Goal: Task Accomplishment & Management: Manage account settings

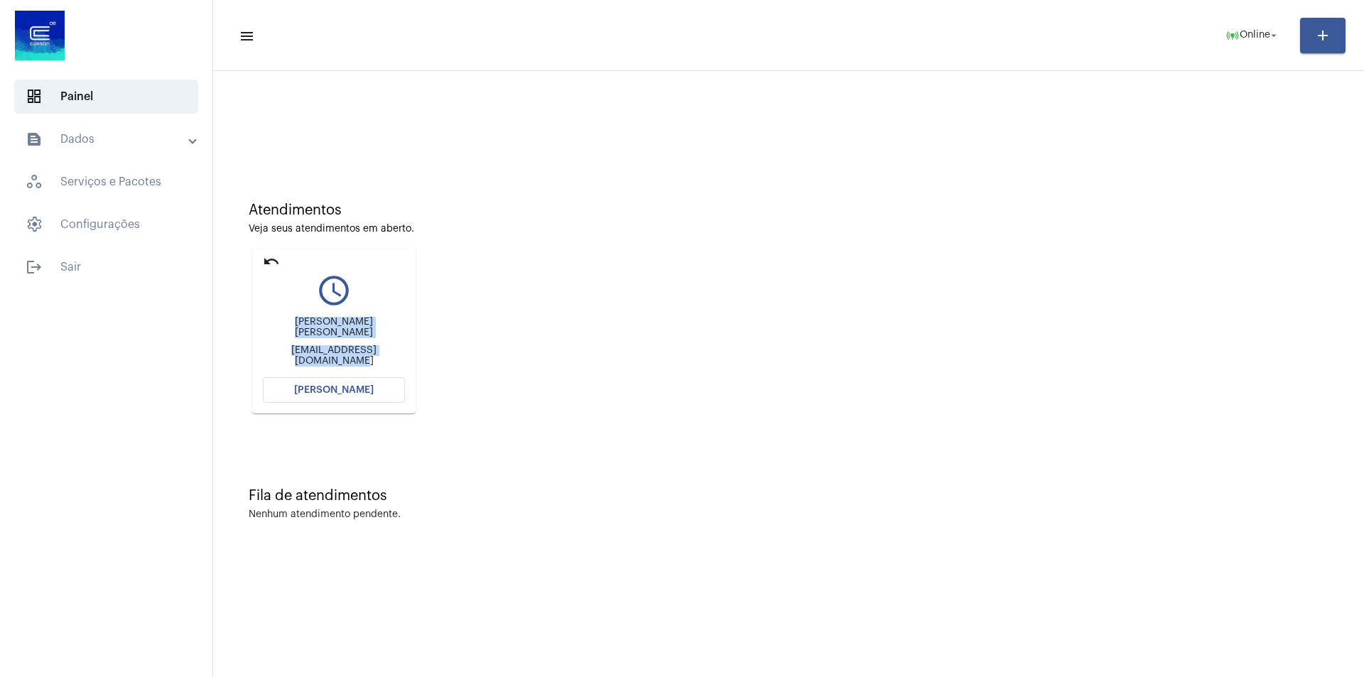
drag, startPoint x: 279, startPoint y: 325, endPoint x: 419, endPoint y: 365, distance: 145.7
click at [419, 365] on div "undo query_builder Laura Catarina Alves Fagundes Laurafagundes1205@gmail.com Ab…" at bounding box center [334, 331] width 171 height 172
copy div "Laura Catarina Alves Fagundes Laurafagundes1205@gmail.com"
click at [343, 386] on span "[PERSON_NAME]" at bounding box center [334, 390] width 80 height 10
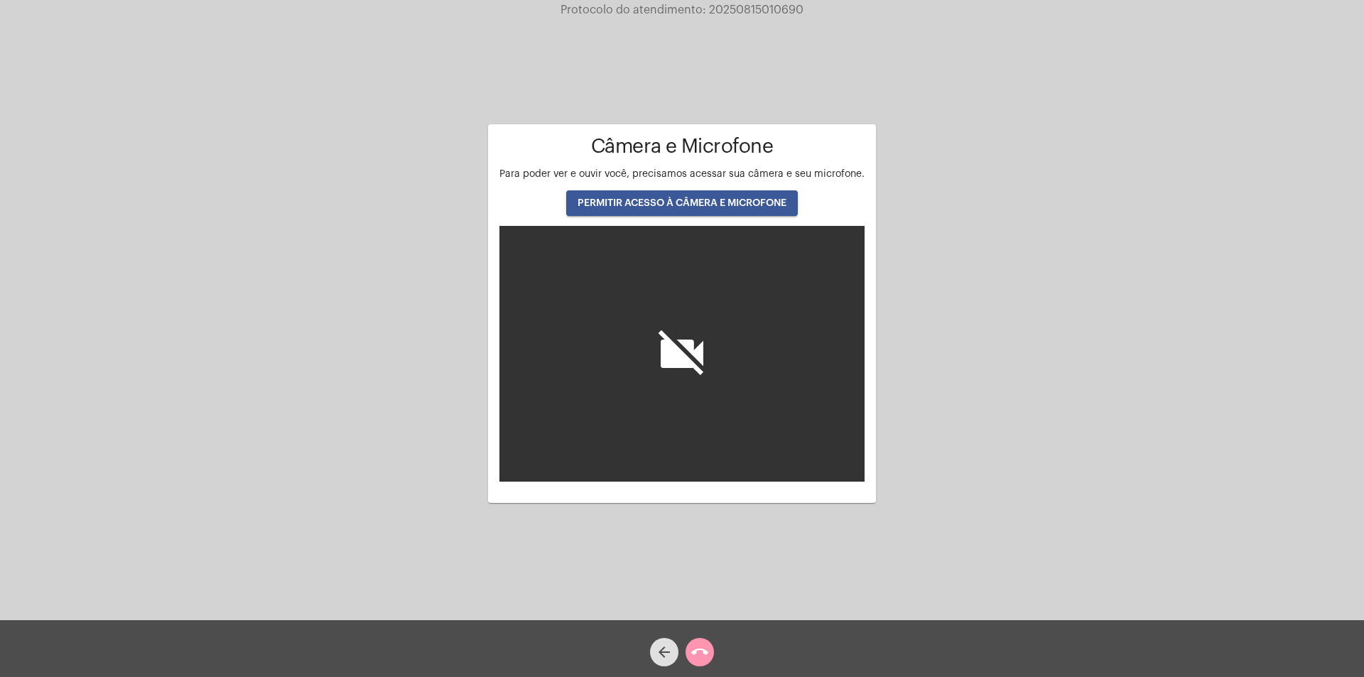
click at [655, 197] on button "PERMITIR ACESSO À CÂMERA E MICROFONE" at bounding box center [682, 203] width 232 height 26
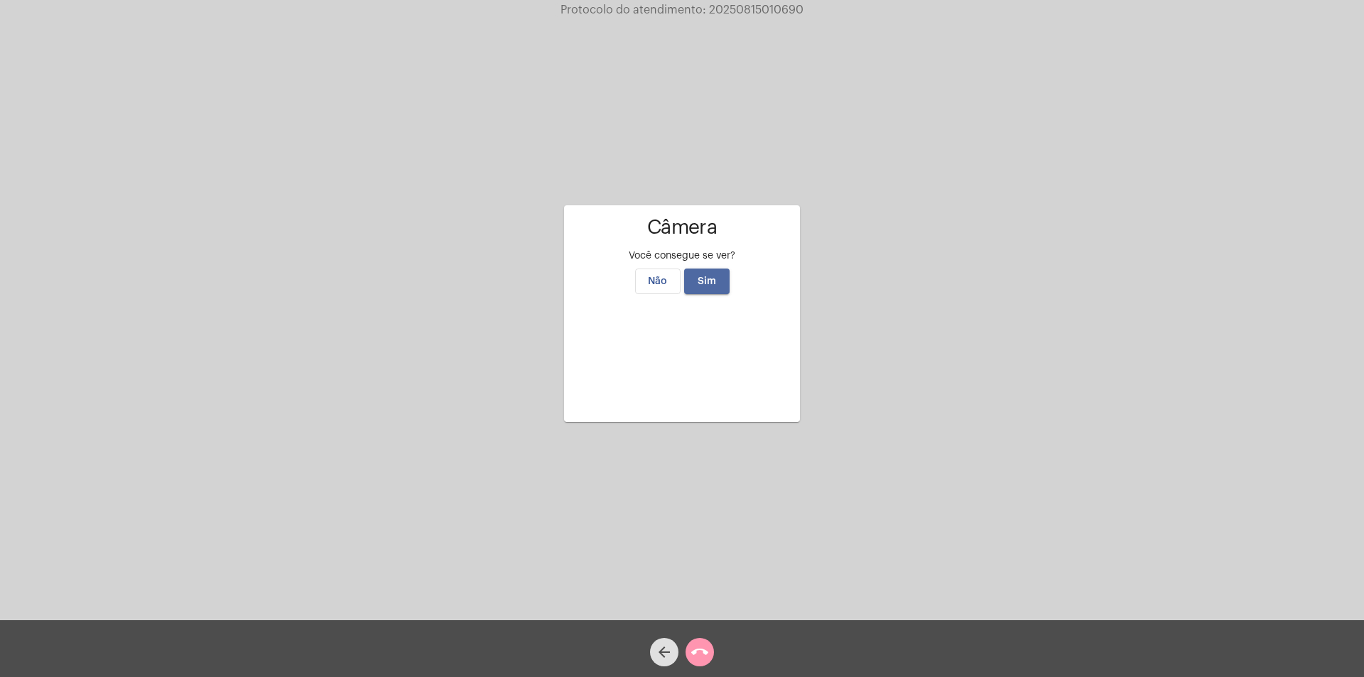
click at [723, 269] on button "Sim" at bounding box center [706, 282] width 45 height 26
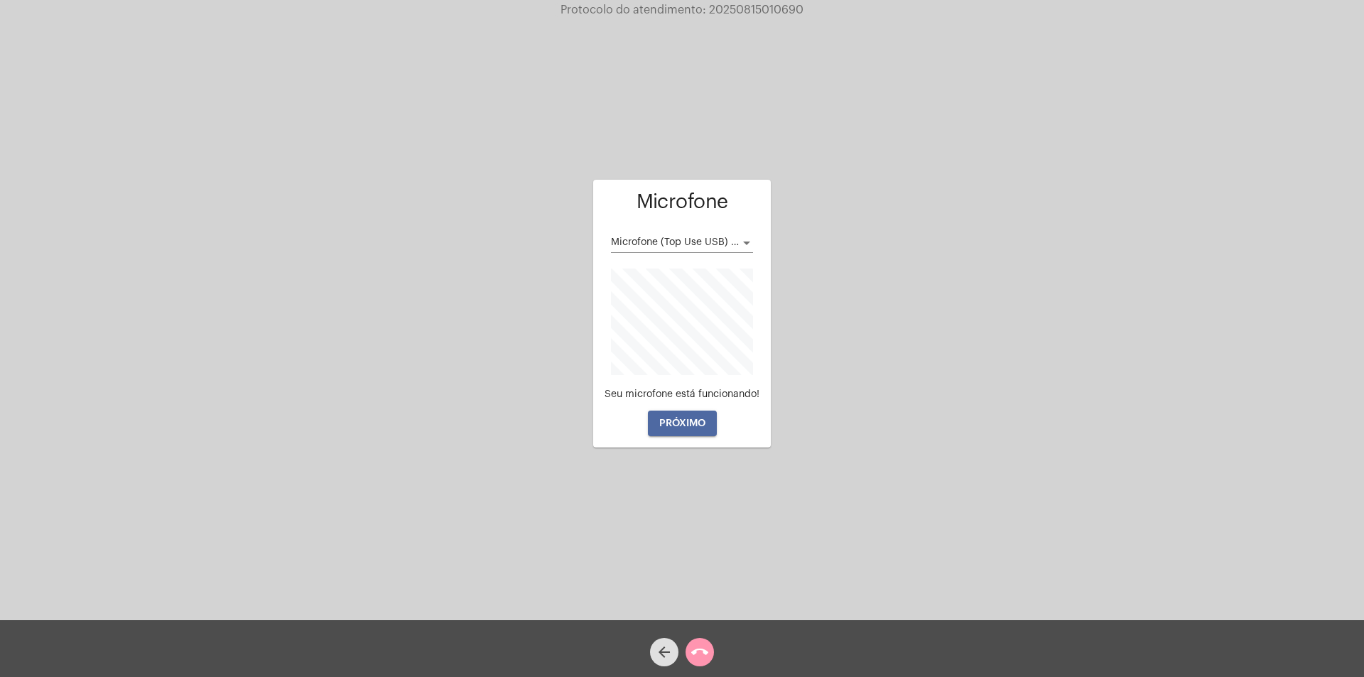
click at [689, 429] on button "PRÓXIMO" at bounding box center [682, 424] width 69 height 26
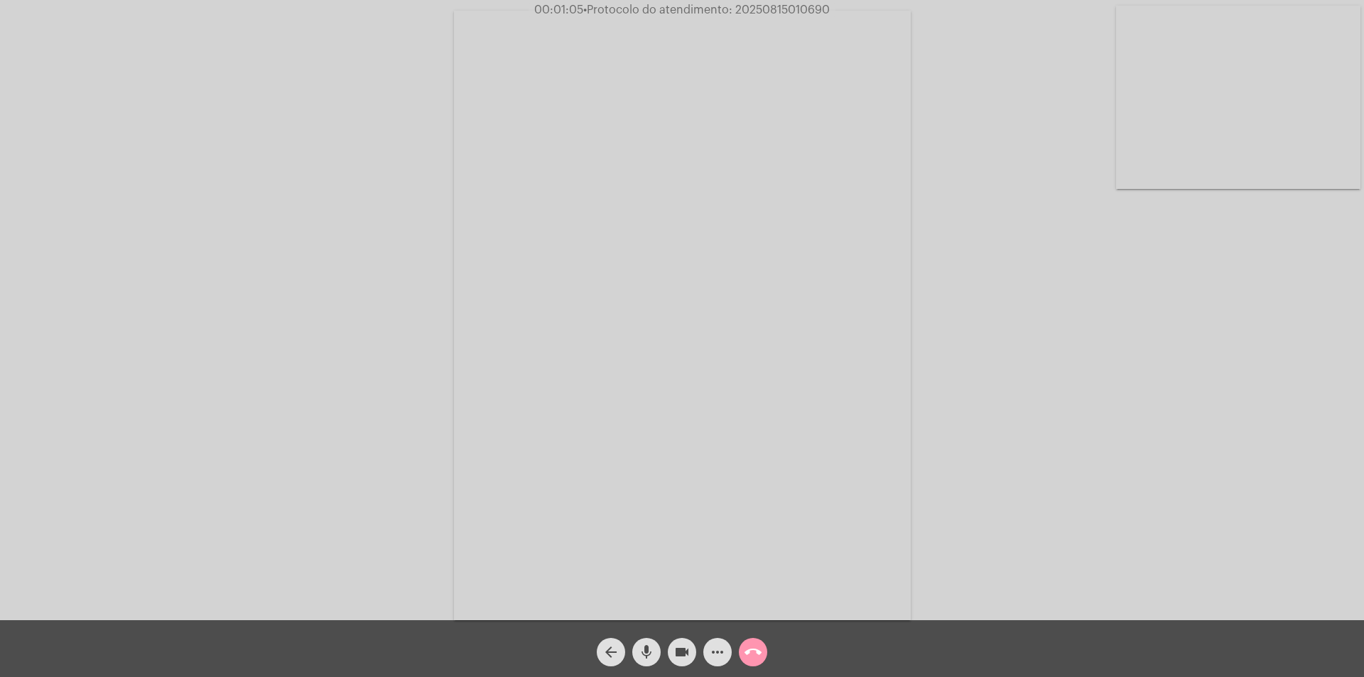
click at [1050, 394] on div "Acessando Câmera e Microfone..." at bounding box center [682, 314] width 1362 height 620
click at [717, 654] on mat-icon "more_horiz" at bounding box center [717, 652] width 17 height 17
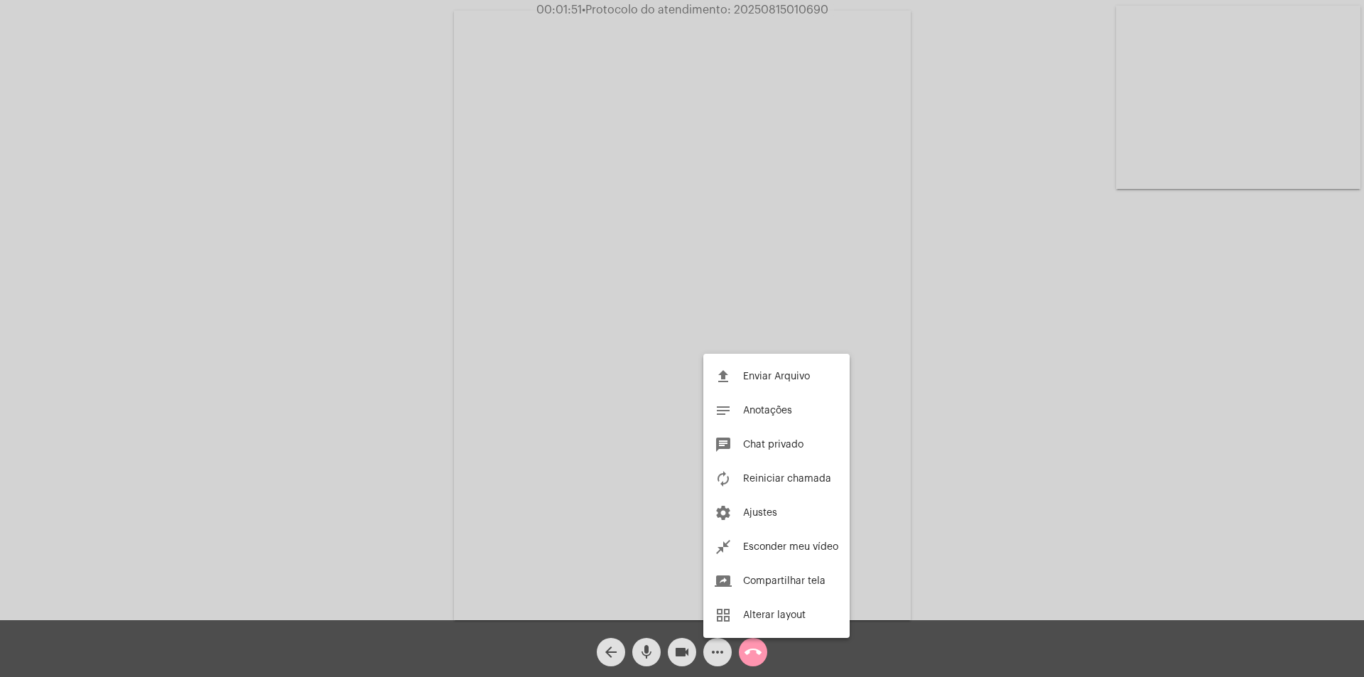
click at [237, 386] on div at bounding box center [682, 338] width 1364 height 677
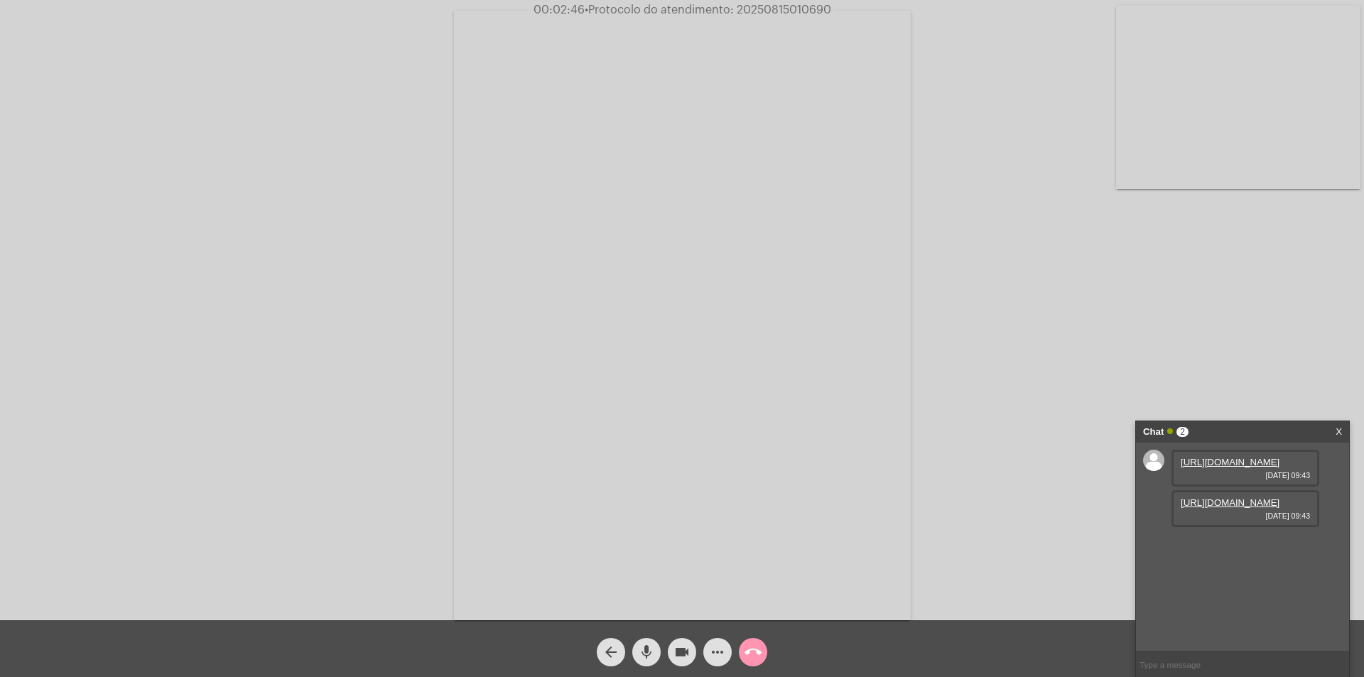
click at [1245, 468] on link "https://neft-transfer-bucket.s3.amazonaws.com/temp-16e2bcdb-f2e2-52ac-c437-a101…" at bounding box center [1230, 462] width 99 height 11
click at [1229, 508] on link "https://neft-transfer-bucket.s3.amazonaws.com/temp-c6fd229f-1028-f9b7-7bb0-2094…" at bounding box center [1230, 502] width 99 height 11
click at [1214, 549] on link "https://neft-transfer-bucket.s3.amazonaws.com/temp-5f59cf50-2447-5252-3502-7e9f…" at bounding box center [1230, 543] width 99 height 11
click at [1204, 589] on link "https://neft-transfer-bucket.s3.amazonaws.com/temp-fc3c61f2-4e59-a774-c09f-bfc6…" at bounding box center [1230, 583] width 99 height 11
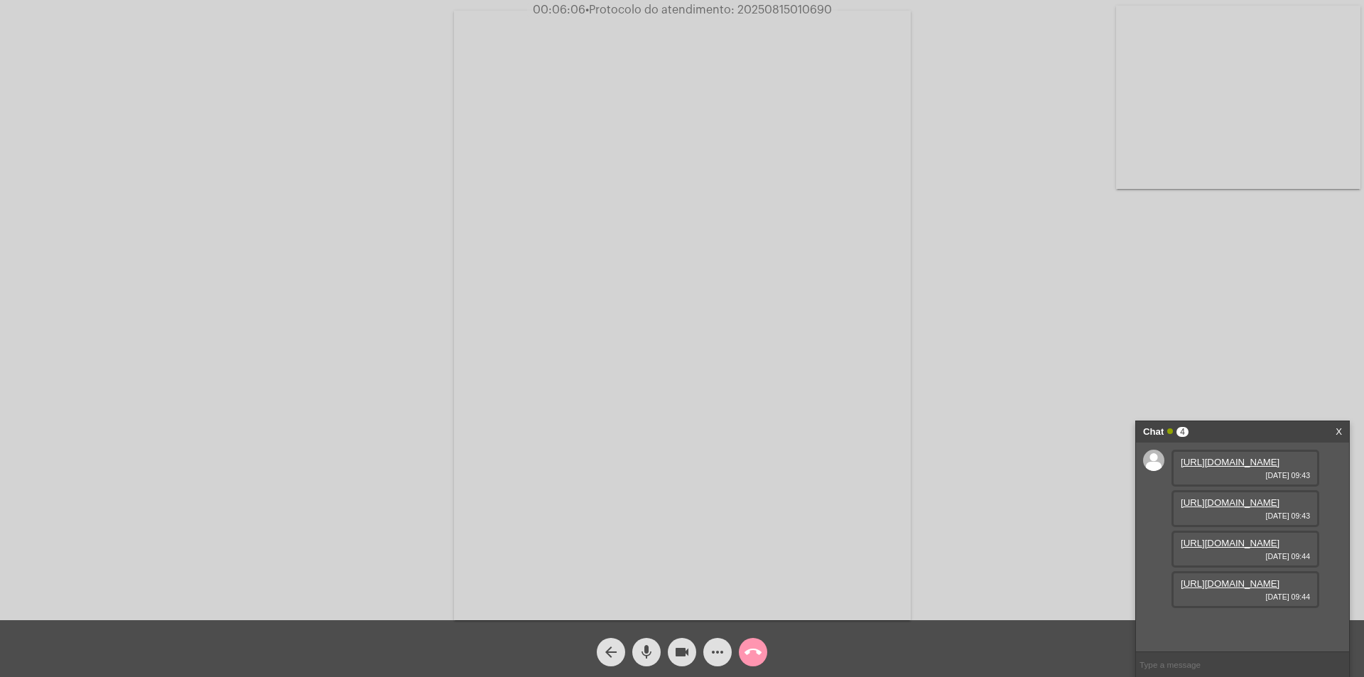
click at [682, 652] on mat-icon "videocam" at bounding box center [682, 652] width 17 height 17
click at [644, 657] on mat-icon "mic" at bounding box center [646, 652] width 17 height 17
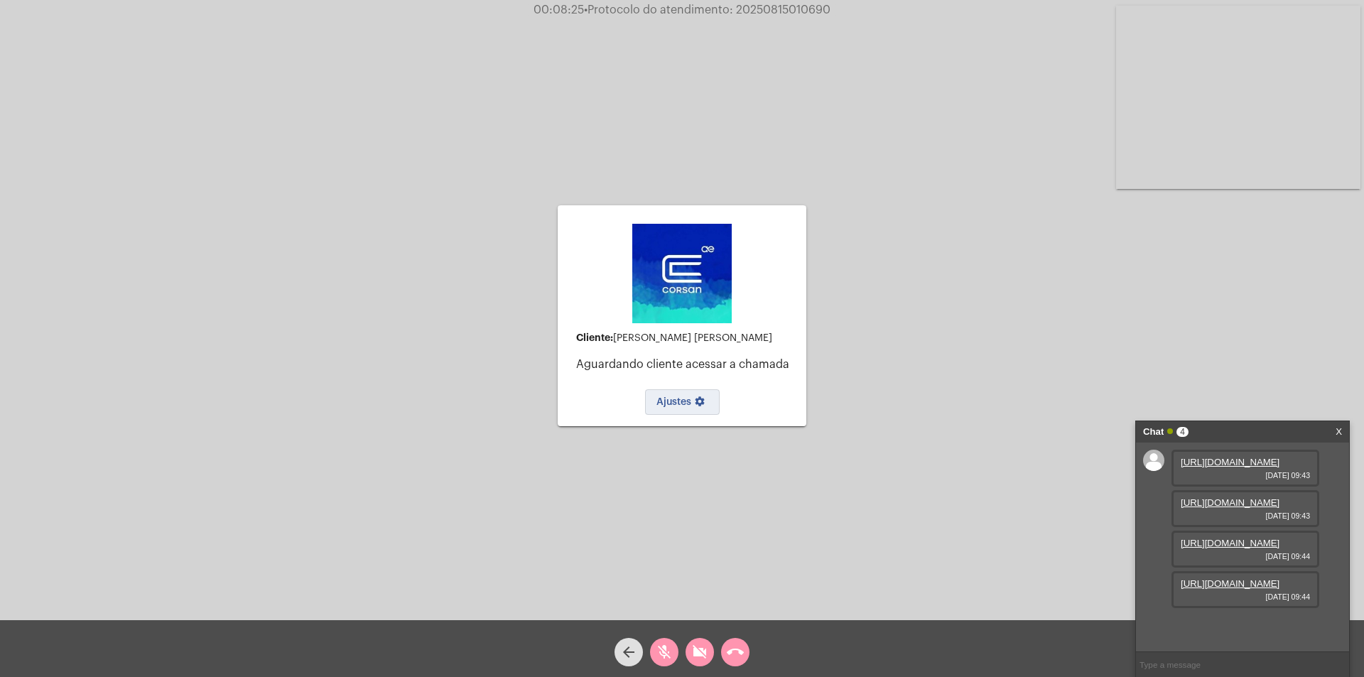
click at [679, 404] on span "Ajustes settings" at bounding box center [683, 402] width 52 height 10
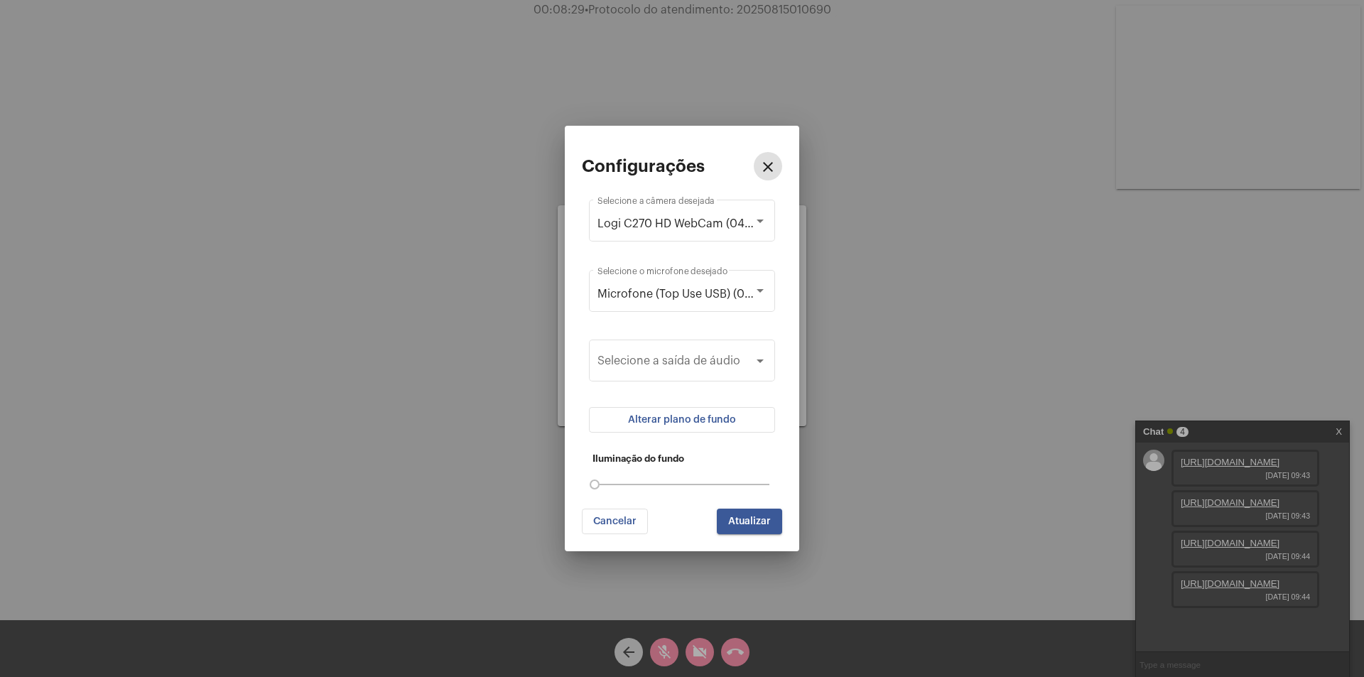
click at [724, 424] on span "Alterar plano de fundo" at bounding box center [682, 420] width 108 height 10
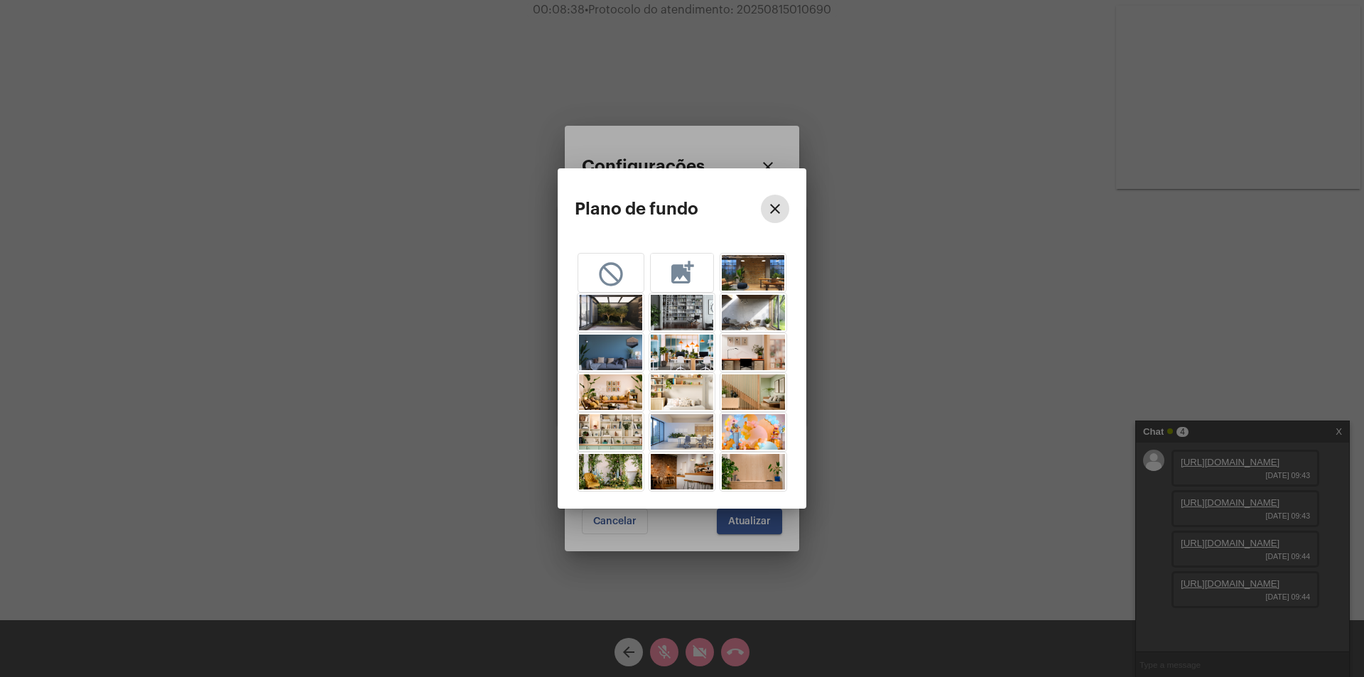
click at [682, 269] on mat-icon "add_photo_alternate" at bounding box center [682, 272] width 28 height 26
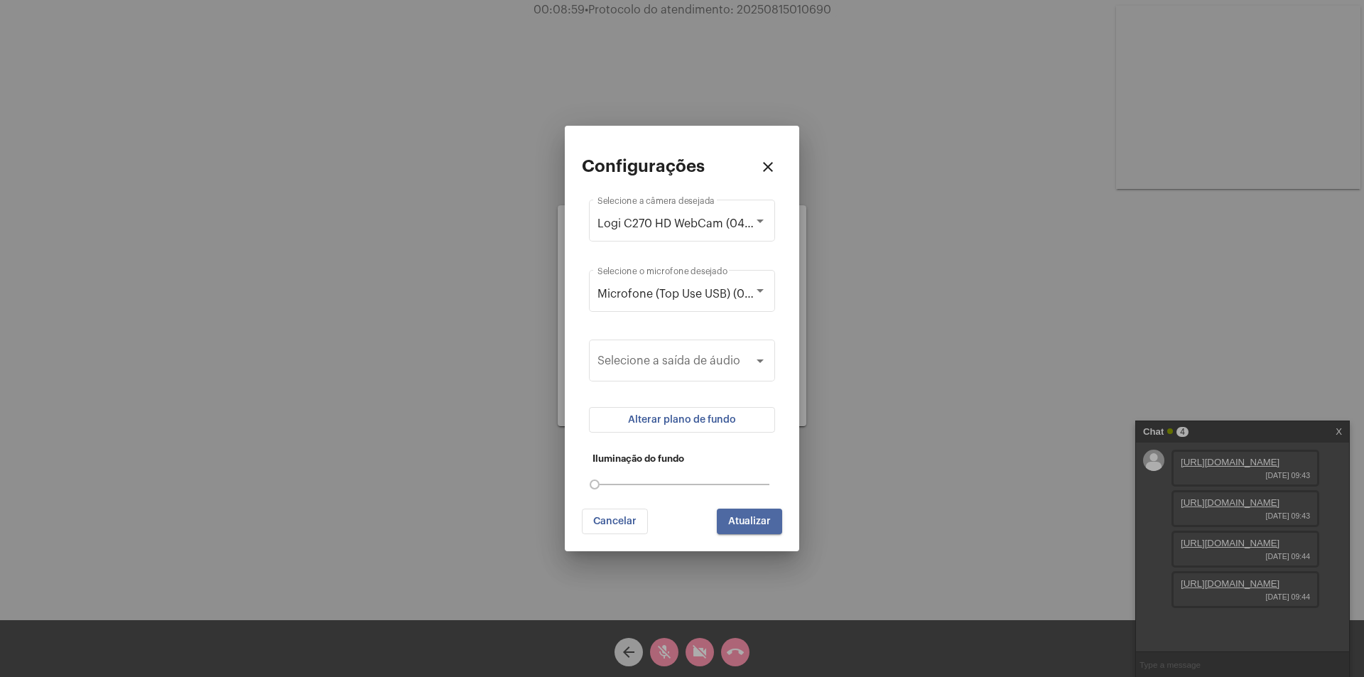
click at [762, 526] on span "Atualizar" at bounding box center [749, 522] width 43 height 10
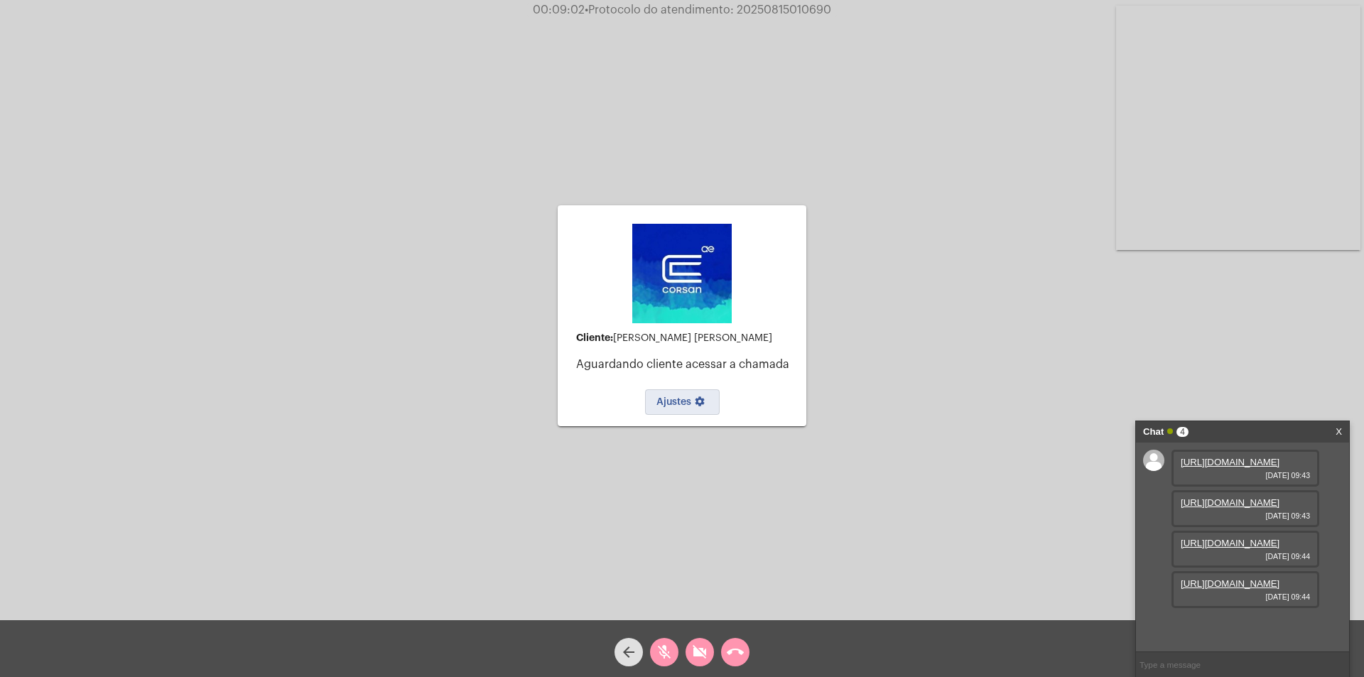
click at [1160, 665] on input "text" at bounding box center [1242, 664] width 213 height 25
type input "o"
type input "Olá, você está aí?"
click at [695, 655] on mat-icon "videocam_off" at bounding box center [699, 652] width 17 height 17
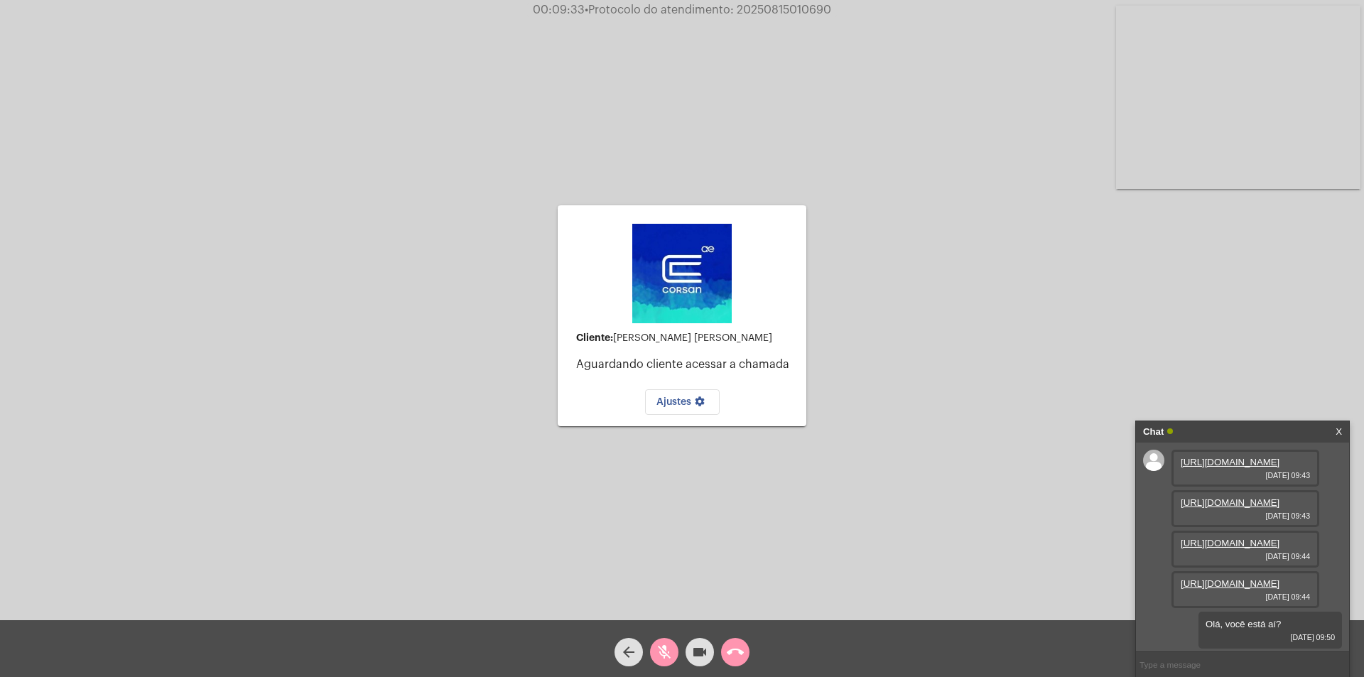
click at [667, 650] on mat-icon "mic_off" at bounding box center [664, 652] width 17 height 17
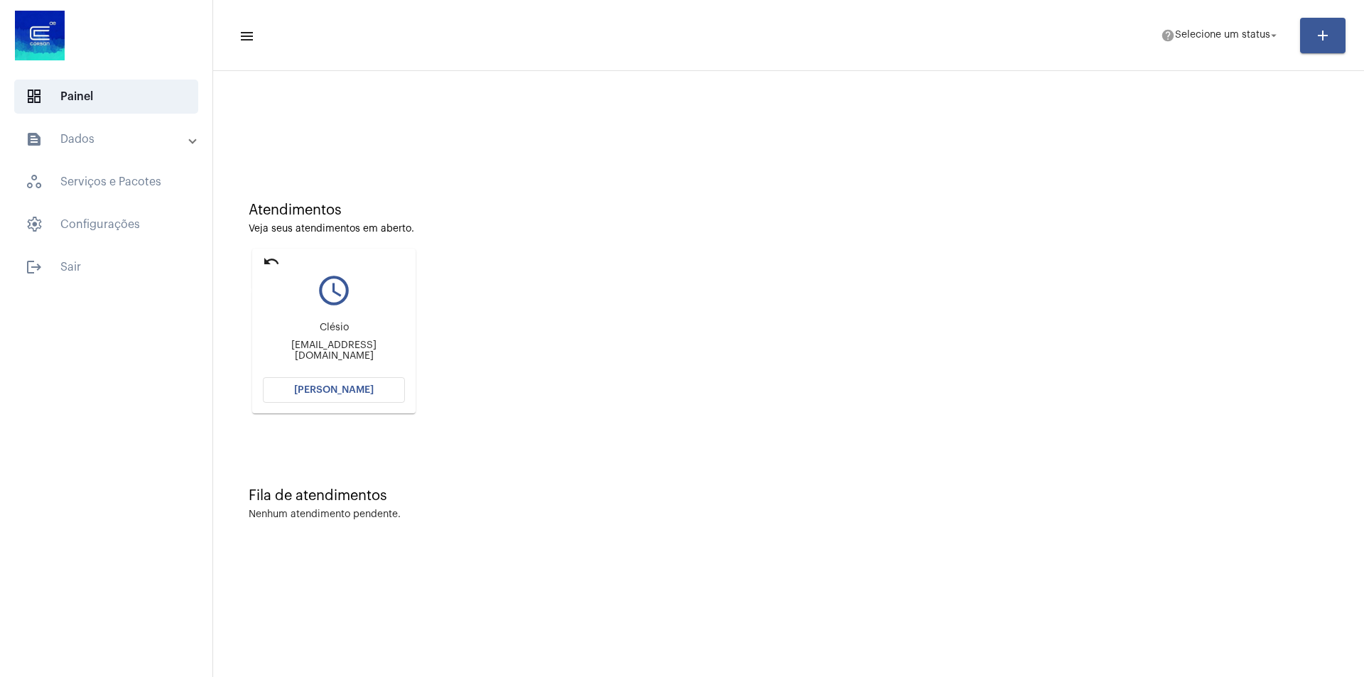
click at [269, 257] on mat-icon "undo" at bounding box center [271, 261] width 17 height 17
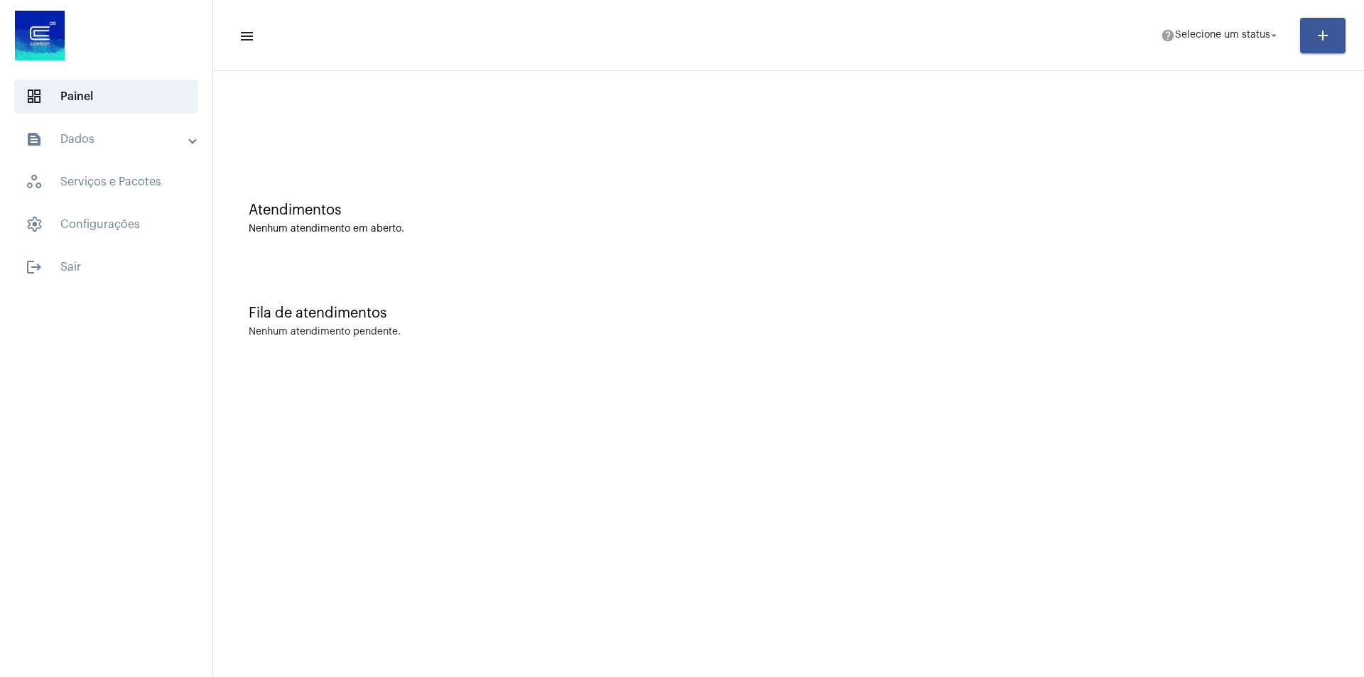
click at [109, 138] on mat-panel-title "text_snippet_outlined Dados" at bounding box center [108, 139] width 164 height 17
click at [114, 233] on span "schedule_outlined Agendamentos" at bounding box center [106, 240] width 150 height 34
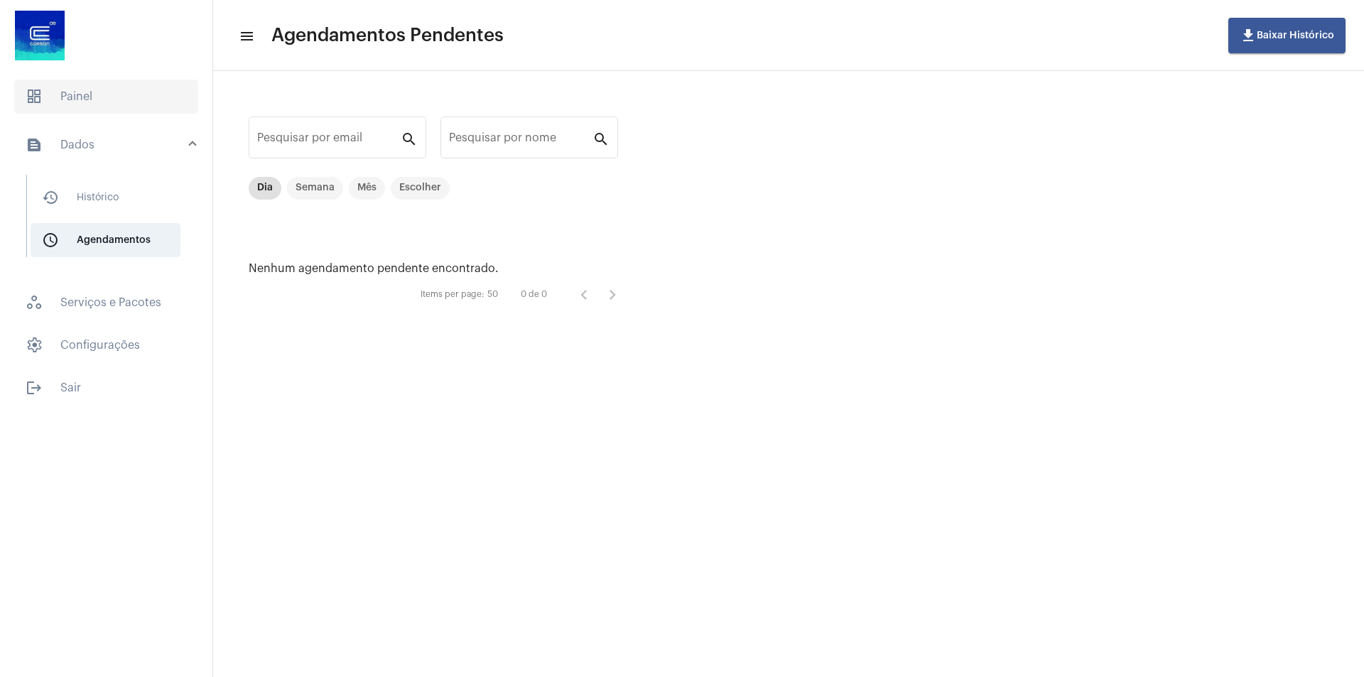
click at [101, 95] on span "dashboard Painel" at bounding box center [106, 97] width 184 height 34
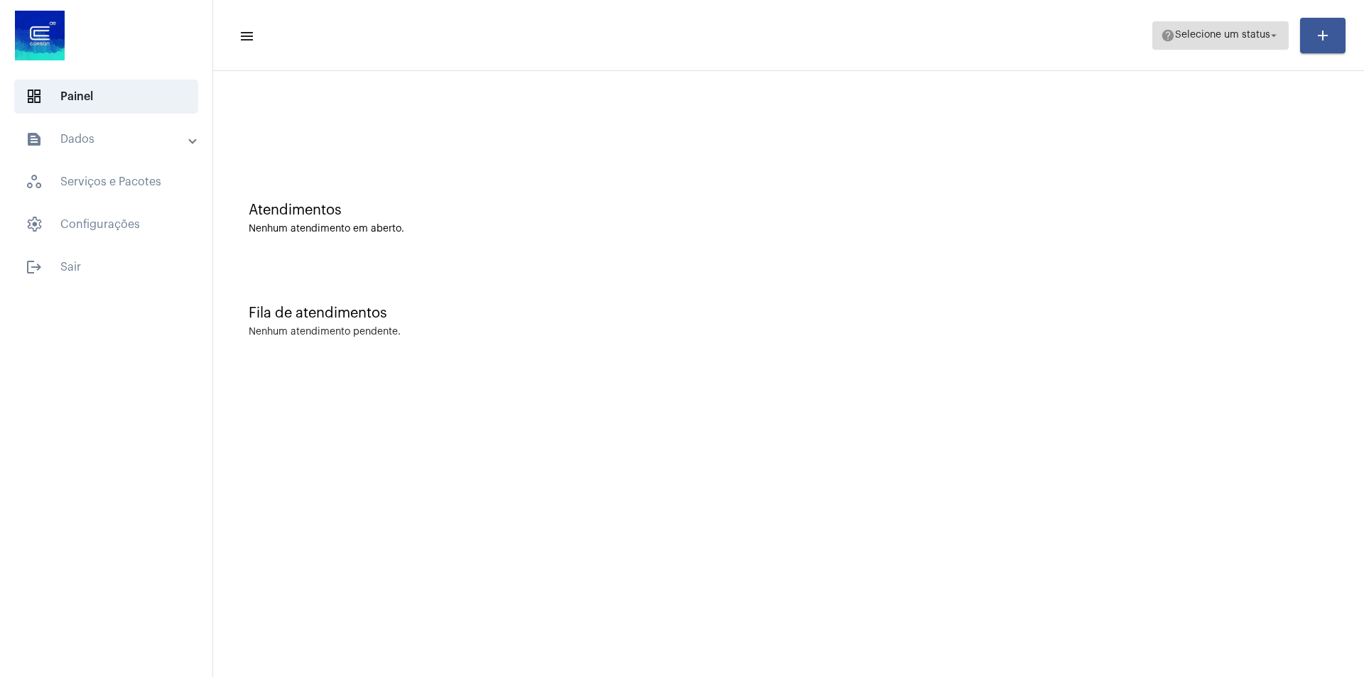
click at [1247, 28] on span "help Selecione um status arrow_drop_down" at bounding box center [1220, 35] width 119 height 26
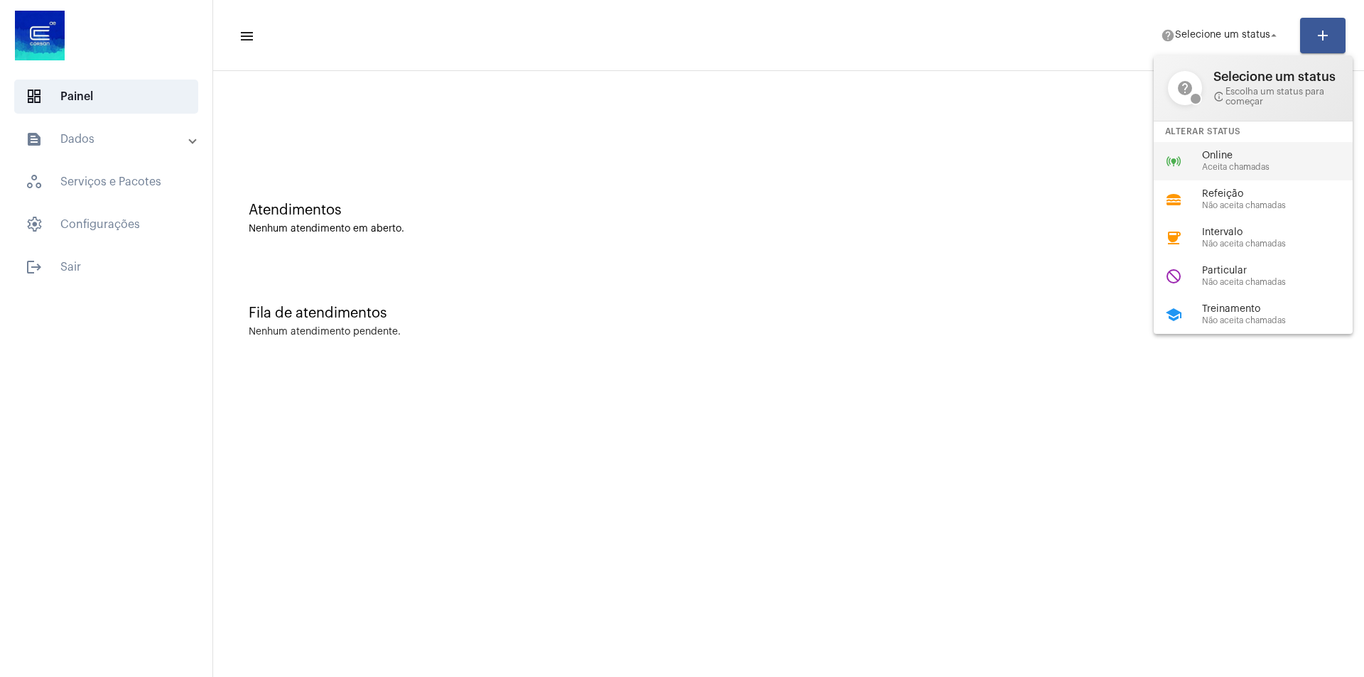
click at [1216, 163] on span "Aceita chamadas" at bounding box center [1283, 167] width 162 height 9
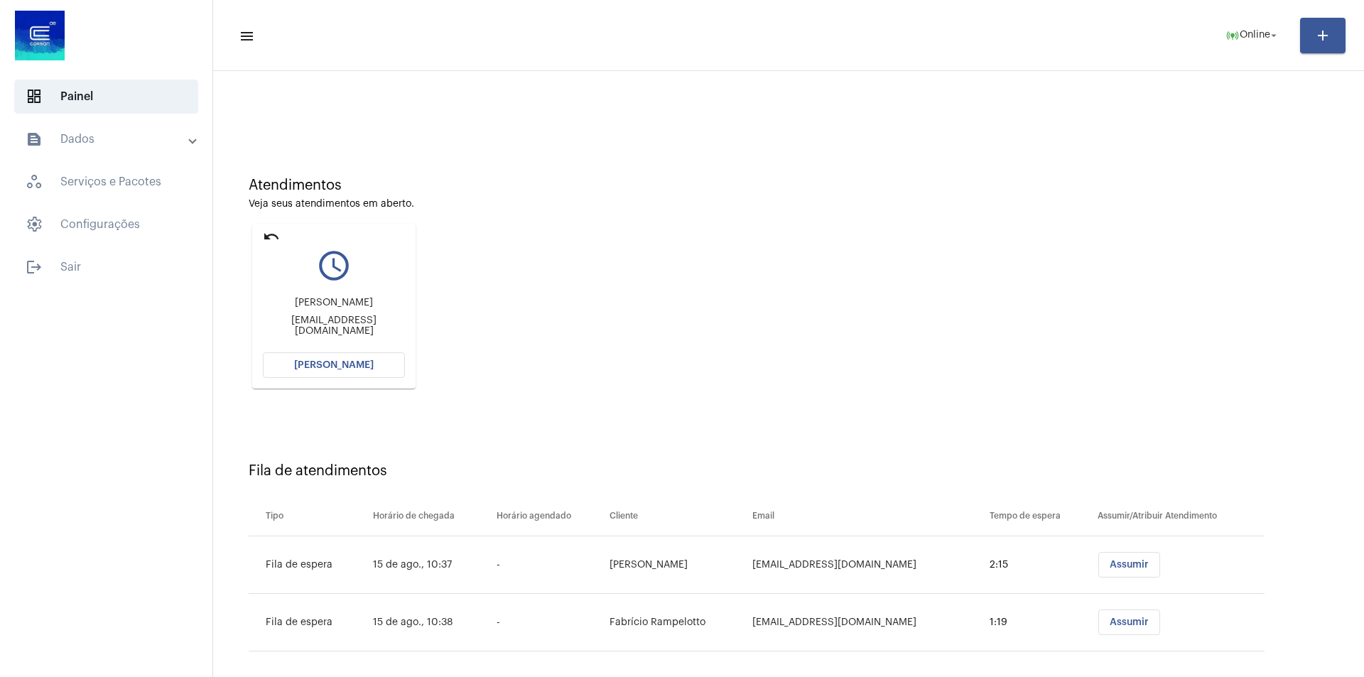
scroll to position [38, 0]
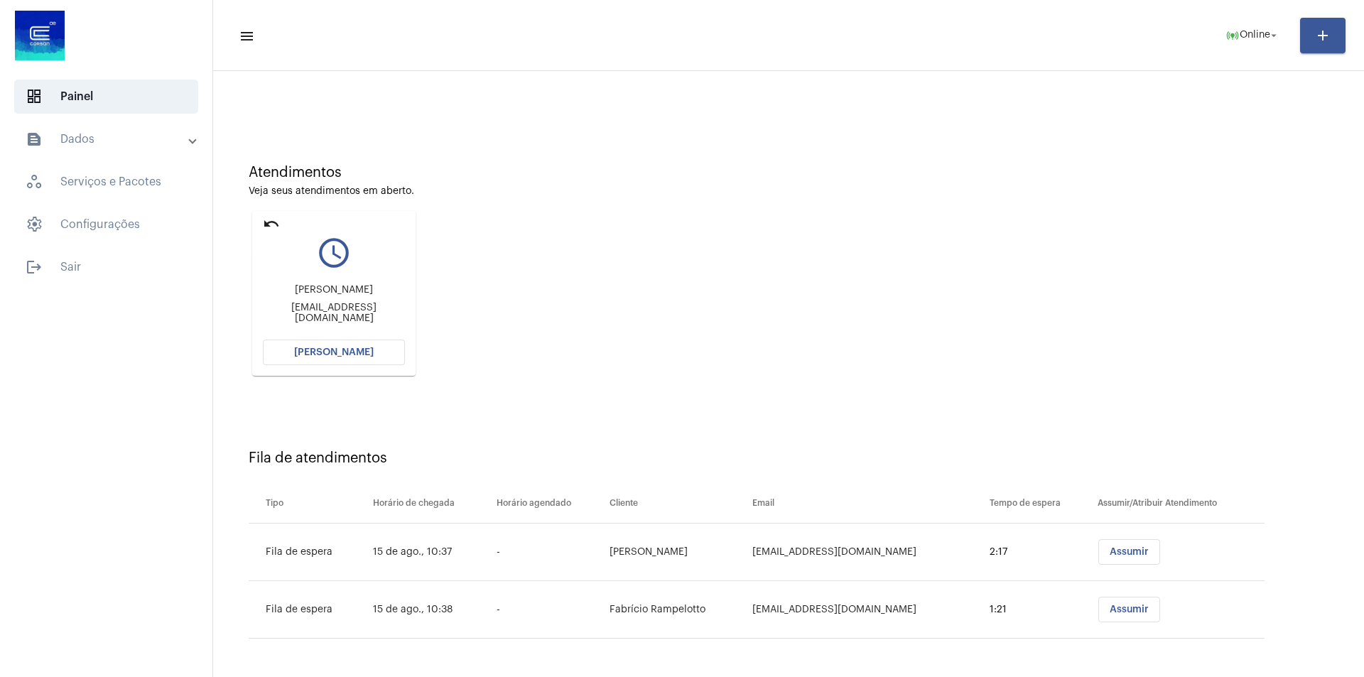
click at [268, 221] on mat-icon "undo" at bounding box center [271, 223] width 17 height 17
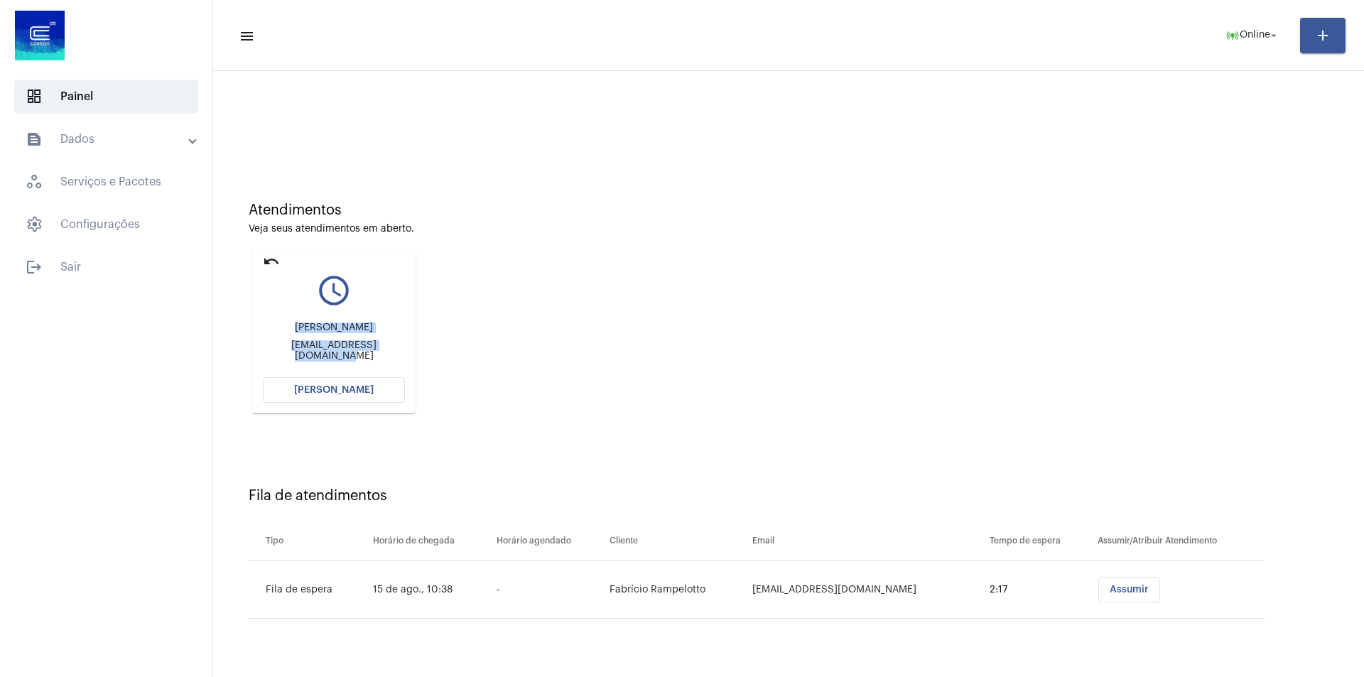
drag, startPoint x: 274, startPoint y: 330, endPoint x: 400, endPoint y: 352, distance: 127.7
click at [400, 352] on div "[PERSON_NAME] [EMAIL_ADDRESS][DOMAIN_NAME]" at bounding box center [334, 342] width 142 height 64
copy div "[PERSON_NAME] [EMAIL_ADDRESS][DOMAIN_NAME]"
click at [342, 387] on span "[PERSON_NAME]" at bounding box center [334, 390] width 80 height 10
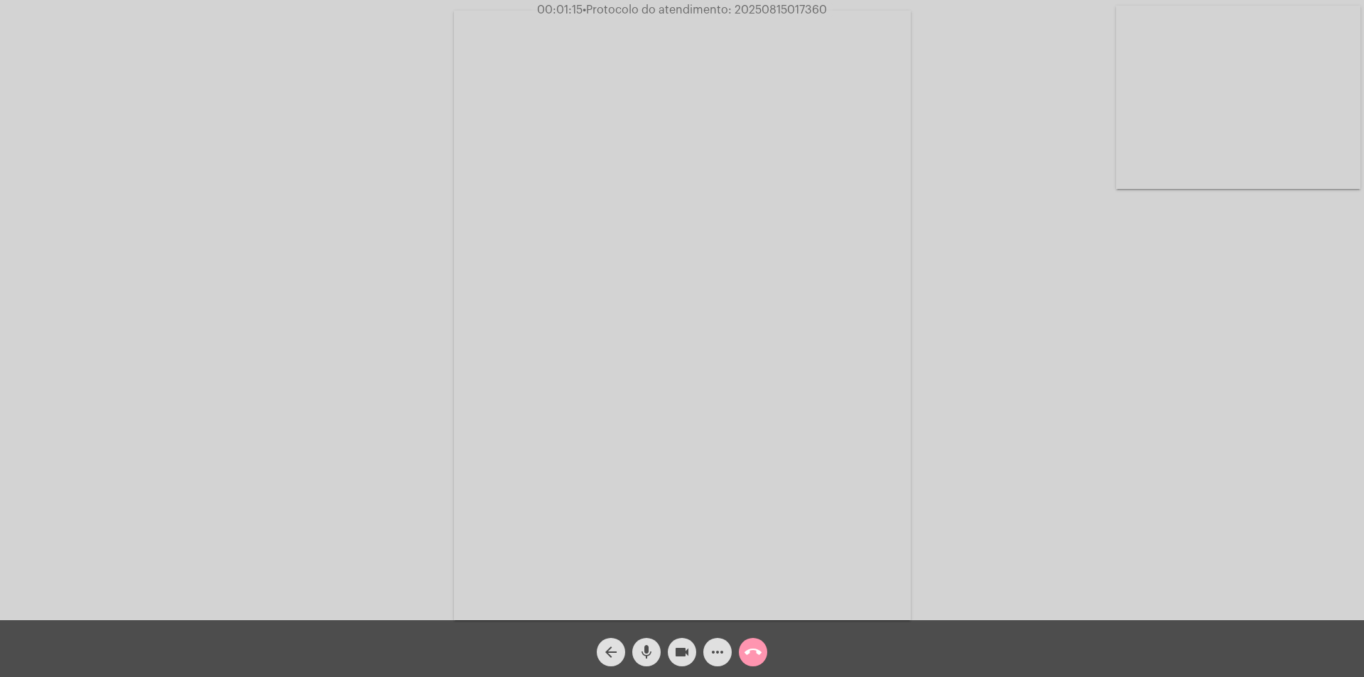
click at [645, 657] on mat-icon "mic" at bounding box center [646, 652] width 17 height 17
click at [640, 655] on mat-icon "mic_off" at bounding box center [646, 652] width 17 height 17
click at [718, 659] on mat-icon "more_horiz" at bounding box center [717, 652] width 17 height 17
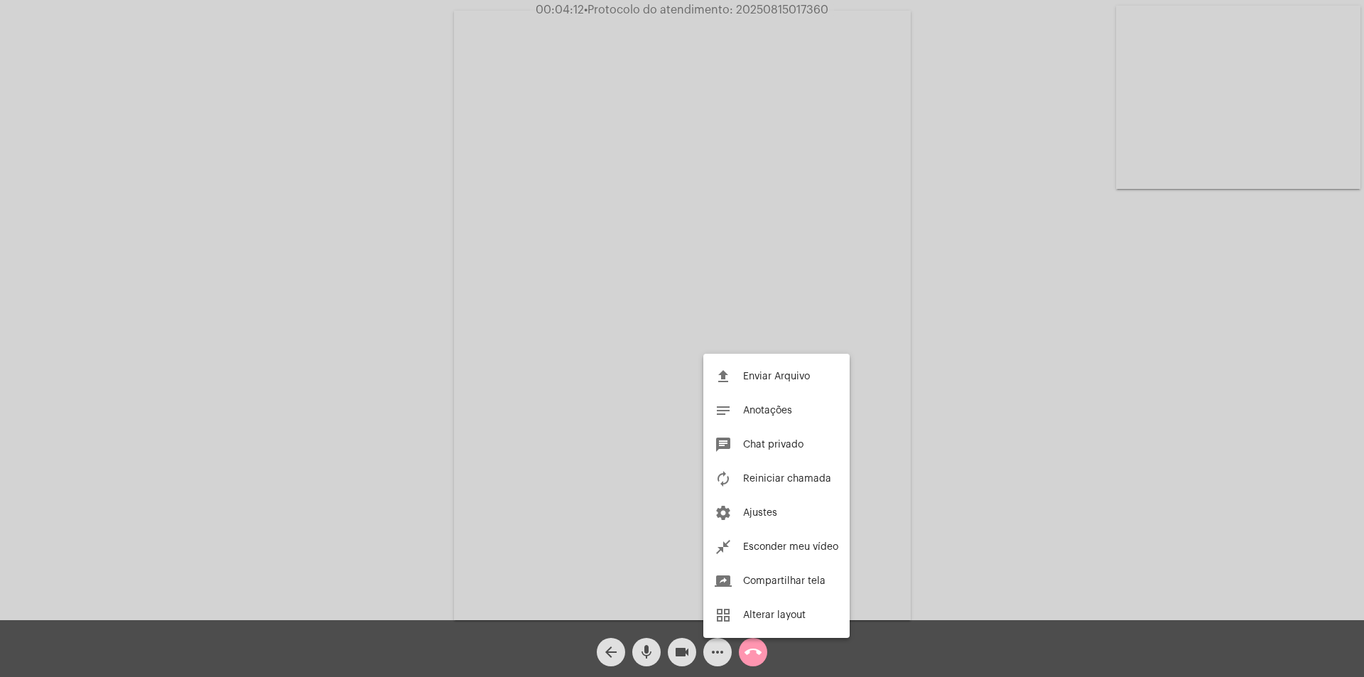
click at [331, 355] on div at bounding box center [682, 338] width 1364 height 677
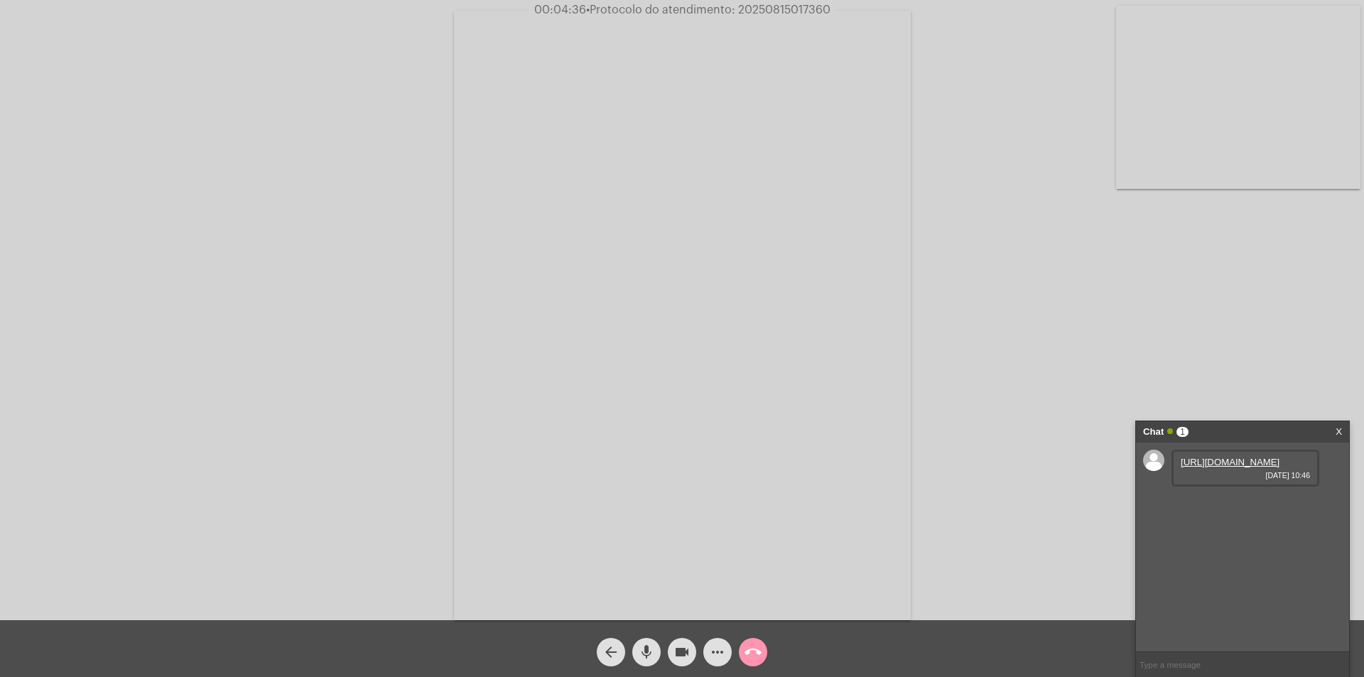
click at [1232, 398] on div "Acessando Câmera e Microfone..." at bounding box center [682, 314] width 1362 height 620
click at [1224, 468] on link "[URL][DOMAIN_NAME]" at bounding box center [1230, 462] width 99 height 11
click at [1175, 660] on input "text" at bounding box center [1242, 664] width 213 height 25
type input "PROTOCOLO: 2025"
click at [747, 654] on mat-icon "call_end" at bounding box center [753, 652] width 17 height 17
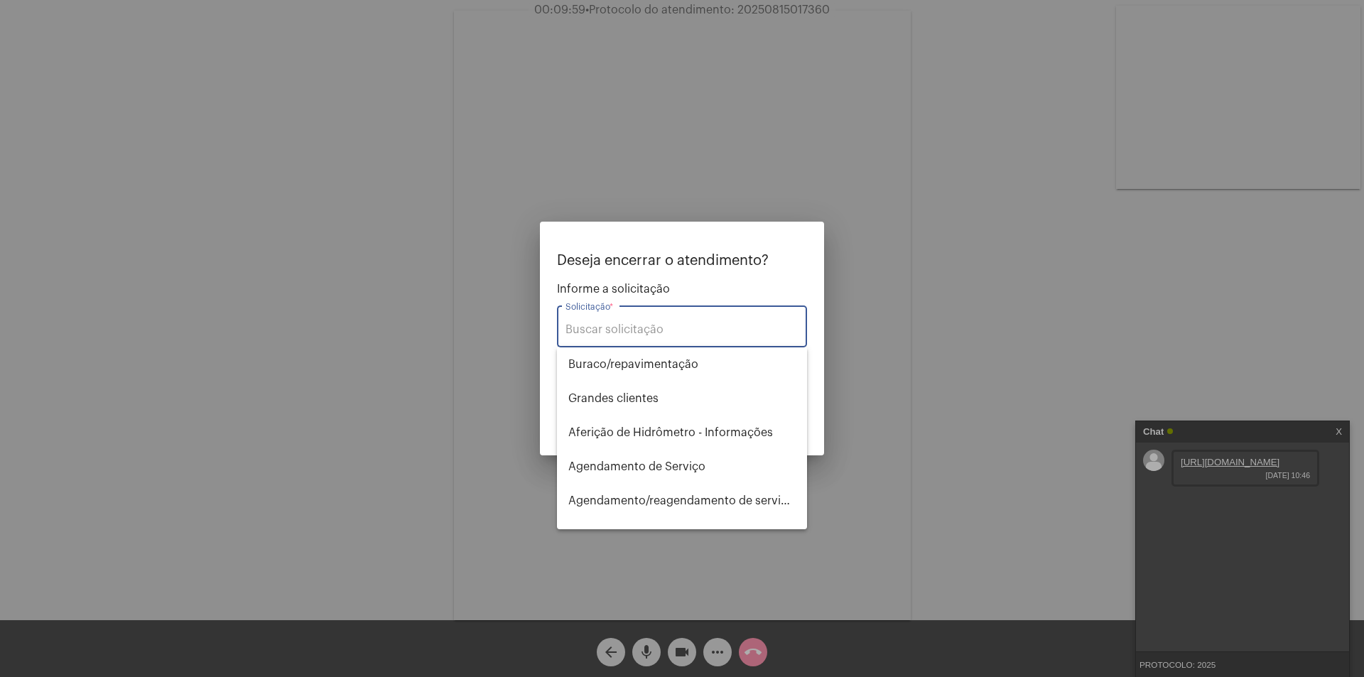
click at [606, 330] on input "Solicitação *" at bounding box center [682, 329] width 233 height 13
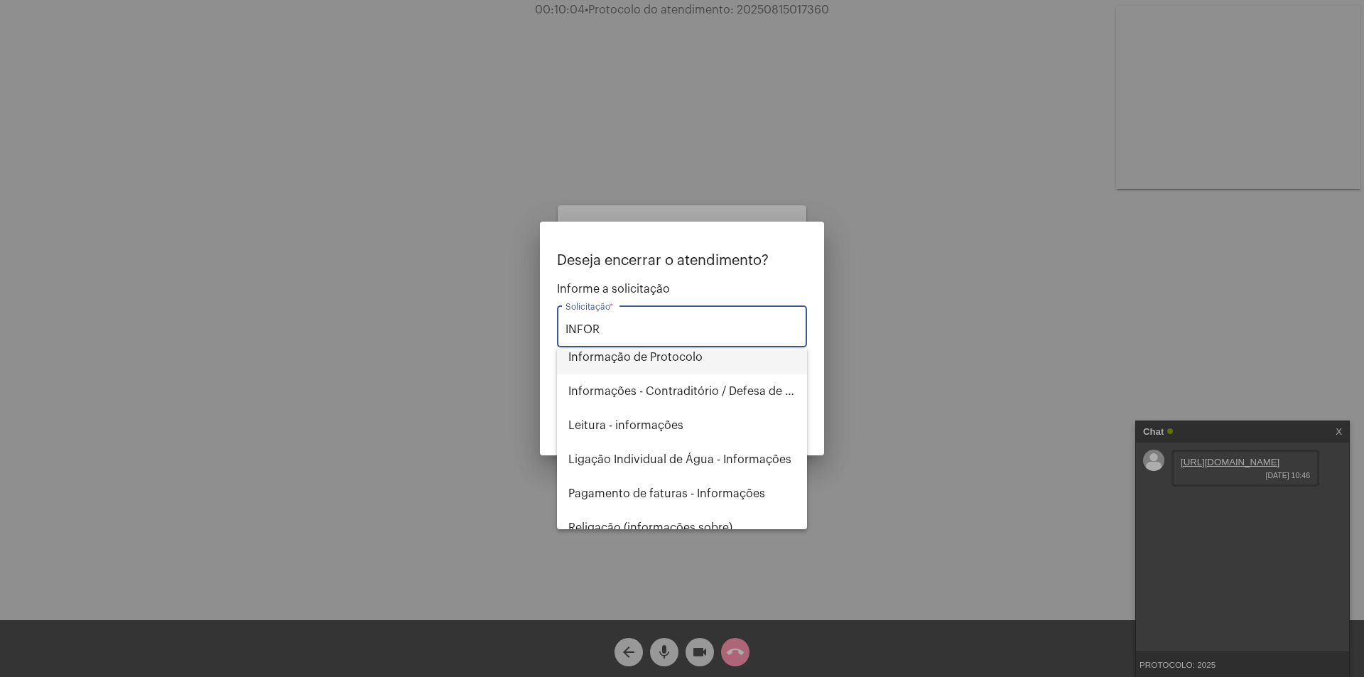
scroll to position [125, 0]
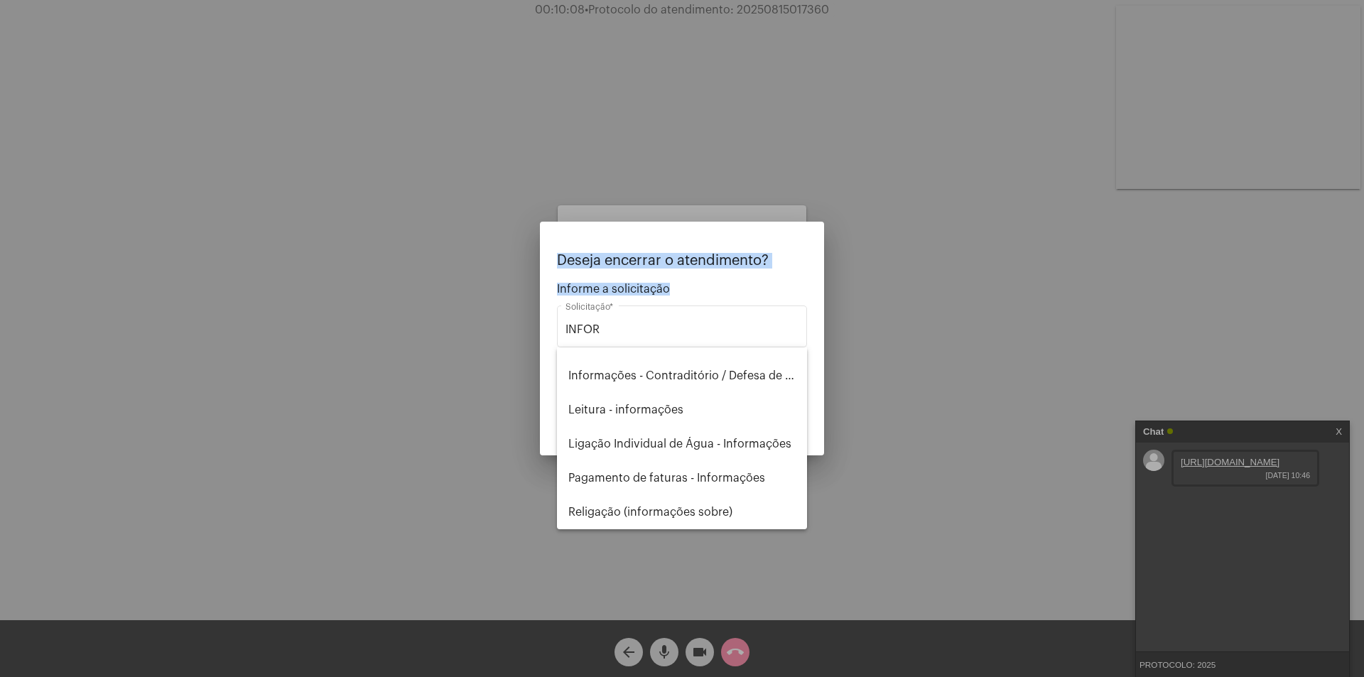
drag, startPoint x: 628, startPoint y: 321, endPoint x: 427, endPoint y: 322, distance: 200.4
click at [427, 322] on div "Deseja encerrar o atendimento? Informe a solicitação INFOR Solicitação * OBS: O…" at bounding box center [682, 338] width 1364 height 677
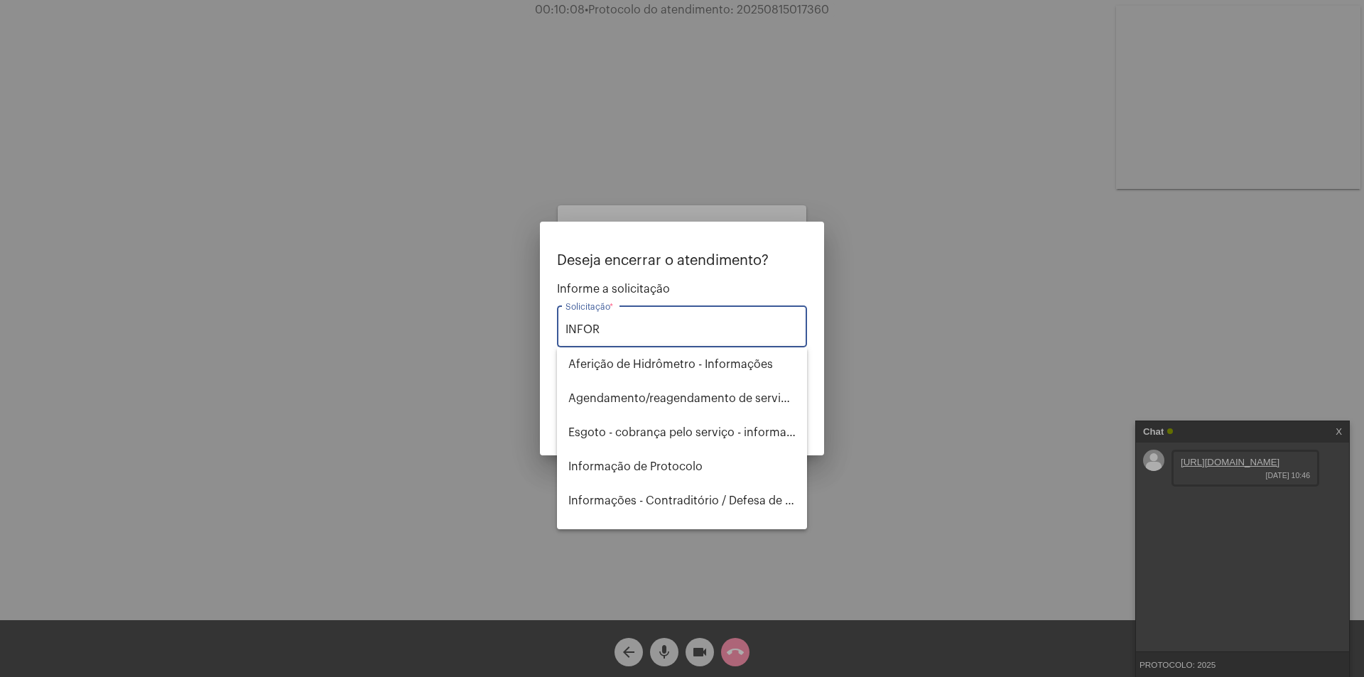
drag, startPoint x: 613, startPoint y: 333, endPoint x: 373, endPoint y: 333, distance: 240.2
click at [373, 333] on div "Deseja encerrar o atendimento? Informe a solicitação INFOR Solicitação * OBS: O…" at bounding box center [682, 338] width 1364 height 677
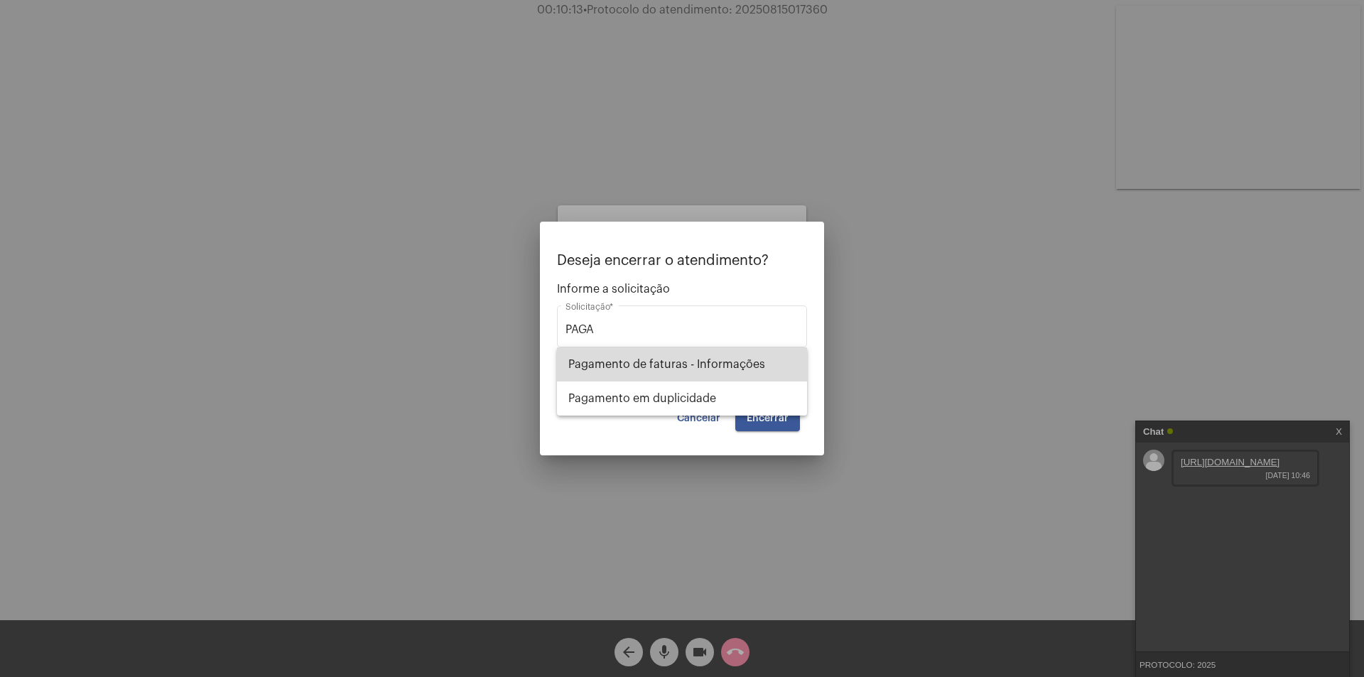
click at [620, 365] on span "Pagamento de faturas - Informações" at bounding box center [682, 365] width 227 height 34
type input "Pagamento de faturas - Informações"
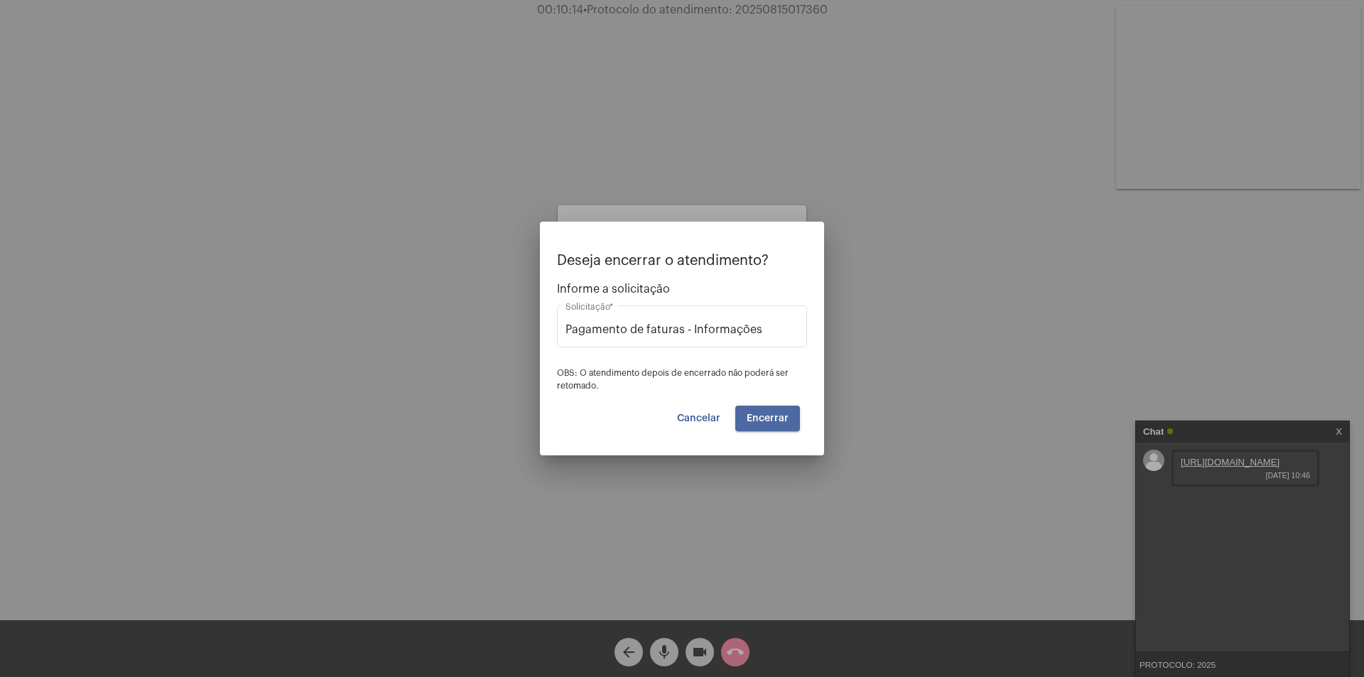
click at [788, 419] on span "Encerrar" at bounding box center [768, 419] width 42 height 10
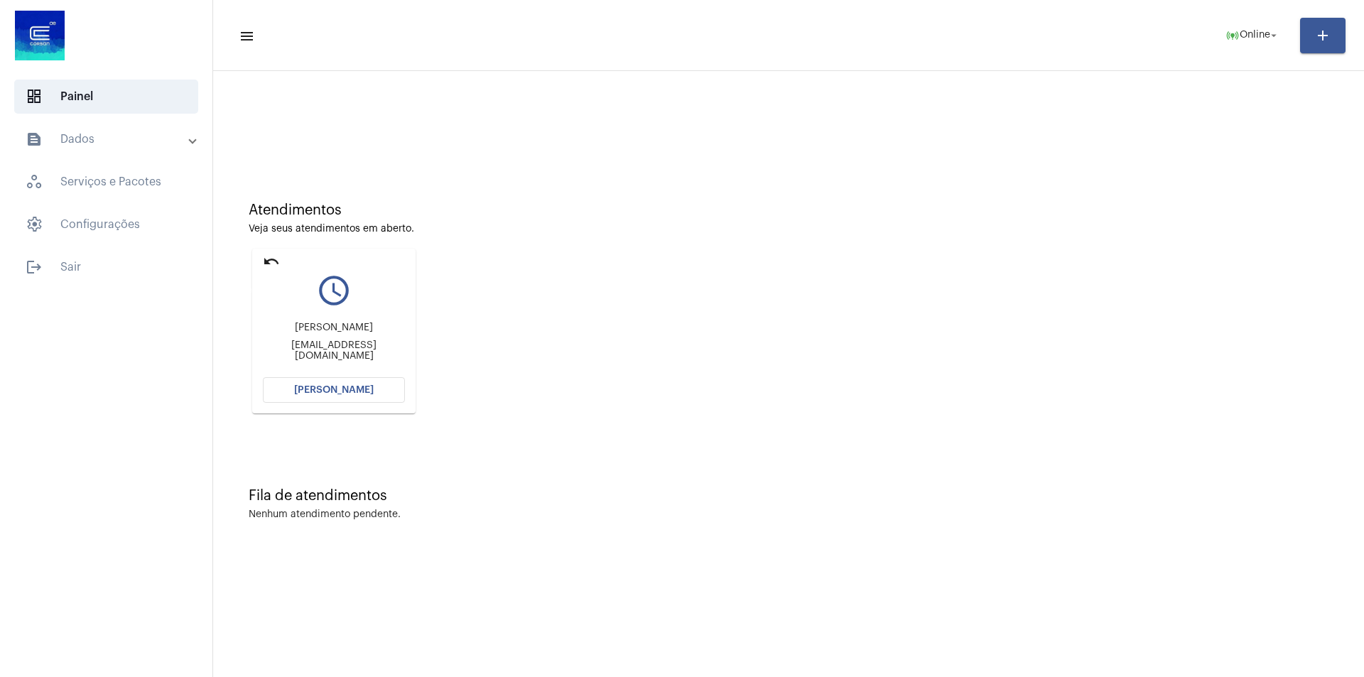
click at [271, 259] on mat-icon "undo" at bounding box center [271, 261] width 17 height 17
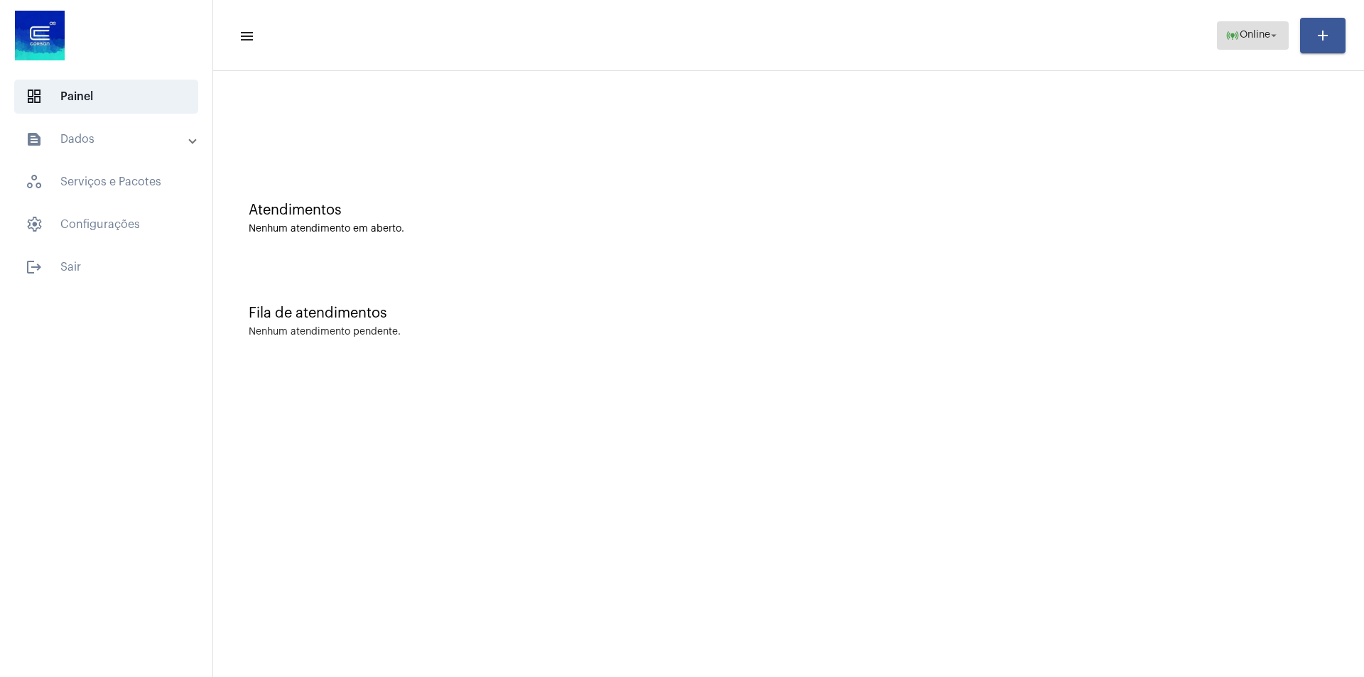
click at [1269, 38] on mat-icon "arrow_drop_down" at bounding box center [1274, 35] width 13 height 13
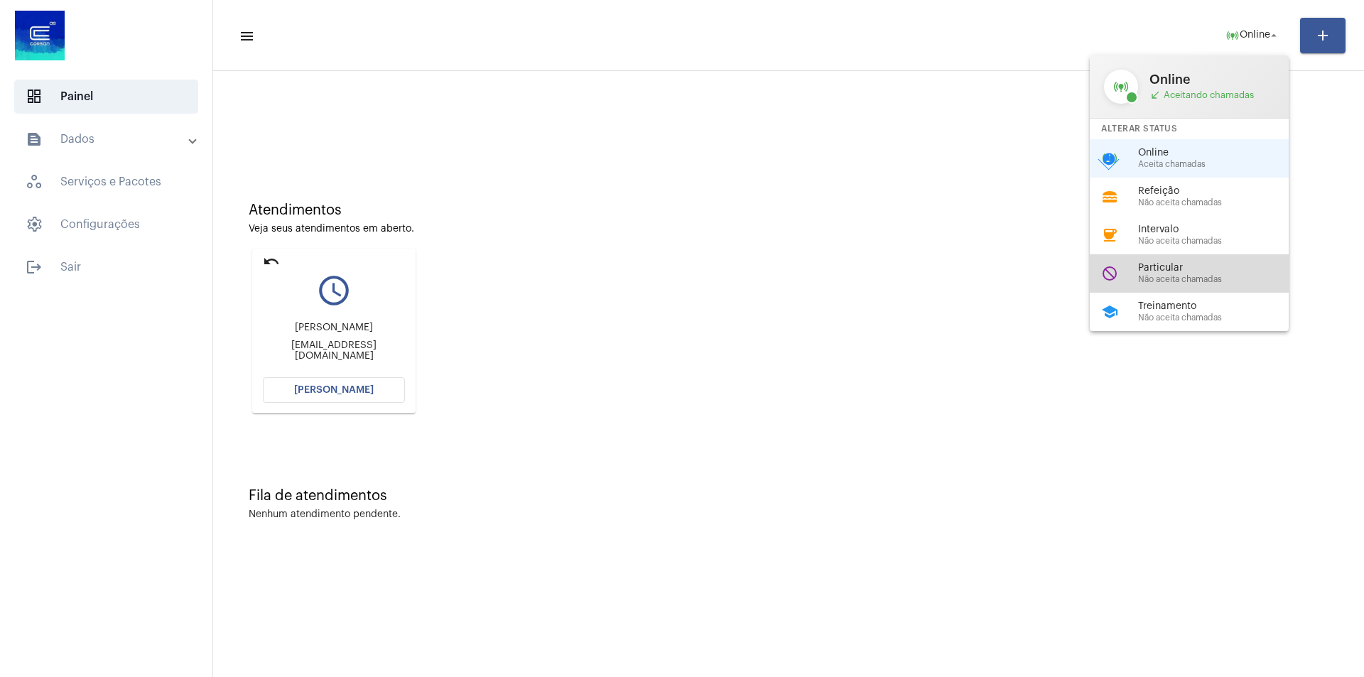
click at [1215, 276] on span "Não aceita chamadas" at bounding box center [1219, 279] width 162 height 9
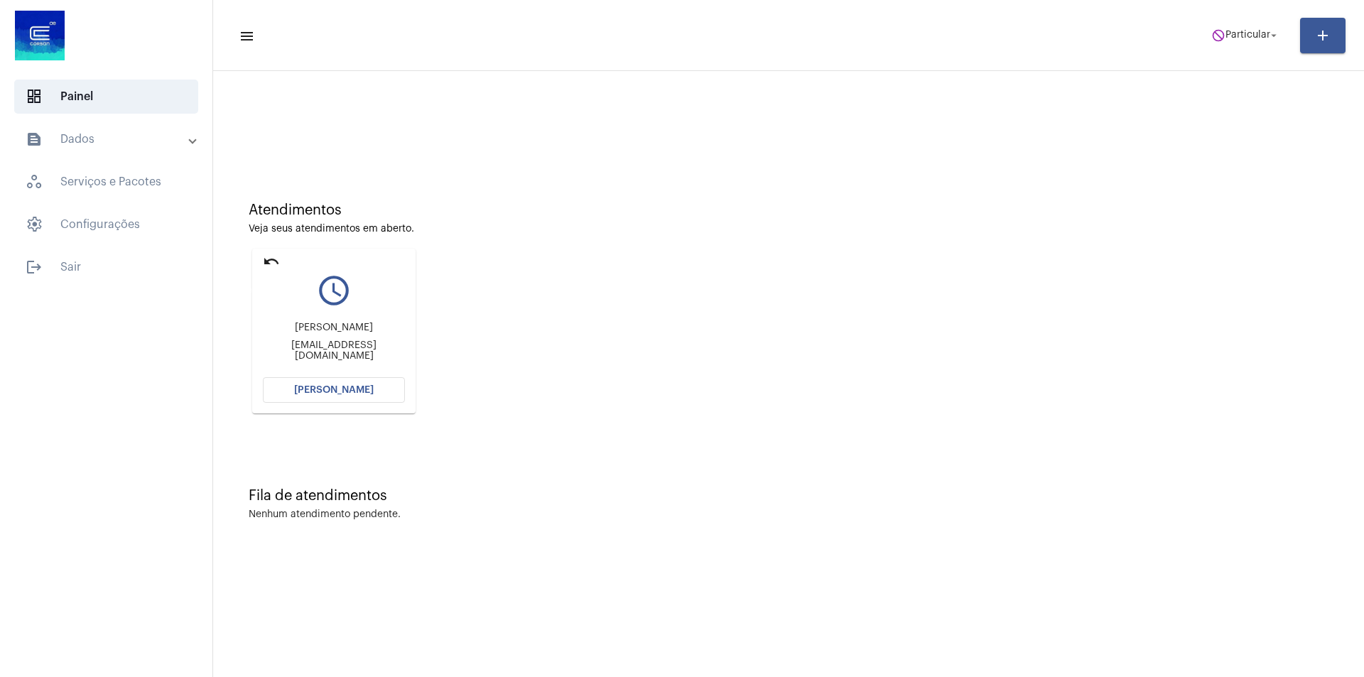
click at [269, 262] on mat-icon "undo" at bounding box center [271, 261] width 17 height 17
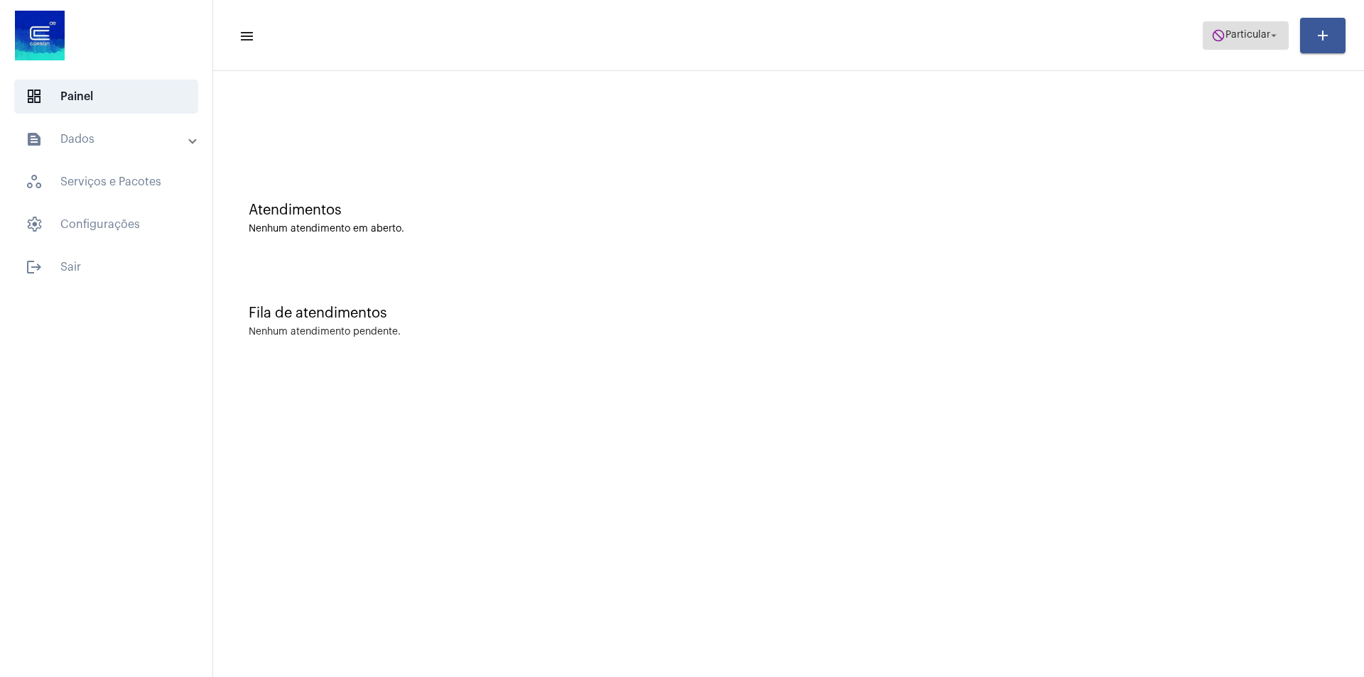
click at [1227, 38] on span "Particular" at bounding box center [1248, 36] width 45 height 10
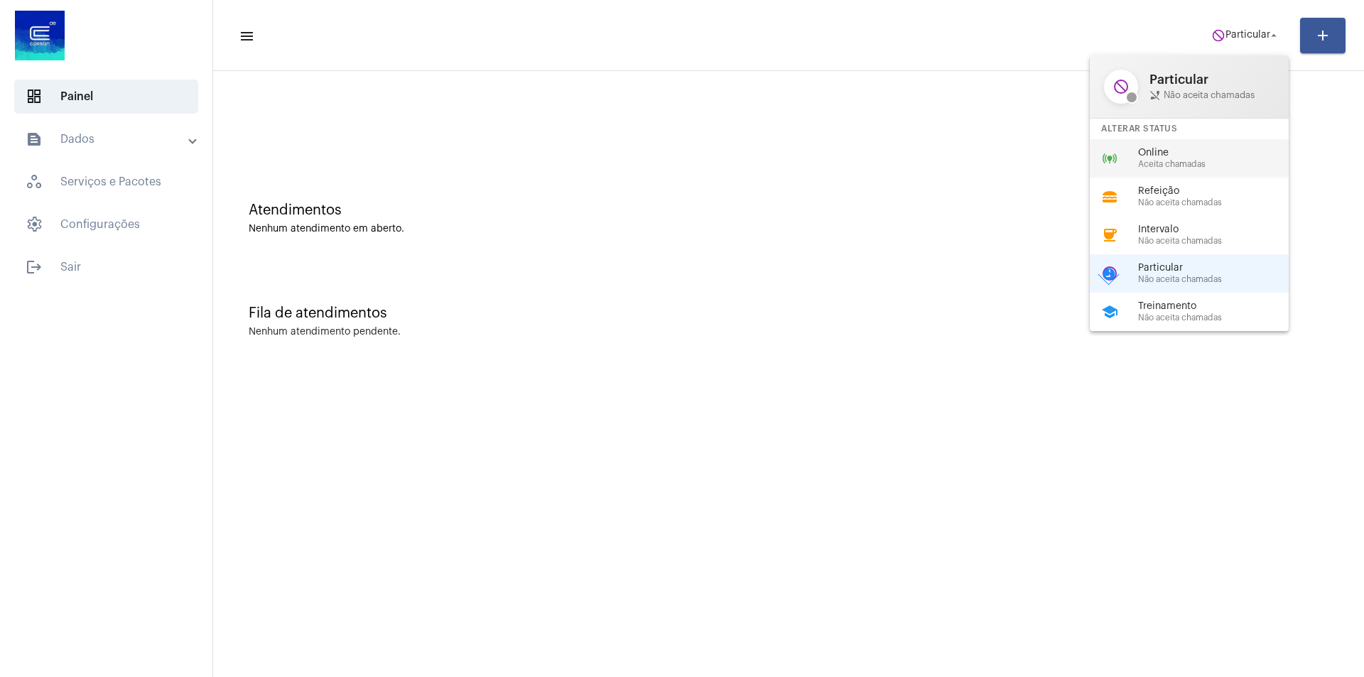
click at [1168, 149] on span "Online" at bounding box center [1219, 153] width 162 height 11
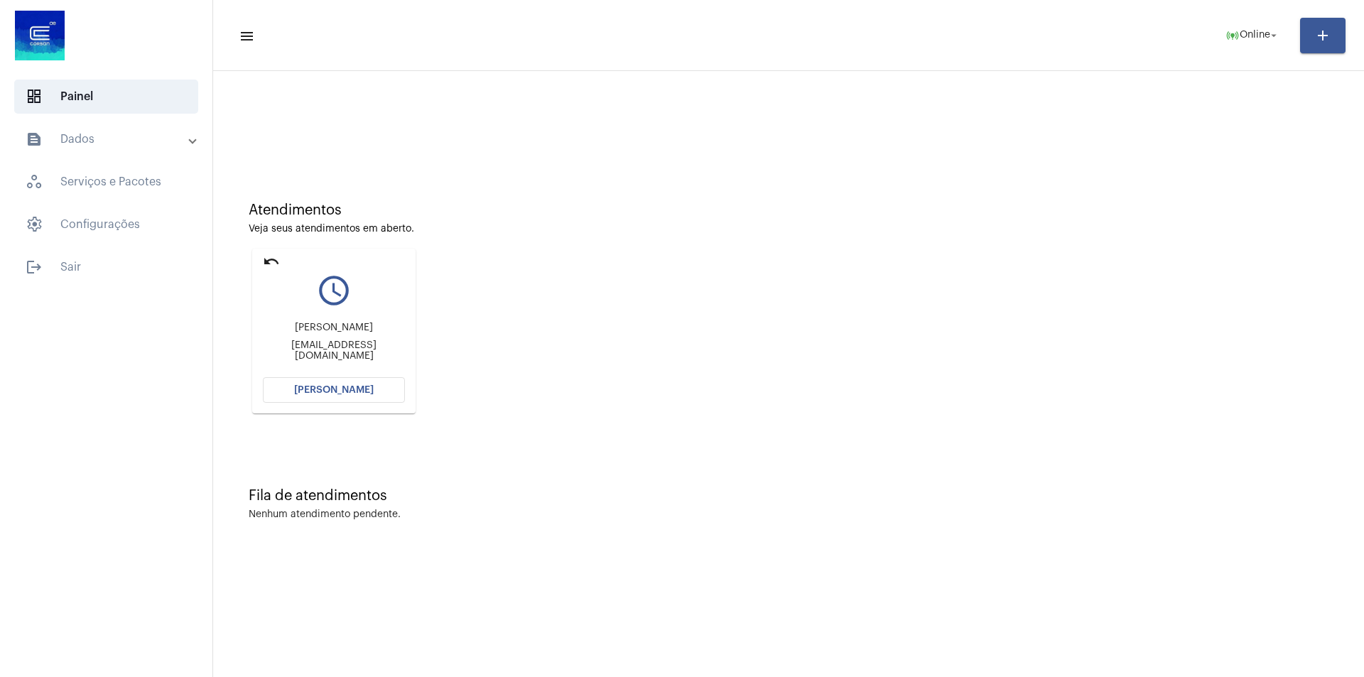
click at [397, 392] on button "[PERSON_NAME]" at bounding box center [334, 390] width 142 height 26
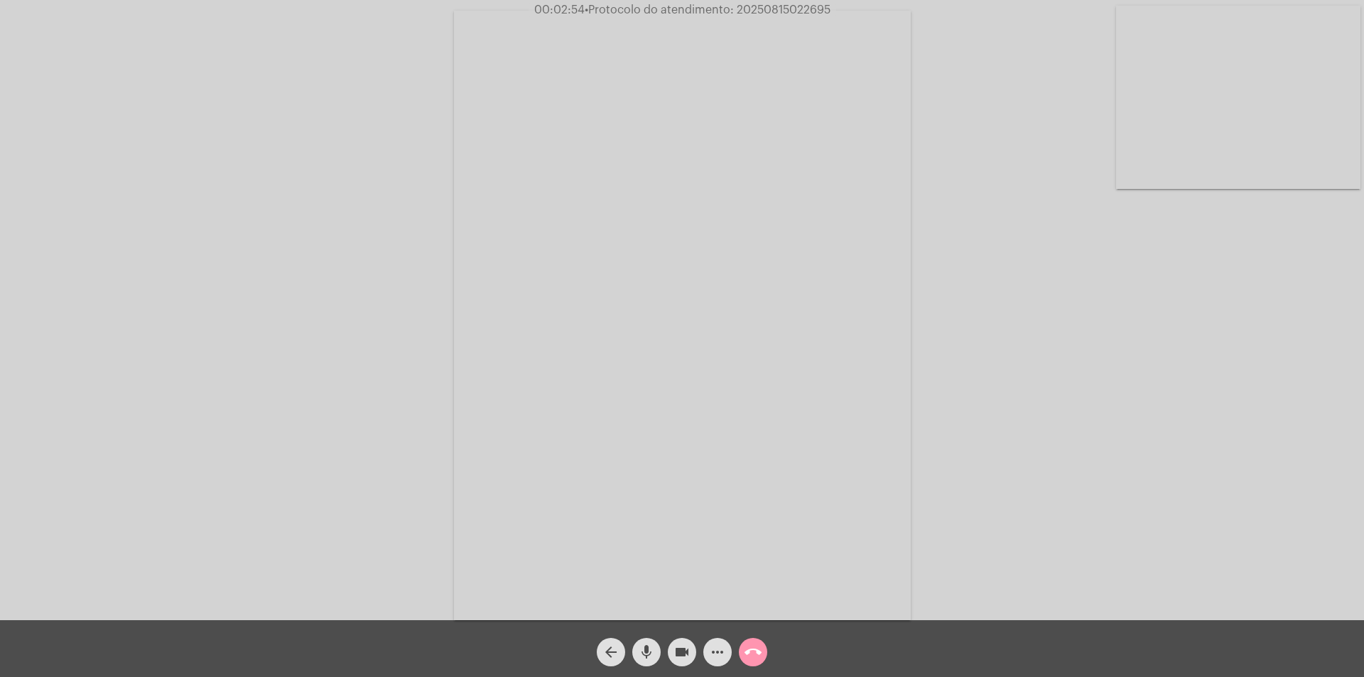
click at [683, 653] on mat-icon "videocam" at bounding box center [682, 652] width 17 height 17
click at [651, 657] on mat-icon "mic" at bounding box center [646, 652] width 17 height 17
click at [686, 658] on mat-icon "videocam_off" at bounding box center [682, 652] width 17 height 17
click at [646, 657] on mat-icon "mic_off" at bounding box center [646, 652] width 17 height 17
drag, startPoint x: 684, startPoint y: 657, endPoint x: 670, endPoint y: 653, distance: 14.7
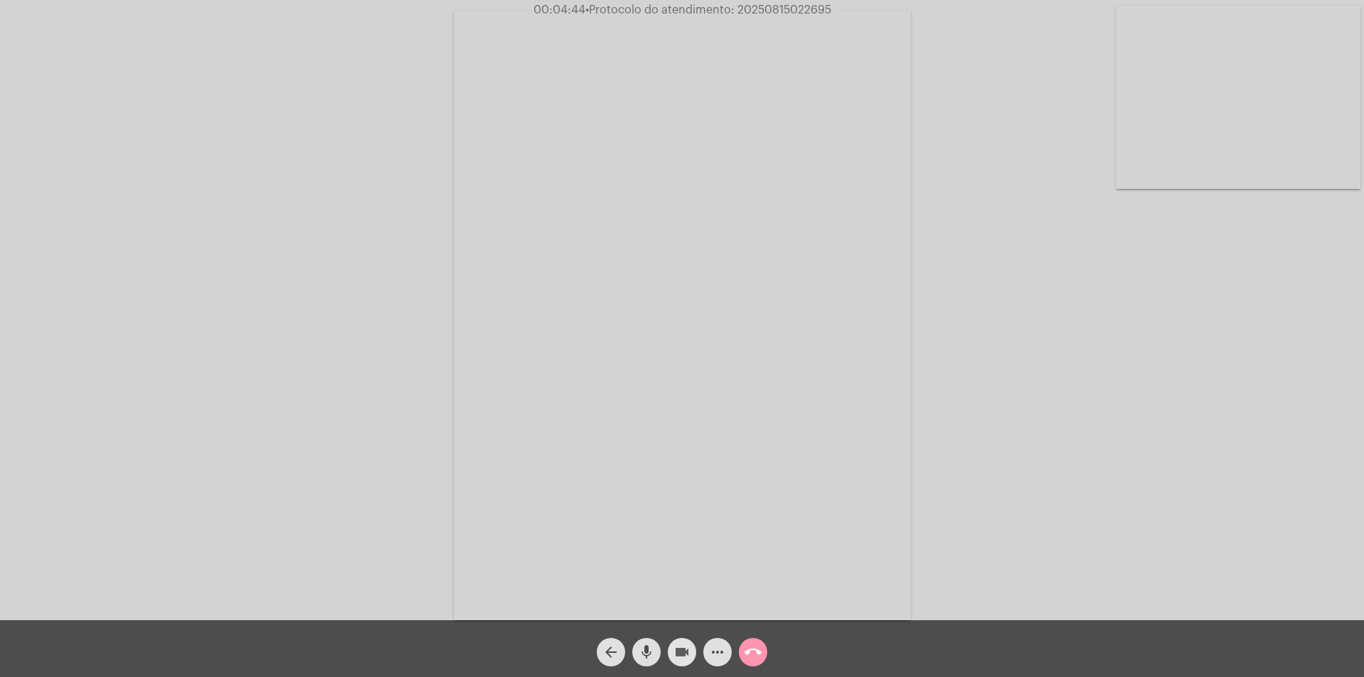
click at [684, 657] on mat-icon "videocam" at bounding box center [682, 652] width 17 height 17
click at [645, 645] on mat-icon "mic" at bounding box center [646, 652] width 17 height 17
click at [677, 655] on mat-icon "videocam_off" at bounding box center [682, 652] width 17 height 17
click at [645, 657] on mat-icon "mic_off" at bounding box center [646, 652] width 17 height 17
click at [719, 653] on mat-icon "more_horiz" at bounding box center [717, 652] width 17 height 17
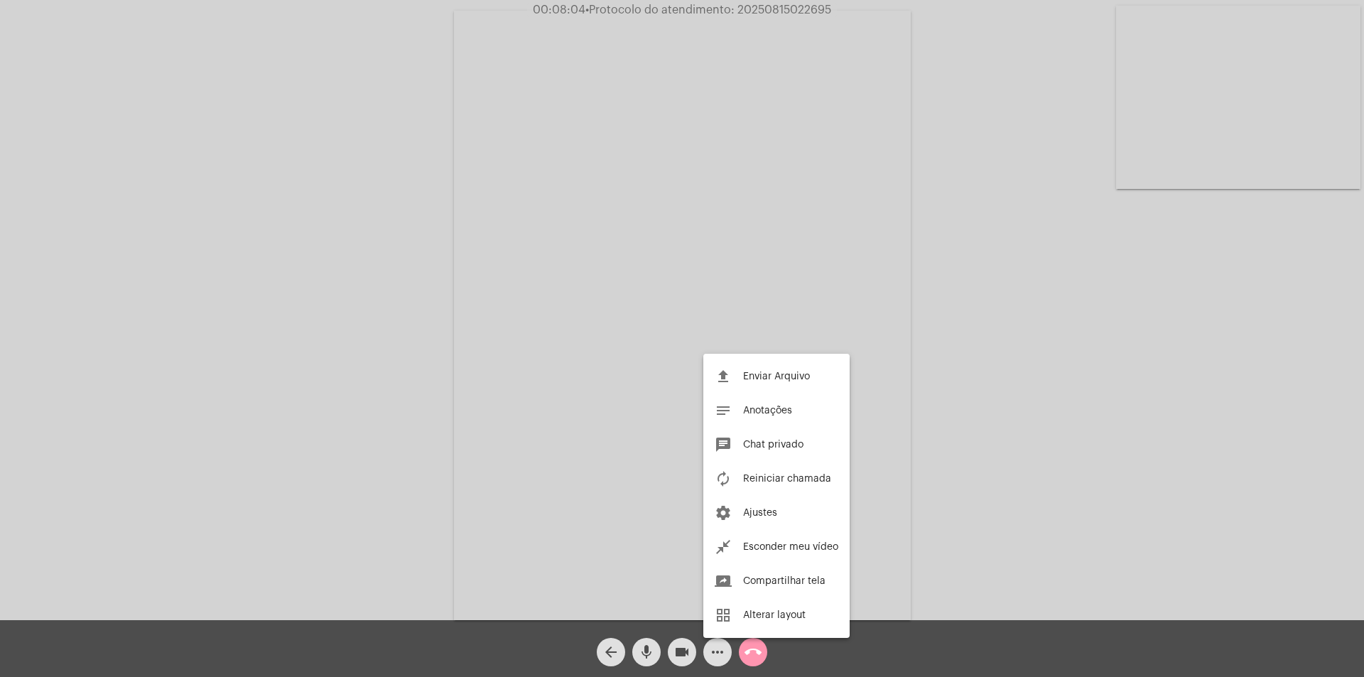
click at [366, 372] on div at bounding box center [682, 338] width 1364 height 677
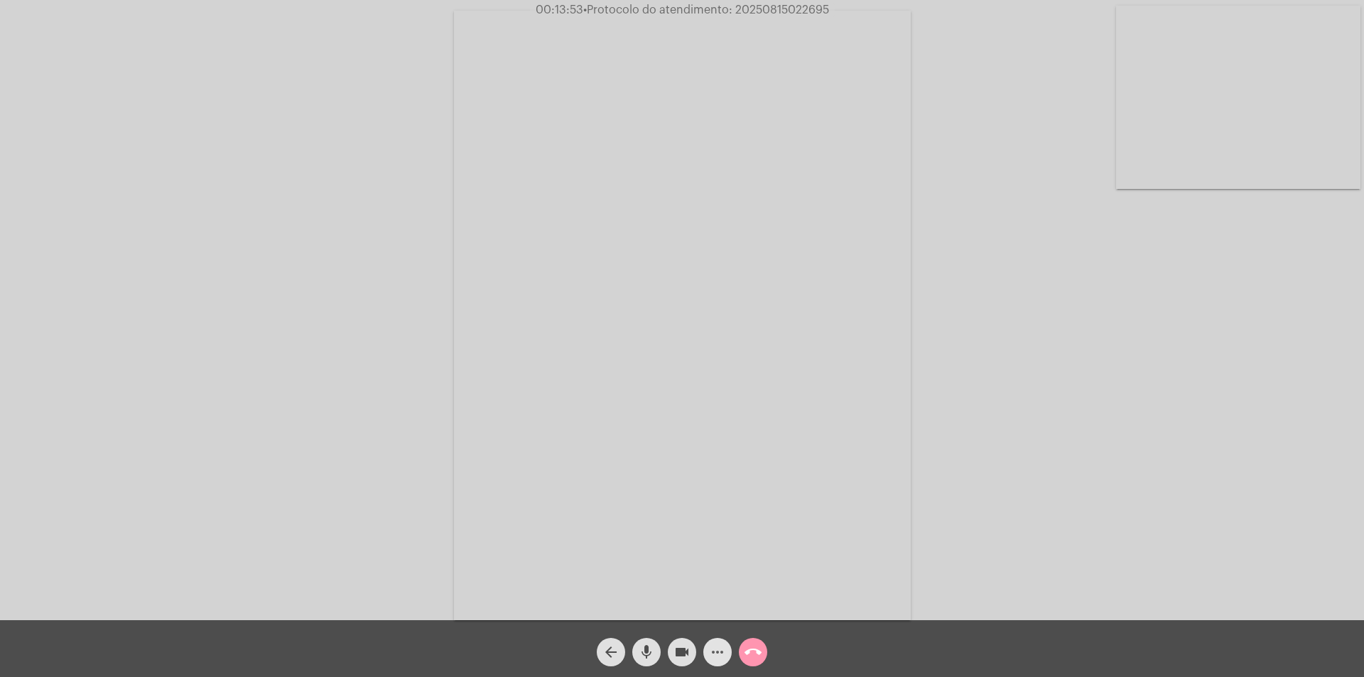
click at [723, 650] on mat-icon "more_horiz" at bounding box center [717, 652] width 17 height 17
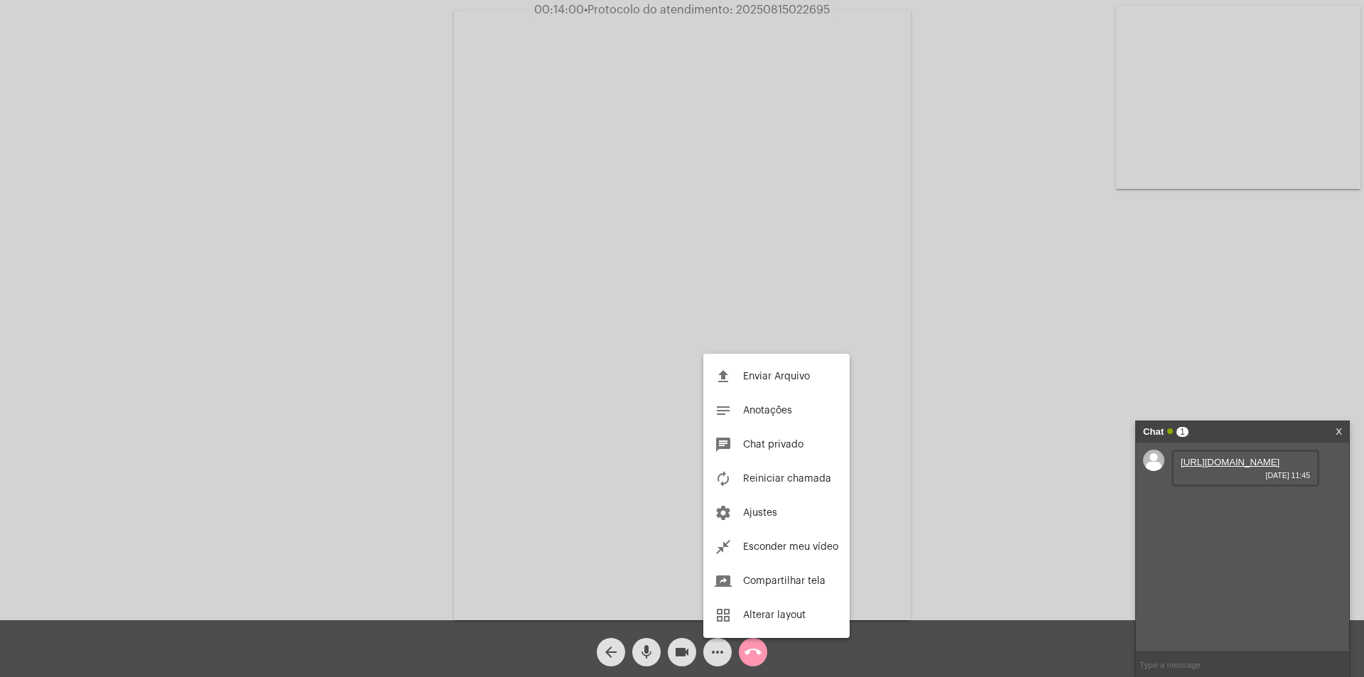
click at [1229, 487] on div at bounding box center [682, 338] width 1364 height 677
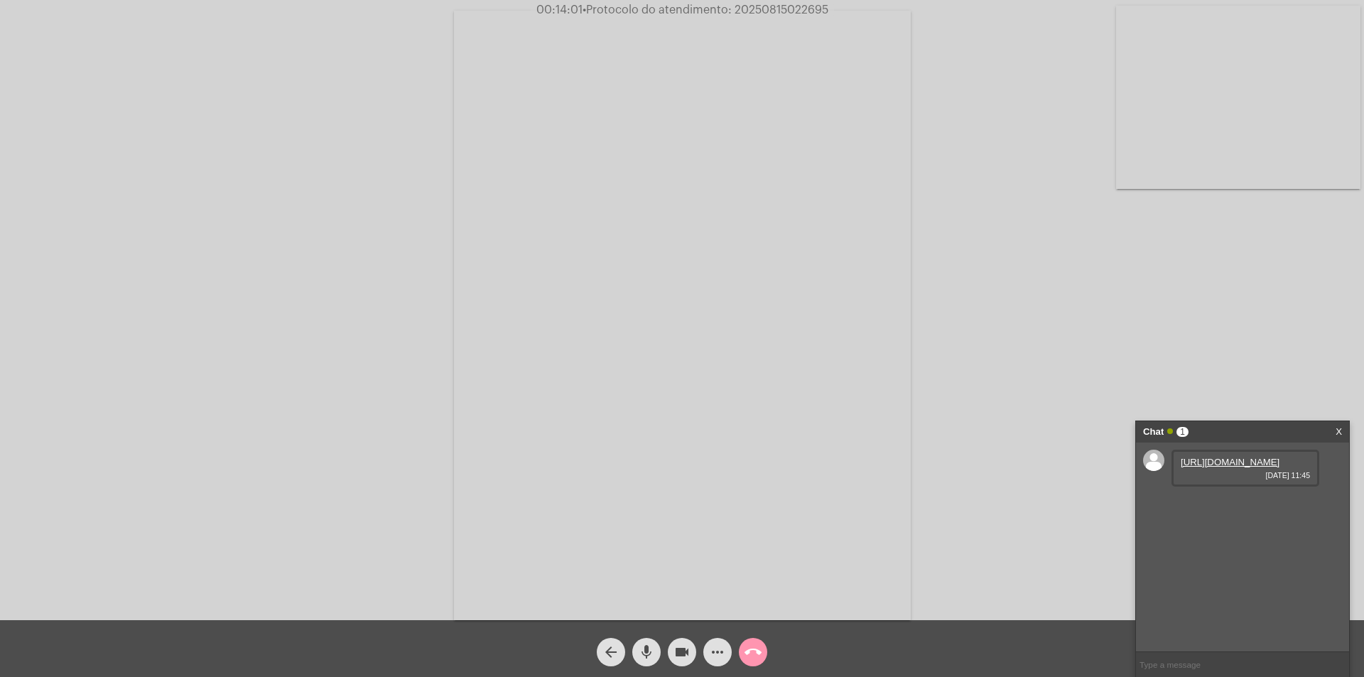
click at [1229, 468] on link "[URL][DOMAIN_NAME]" at bounding box center [1230, 462] width 99 height 11
click at [1220, 508] on link "[URL][DOMAIN_NAME]" at bounding box center [1230, 502] width 99 height 11
click at [1239, 549] on link "[URL][DOMAIN_NAME]" at bounding box center [1230, 543] width 99 height 11
click at [1212, 549] on link "[URL][DOMAIN_NAME]" at bounding box center [1230, 543] width 99 height 11
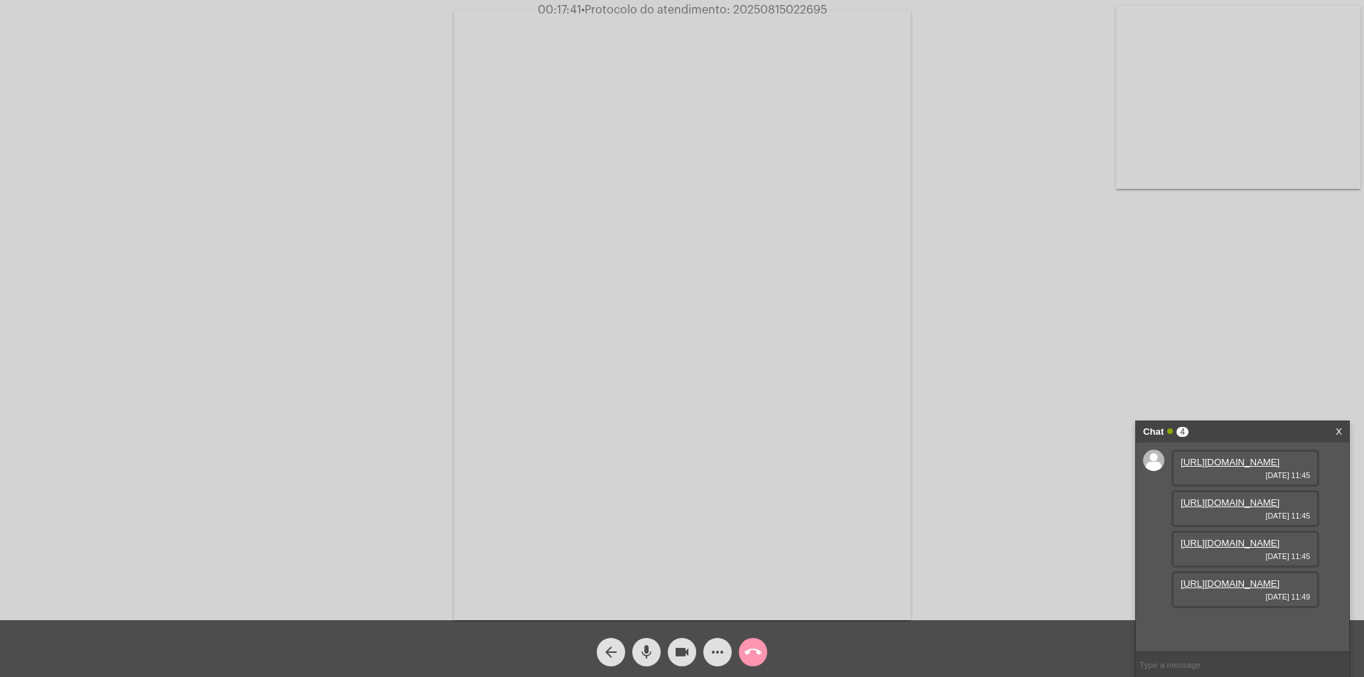
scroll to position [85, 0]
click at [1215, 589] on link "[URL][DOMAIN_NAME]" at bounding box center [1230, 583] width 99 height 11
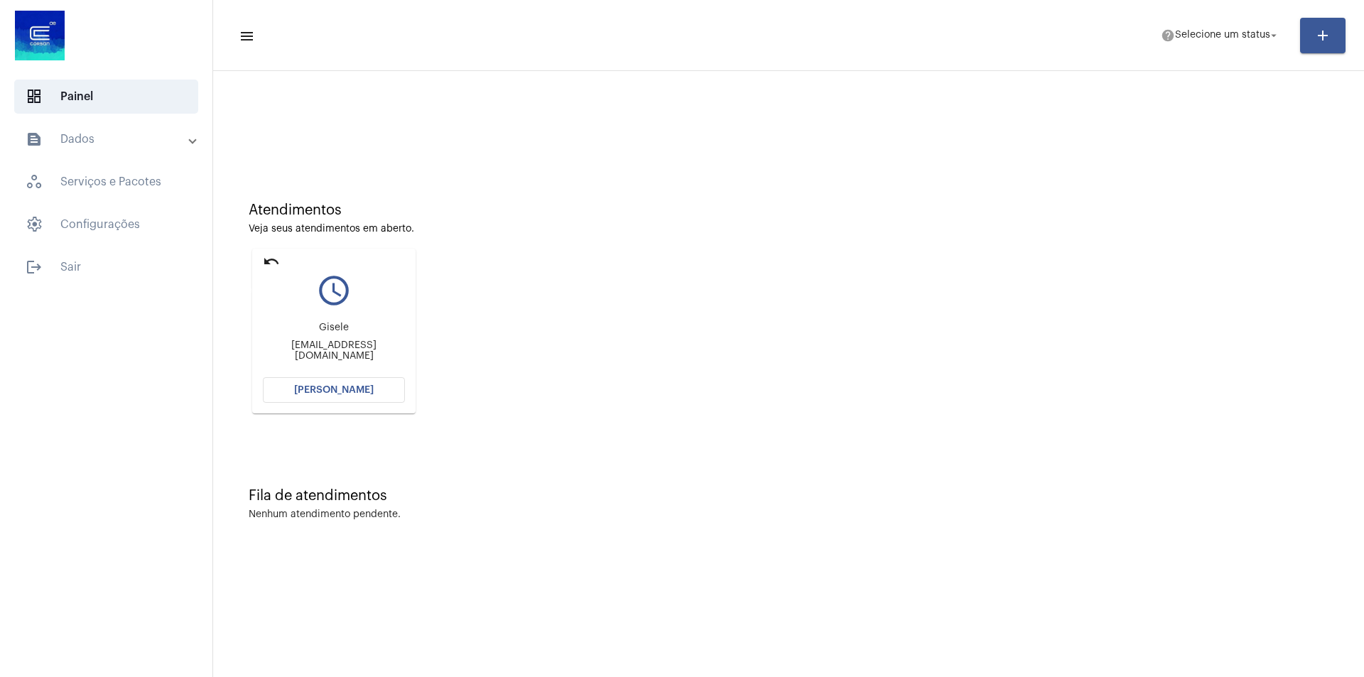
click at [270, 262] on mat-icon "undo" at bounding box center [271, 261] width 17 height 17
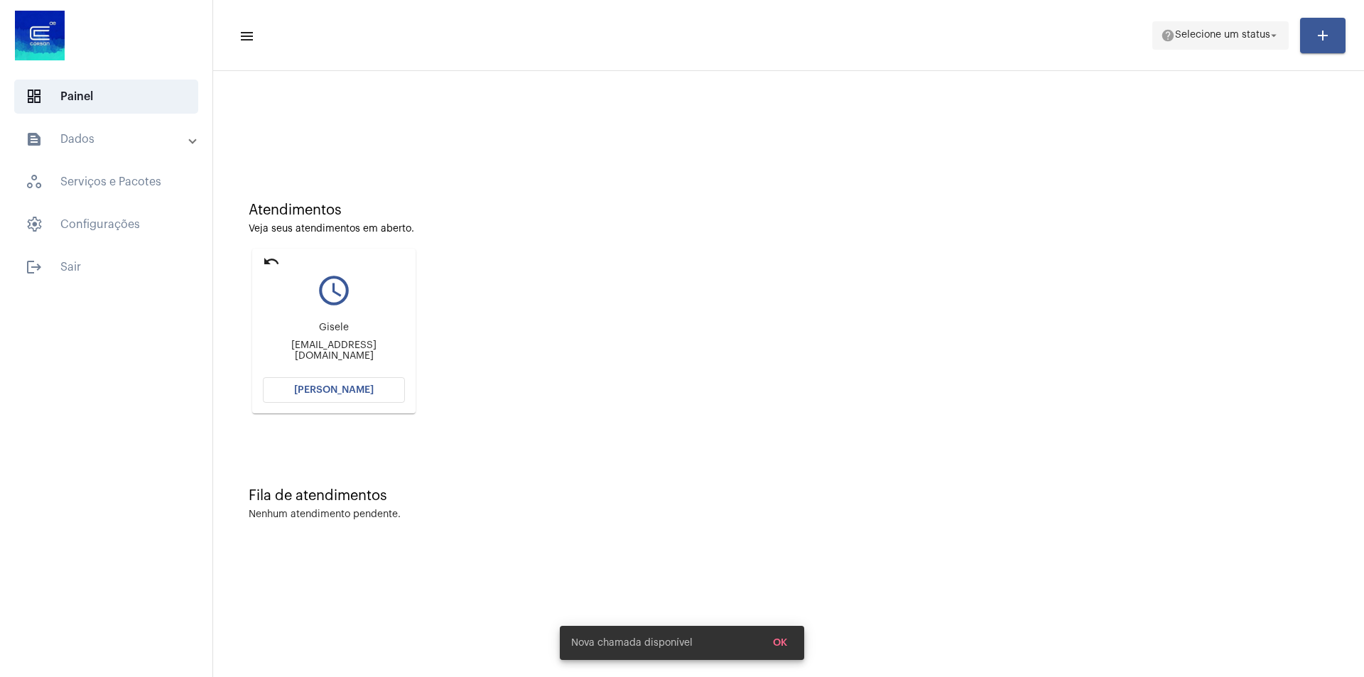
click at [1256, 29] on span "help Selecione um status arrow_drop_down" at bounding box center [1220, 35] width 119 height 26
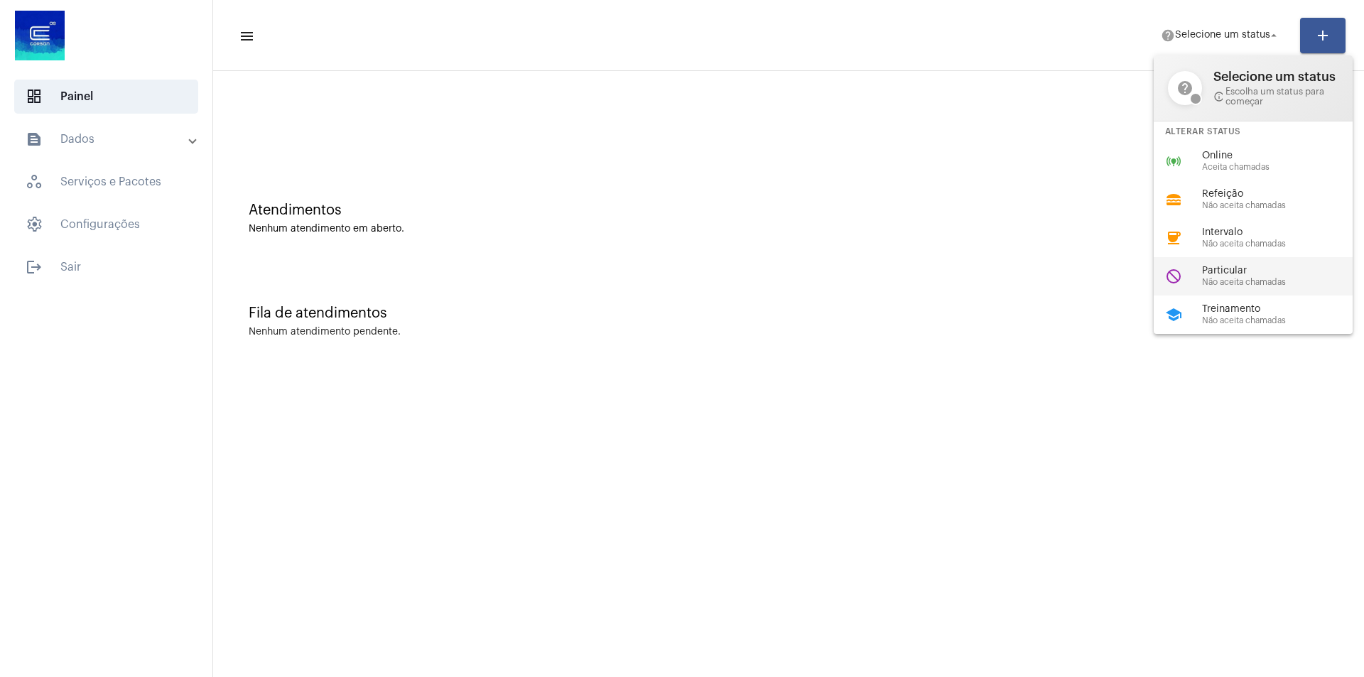
click at [1236, 278] on span "Não aceita chamadas" at bounding box center [1283, 282] width 162 height 9
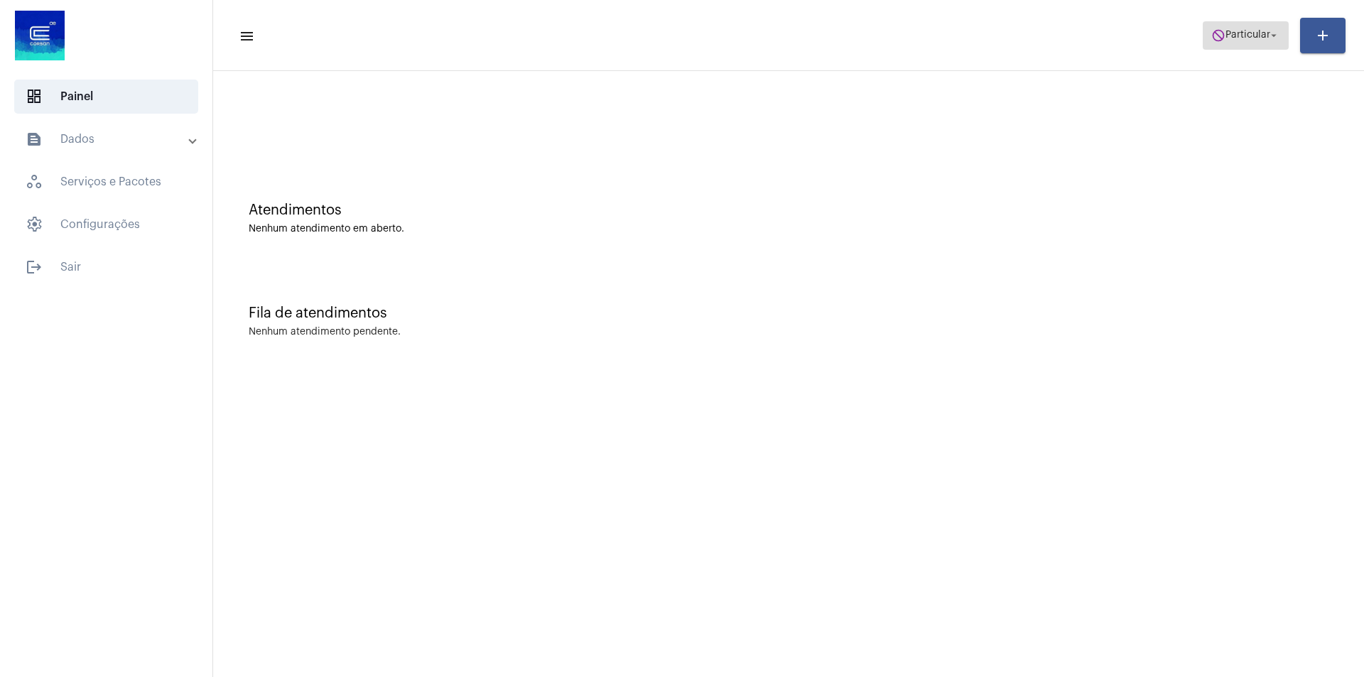
click at [1276, 32] on mat-icon "arrow_drop_down" at bounding box center [1274, 35] width 13 height 13
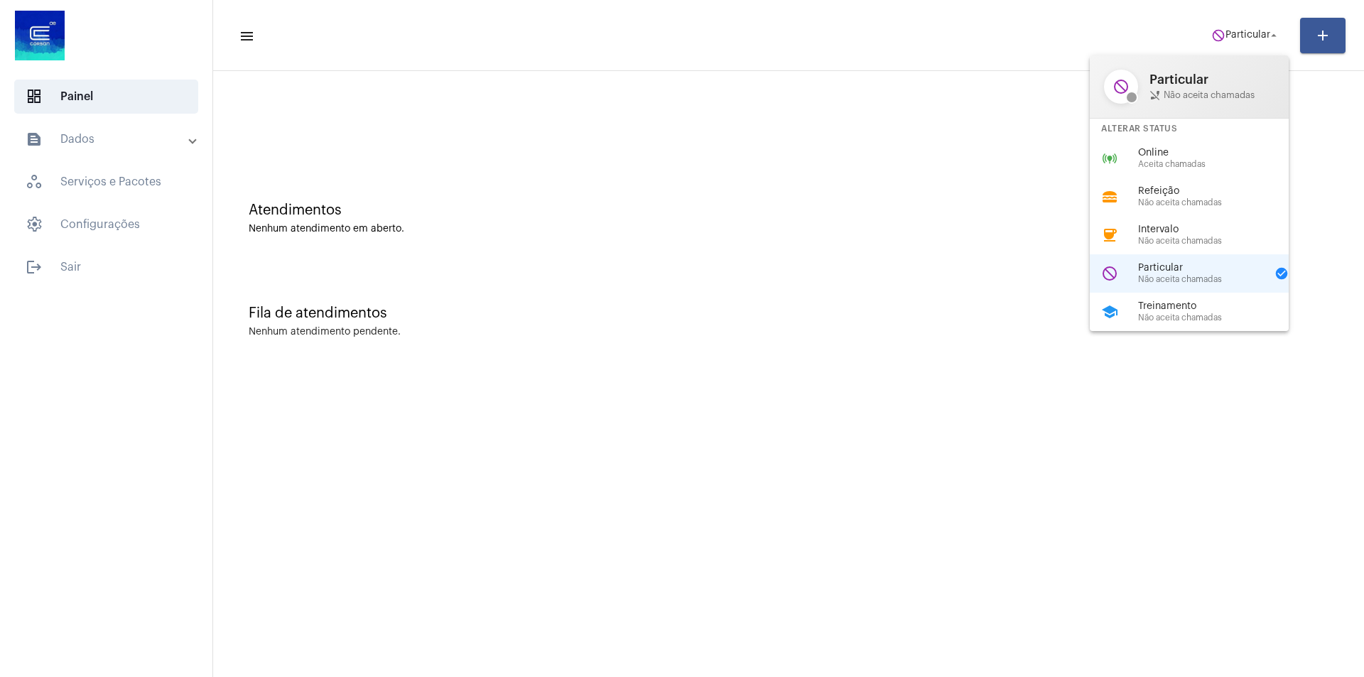
click at [925, 155] on div at bounding box center [682, 338] width 1364 height 677
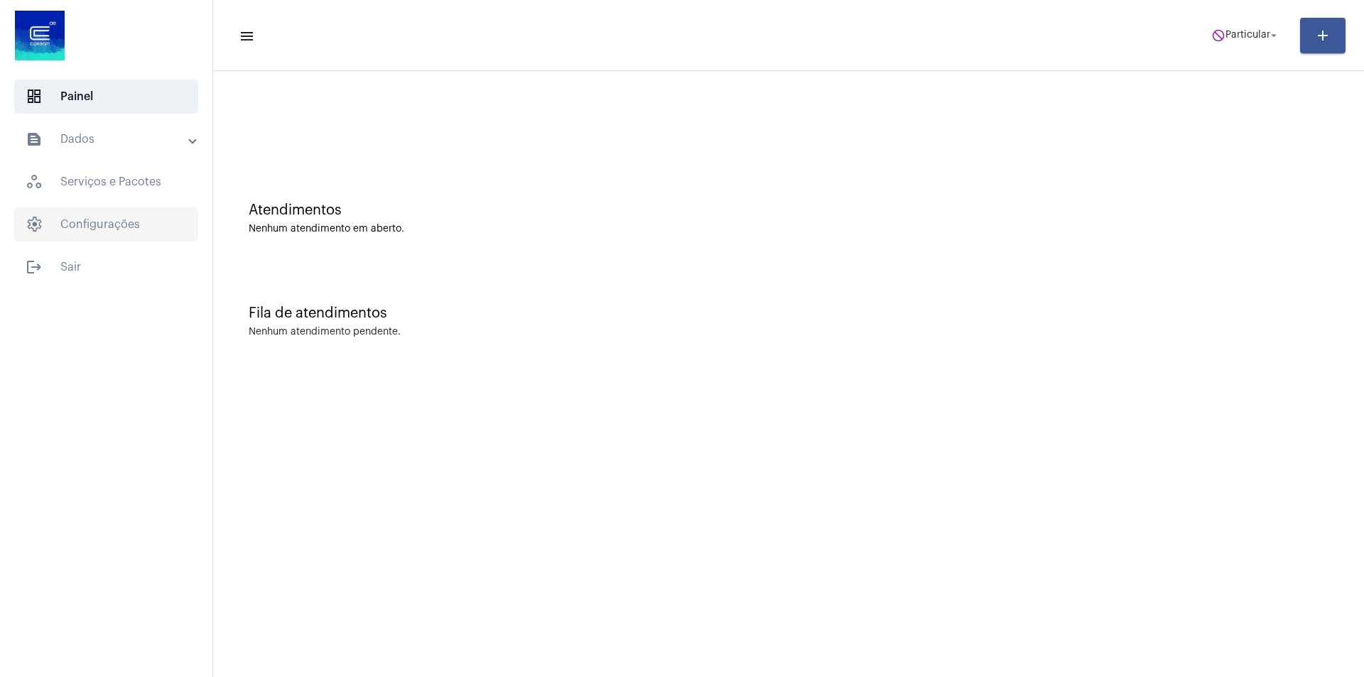
click at [118, 225] on span "settings Configurações" at bounding box center [106, 225] width 184 height 34
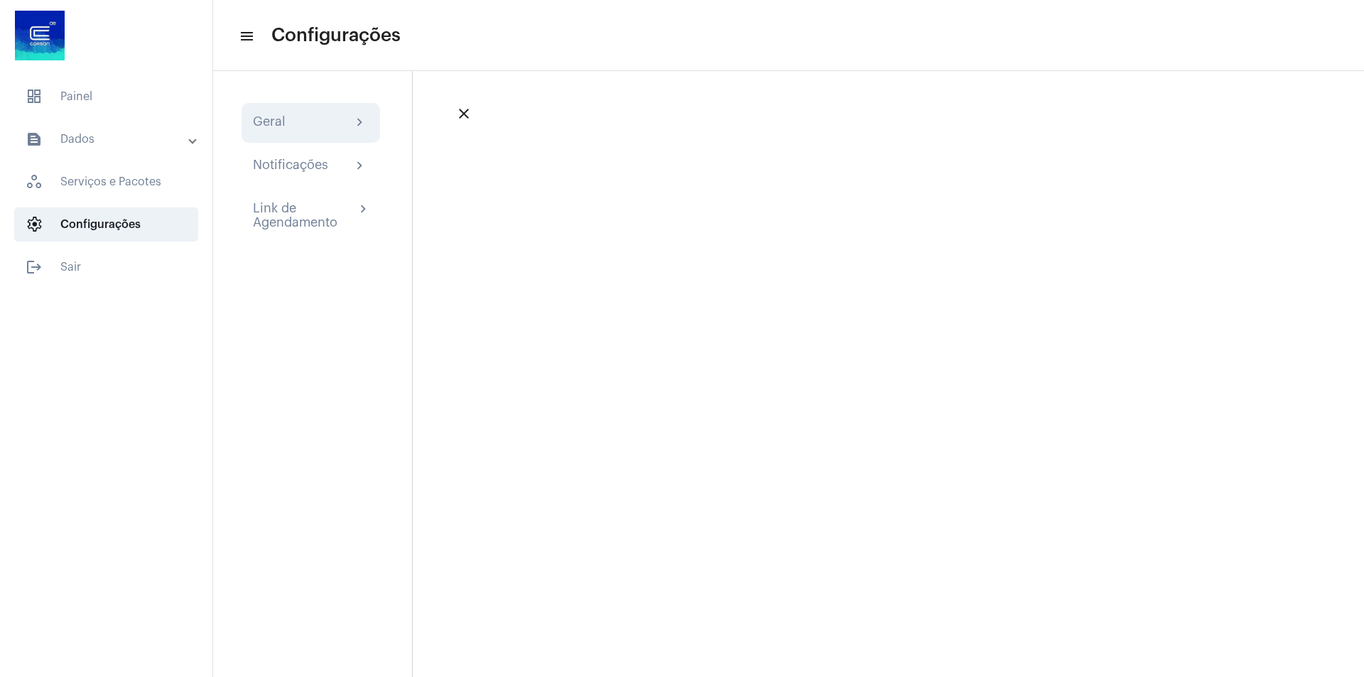
click at [366, 115] on mat-icon "chevron_right" at bounding box center [360, 122] width 17 height 17
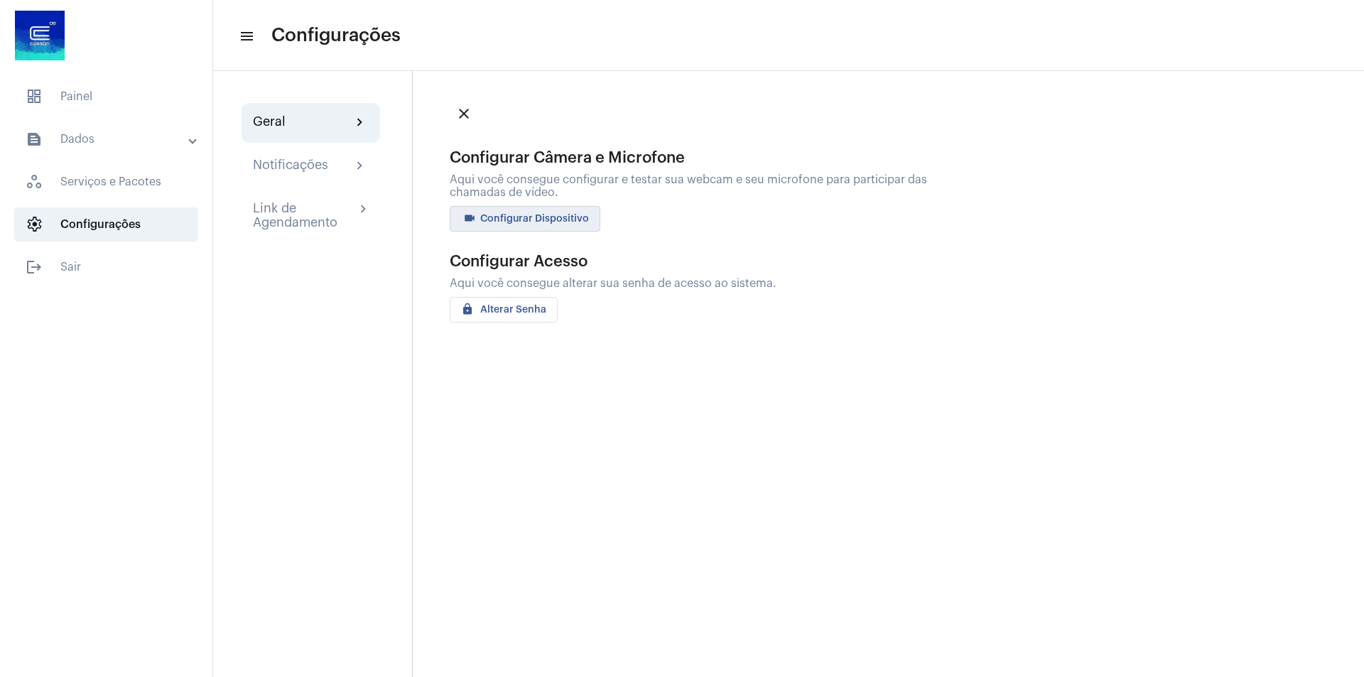
click at [566, 222] on span "videocam Configurar Dispositivo" at bounding box center [525, 219] width 128 height 10
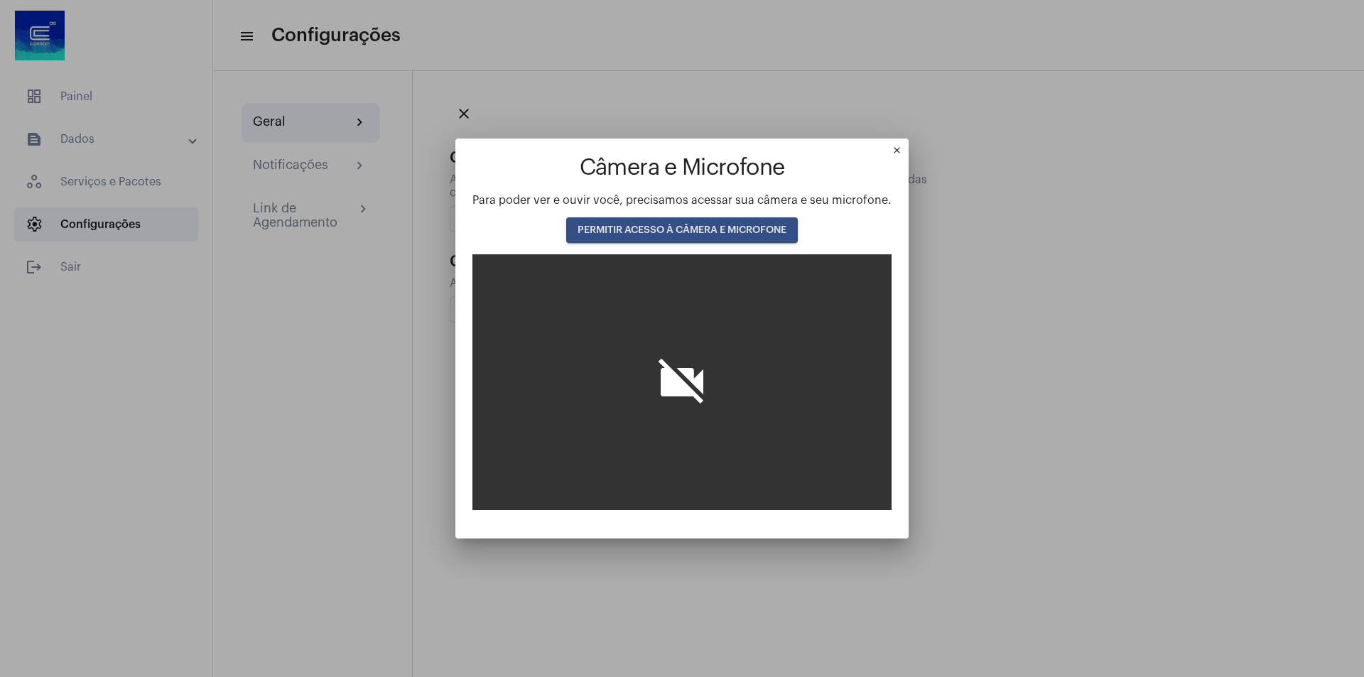
click at [733, 228] on span "PERMITIR ACESSO À CÂMERA E MICROFONE" at bounding box center [682, 230] width 209 height 10
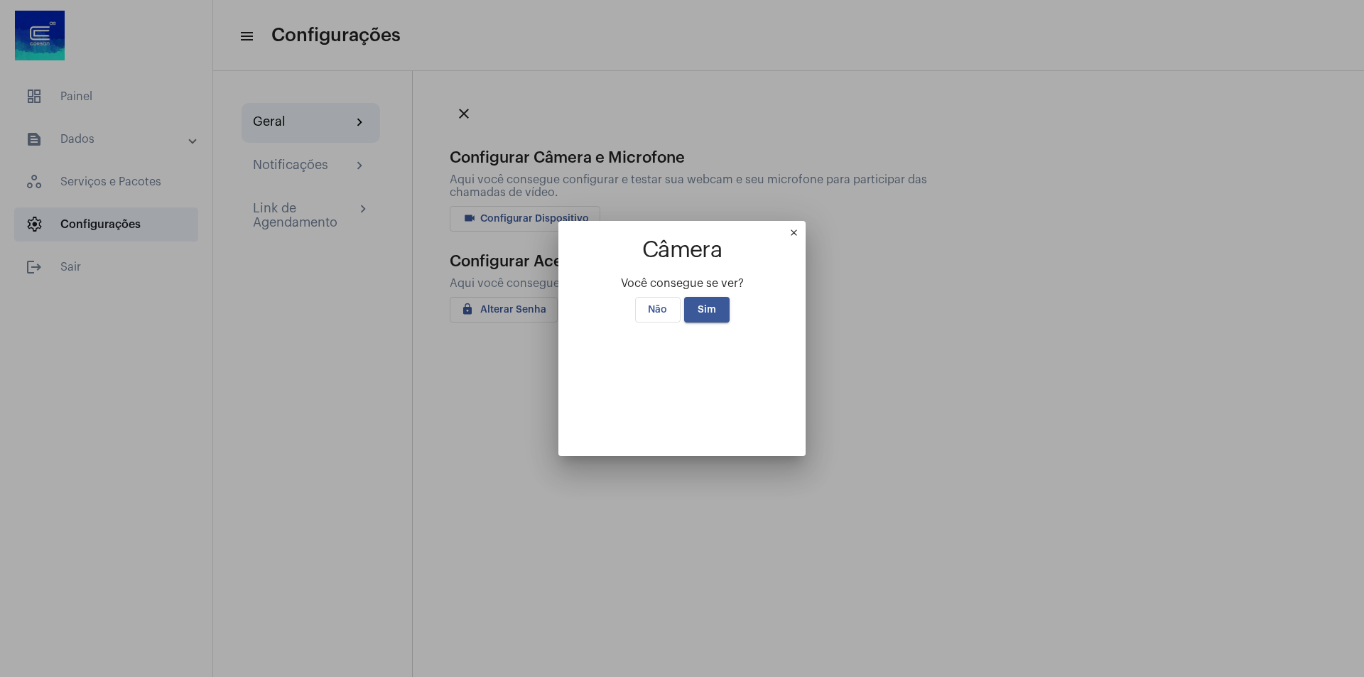
click at [721, 297] on button "Sim" at bounding box center [706, 310] width 45 height 26
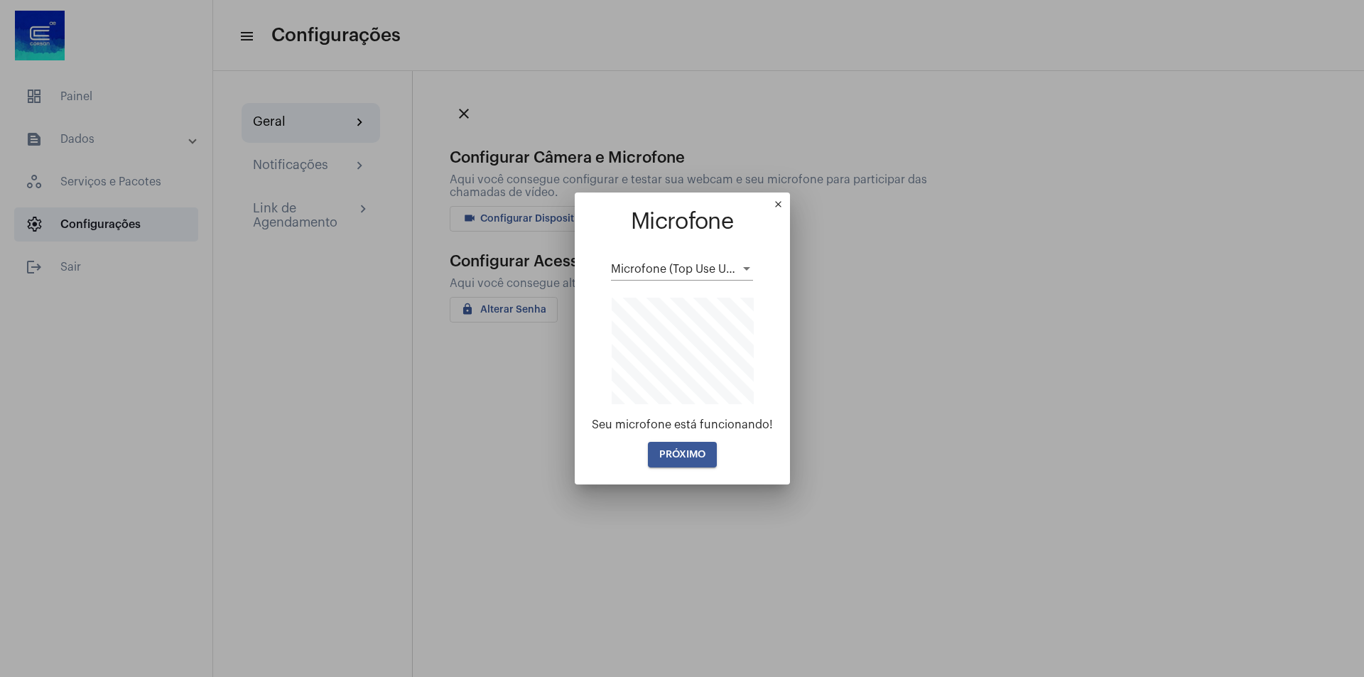
click at [674, 460] on button "PRÓXIMO" at bounding box center [682, 455] width 69 height 26
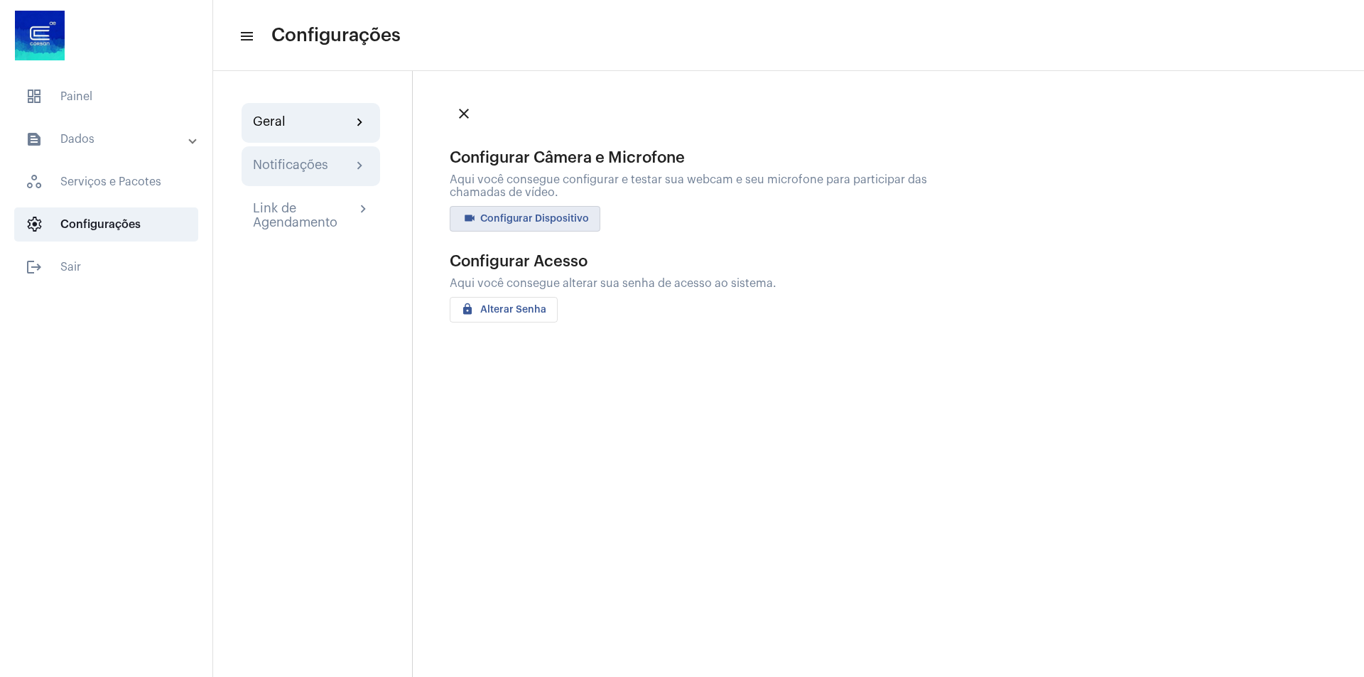
click at [355, 169] on mat-icon "chevron_right" at bounding box center [360, 166] width 17 height 17
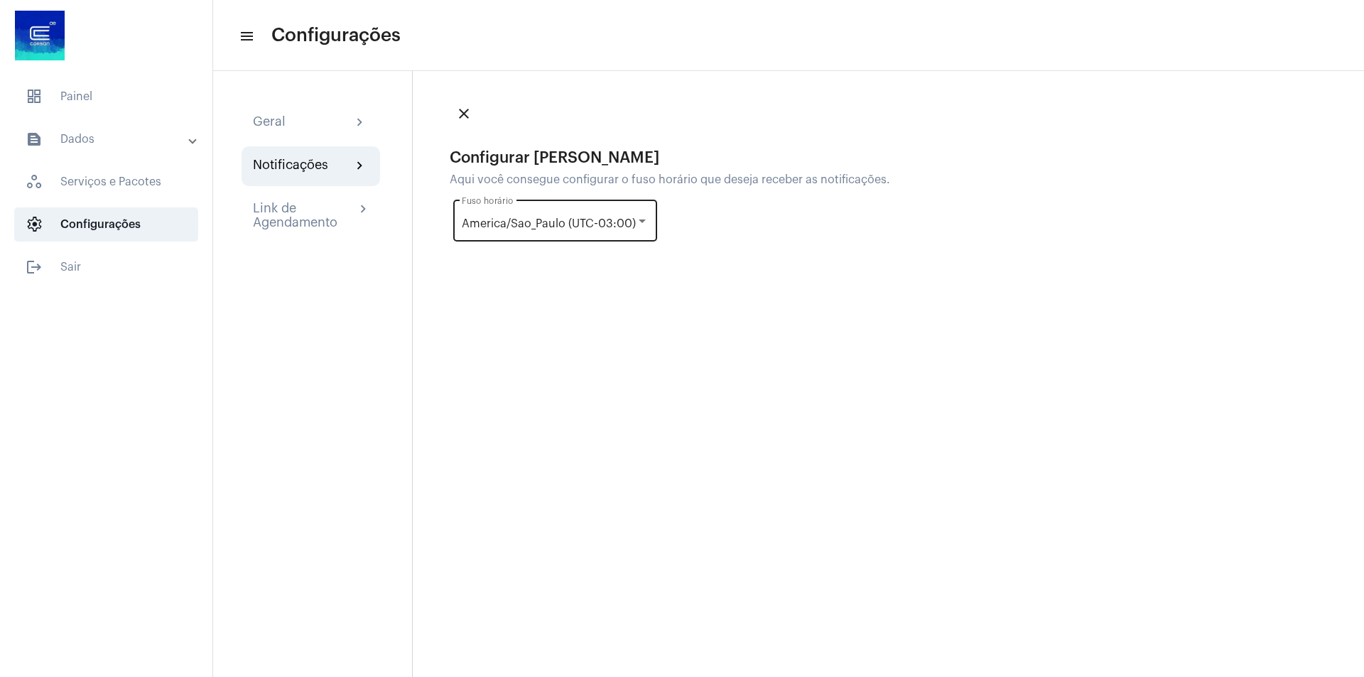
click at [642, 224] on div at bounding box center [642, 220] width 13 height 11
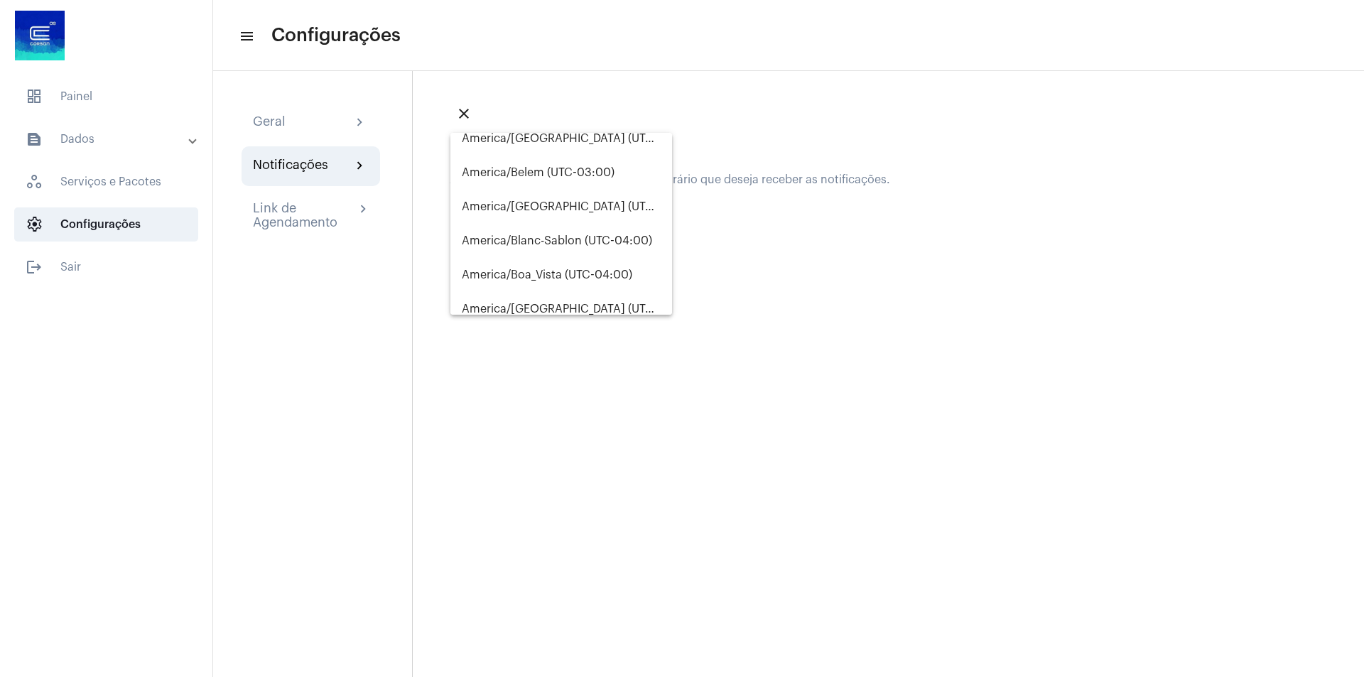
scroll to position [2573, 0]
click at [570, 166] on span "America/Bahia (UTC-03:00)" at bounding box center [561, 170] width 199 height 34
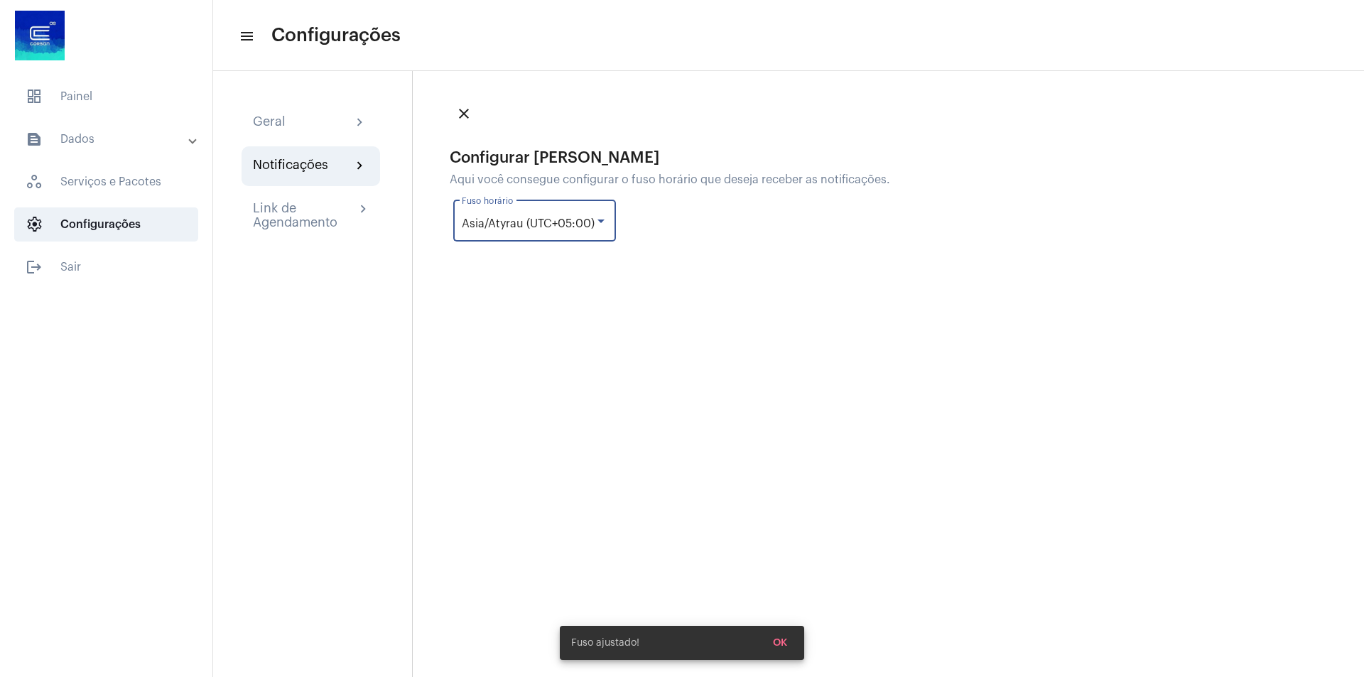
click at [601, 212] on div "Asia/Atyrau (UTC+05:00) Fuso horário" at bounding box center [535, 219] width 146 height 45
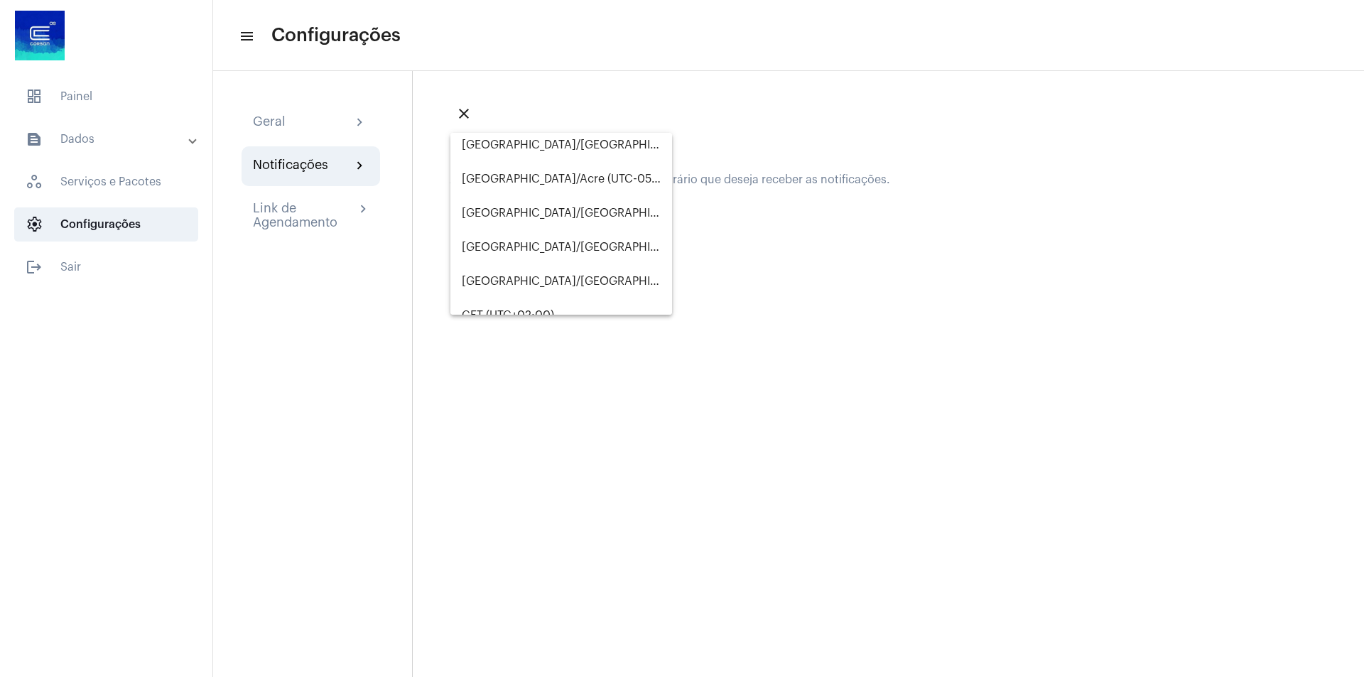
scroll to position [12585, 0]
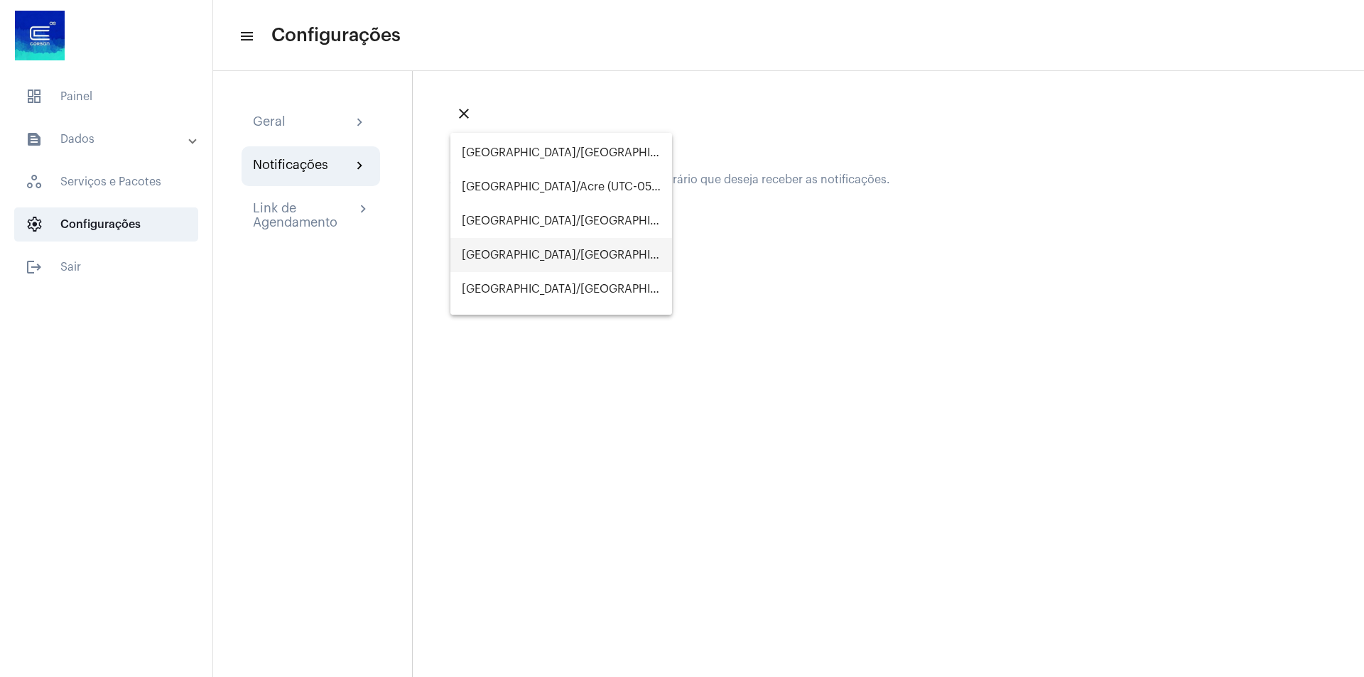
click at [542, 253] on span "Brazil/East (UTC-03:00)" at bounding box center [561, 255] width 199 height 34
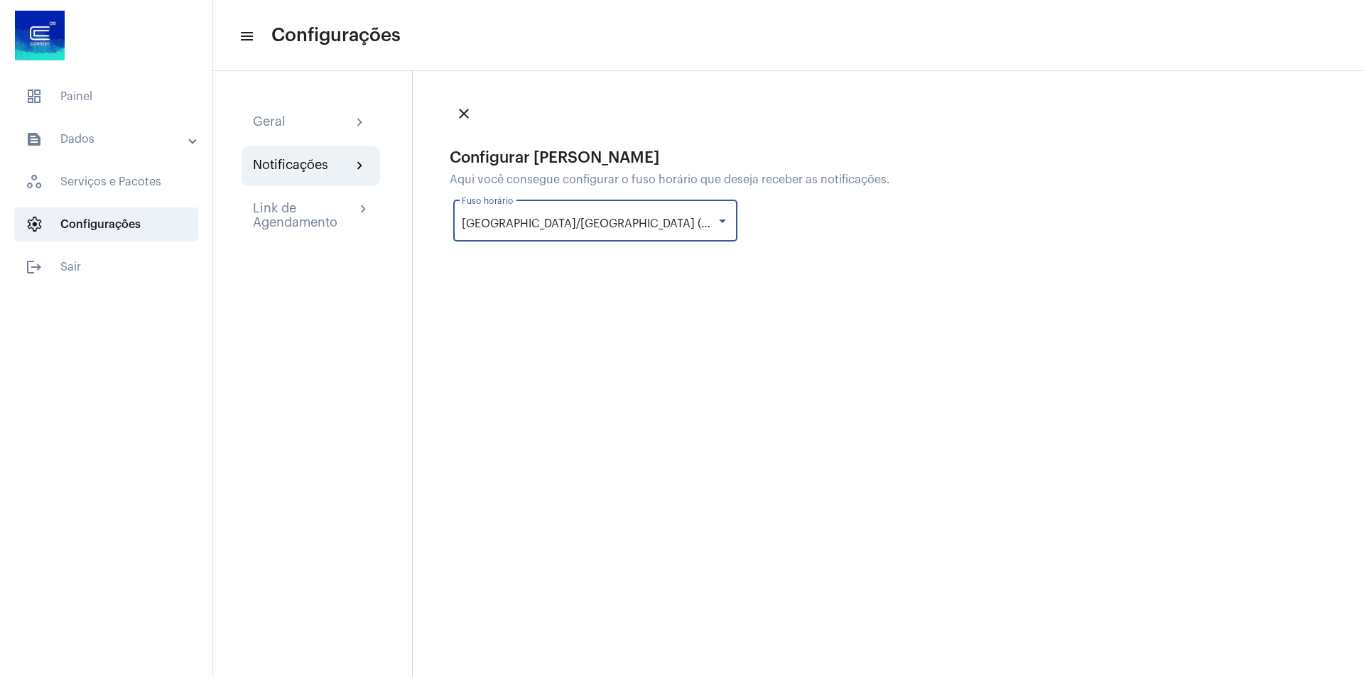
click at [716, 219] on div at bounding box center [722, 220] width 13 height 11
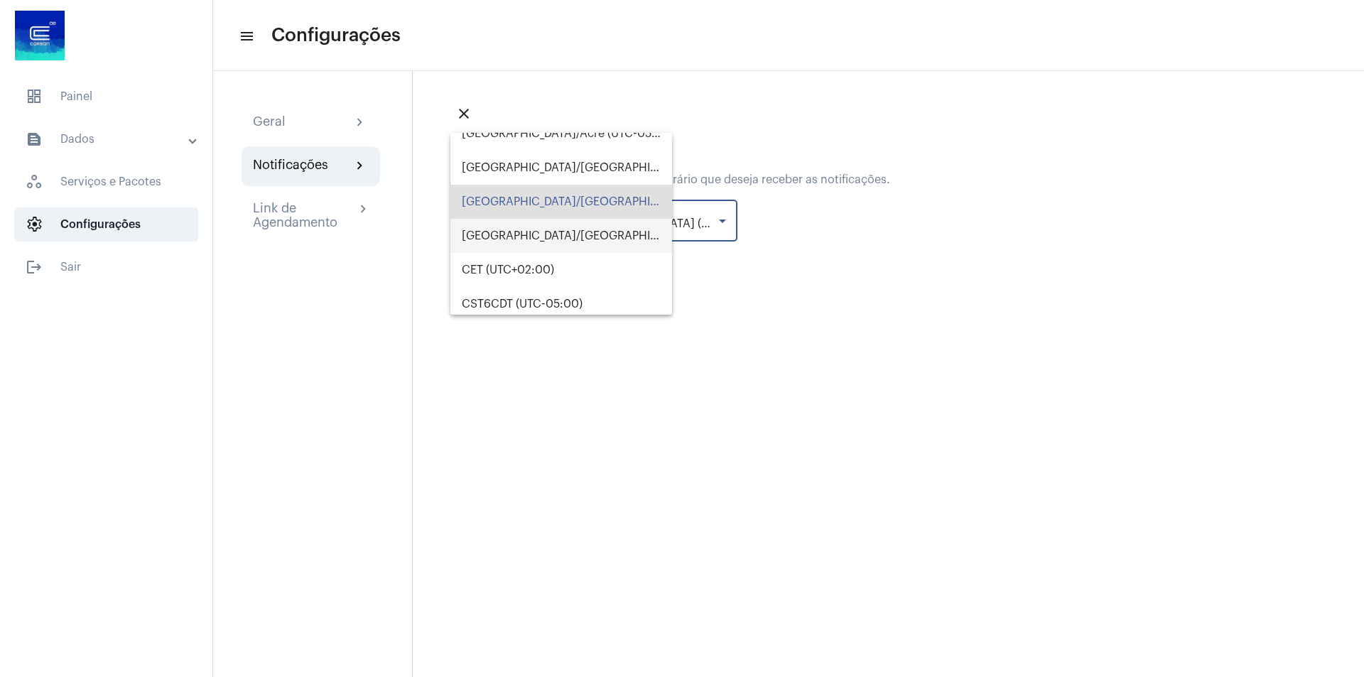
scroll to position [12610, 0]
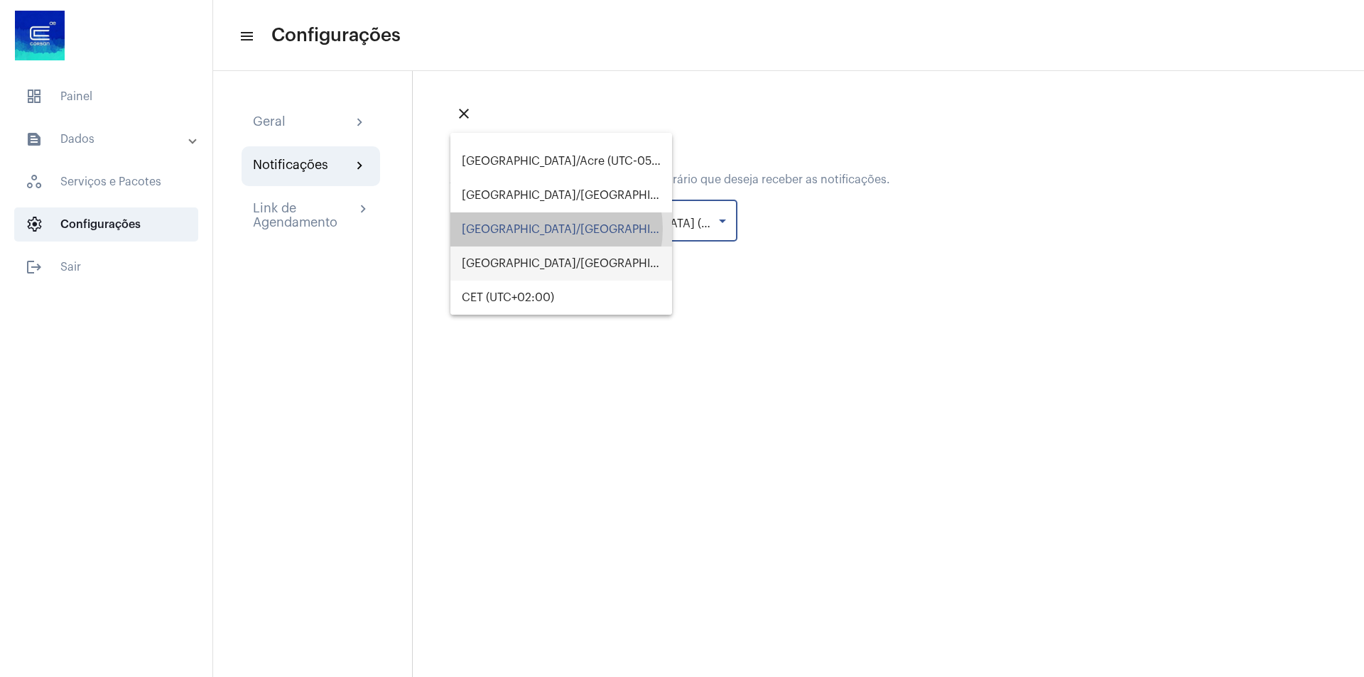
click at [550, 229] on span "Brazil/East (UTC-03:00)" at bounding box center [561, 229] width 199 height 34
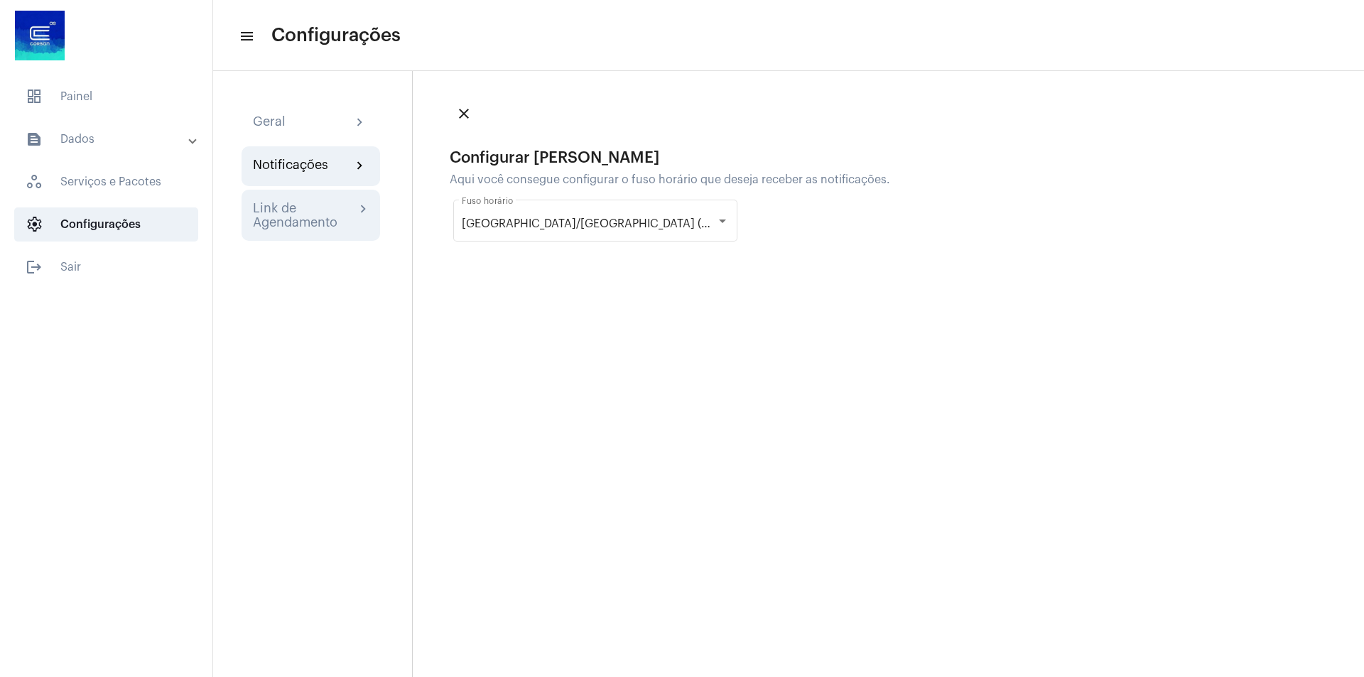
click at [295, 222] on div "Link de Agendamento" at bounding box center [304, 215] width 102 height 28
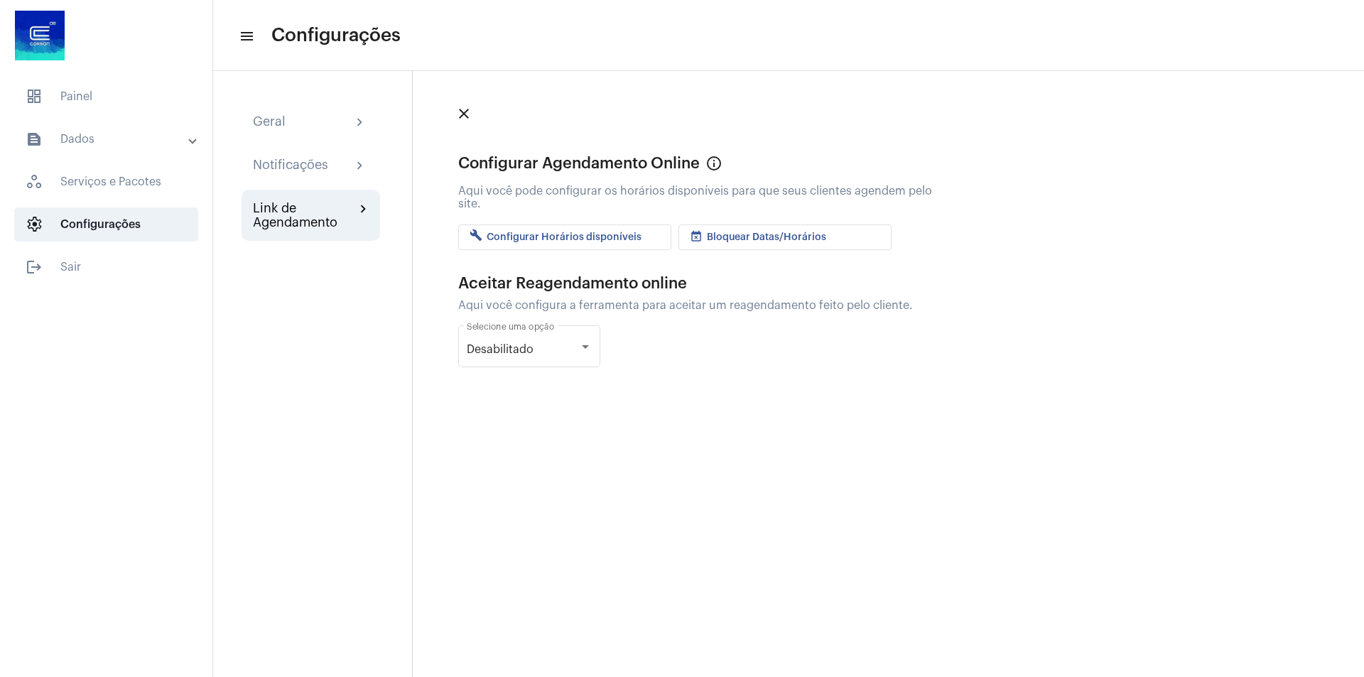
click at [659, 235] on button "build Configurar Horários disponíveis" at bounding box center [564, 238] width 213 height 26
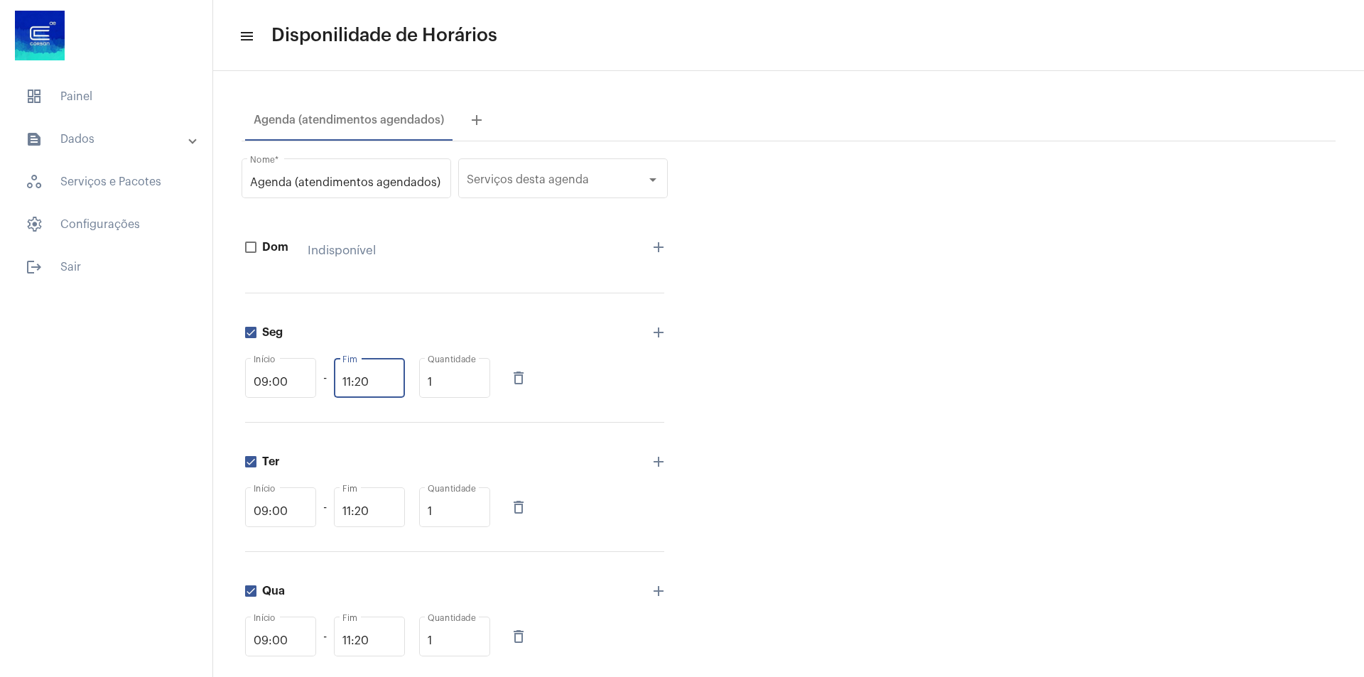
drag, startPoint x: 357, startPoint y: 381, endPoint x: 382, endPoint y: 382, distance: 24.2
click at [382, 382] on input "11:20" at bounding box center [370, 382] width 54 height 13
click at [657, 182] on div at bounding box center [653, 179] width 13 height 11
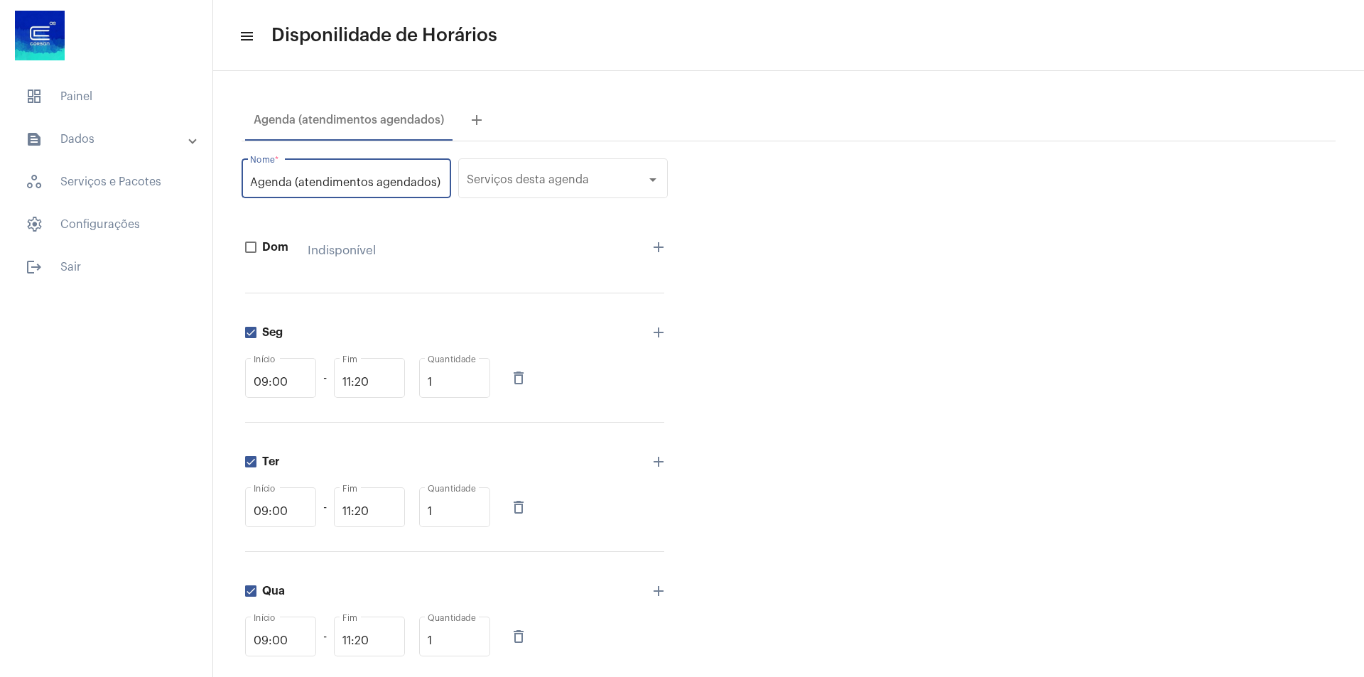
click at [426, 188] on input "Agenda (atendimentos agendados)" at bounding box center [346, 182] width 193 height 13
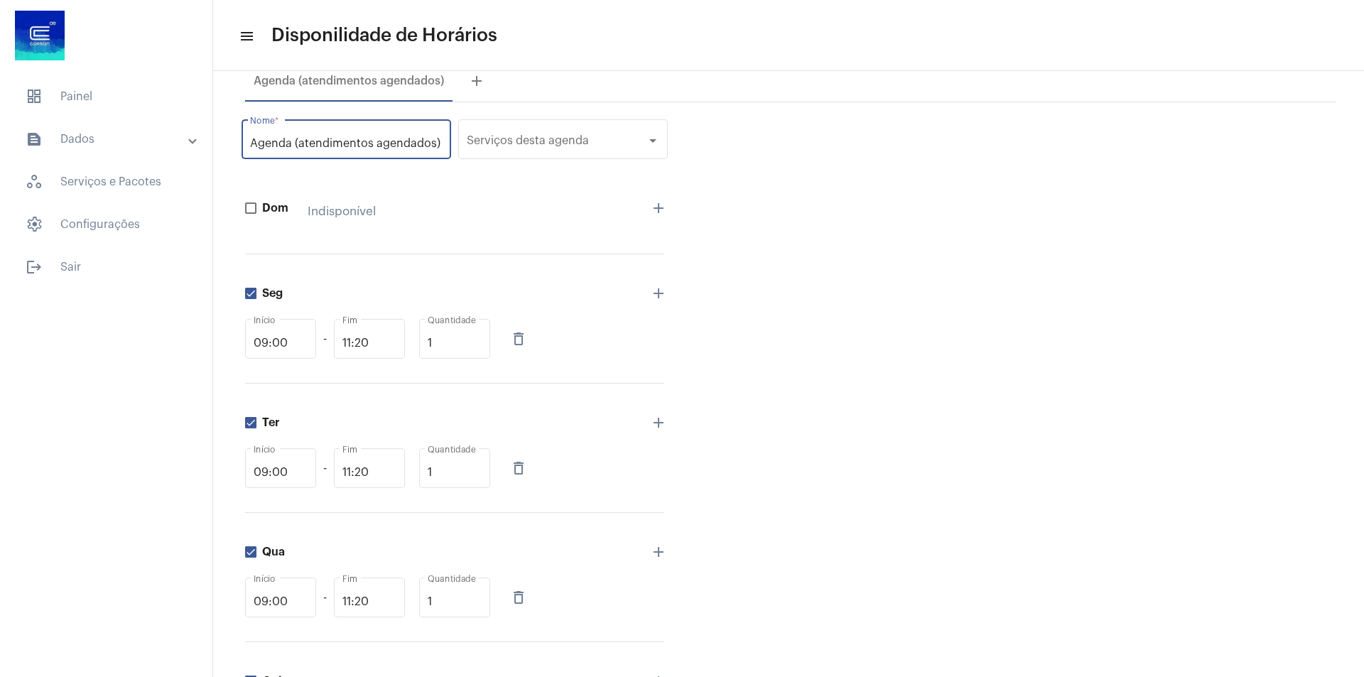
scroll to position [71, 0]
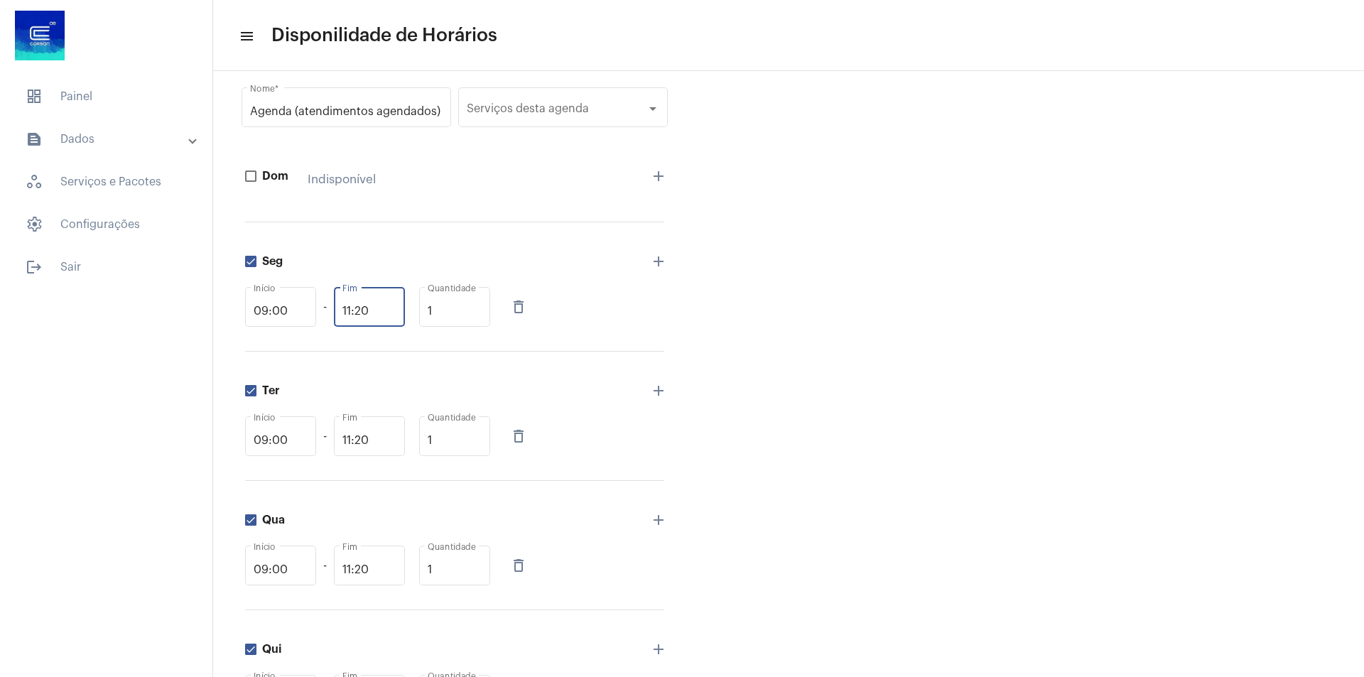
drag, startPoint x: 354, startPoint y: 313, endPoint x: 395, endPoint y: 314, distance: 41.2
click at [395, 314] on input "11:20" at bounding box center [370, 311] width 54 height 13
type input "11:20"
click at [831, 282] on div "Agenda (atendimentos agendados) Nome * Serviços Serviços desta agenda Dom Indis…" at bounding box center [789, 540] width 1094 height 941
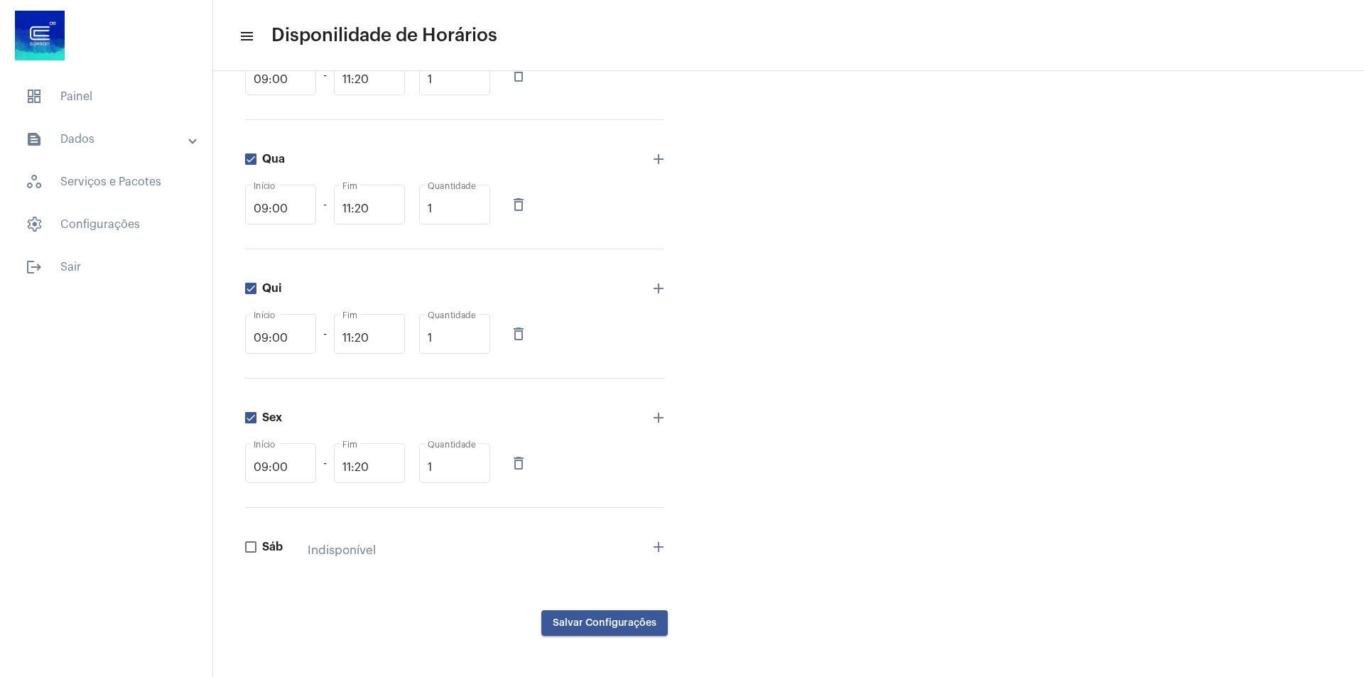
scroll to position [434, 0]
click at [640, 628] on button "Salvar Configurações" at bounding box center [605, 622] width 126 height 26
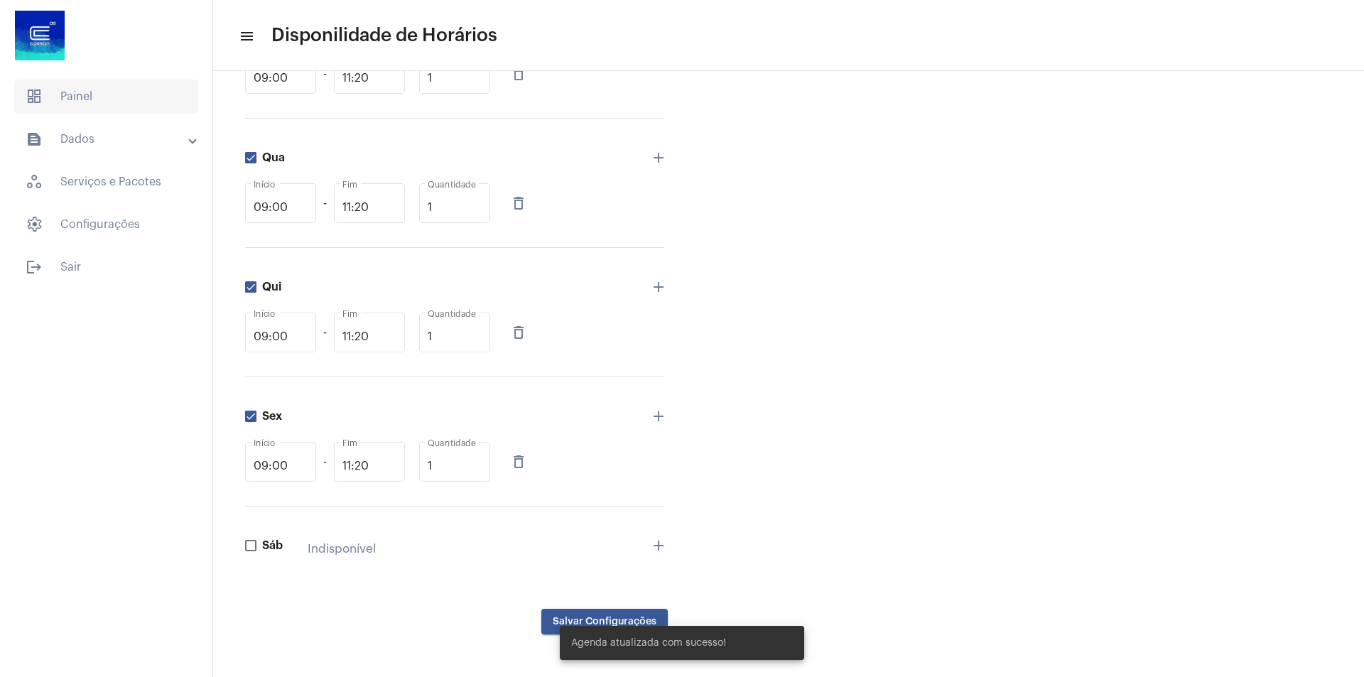
click at [77, 90] on span "dashboard Painel" at bounding box center [106, 97] width 184 height 34
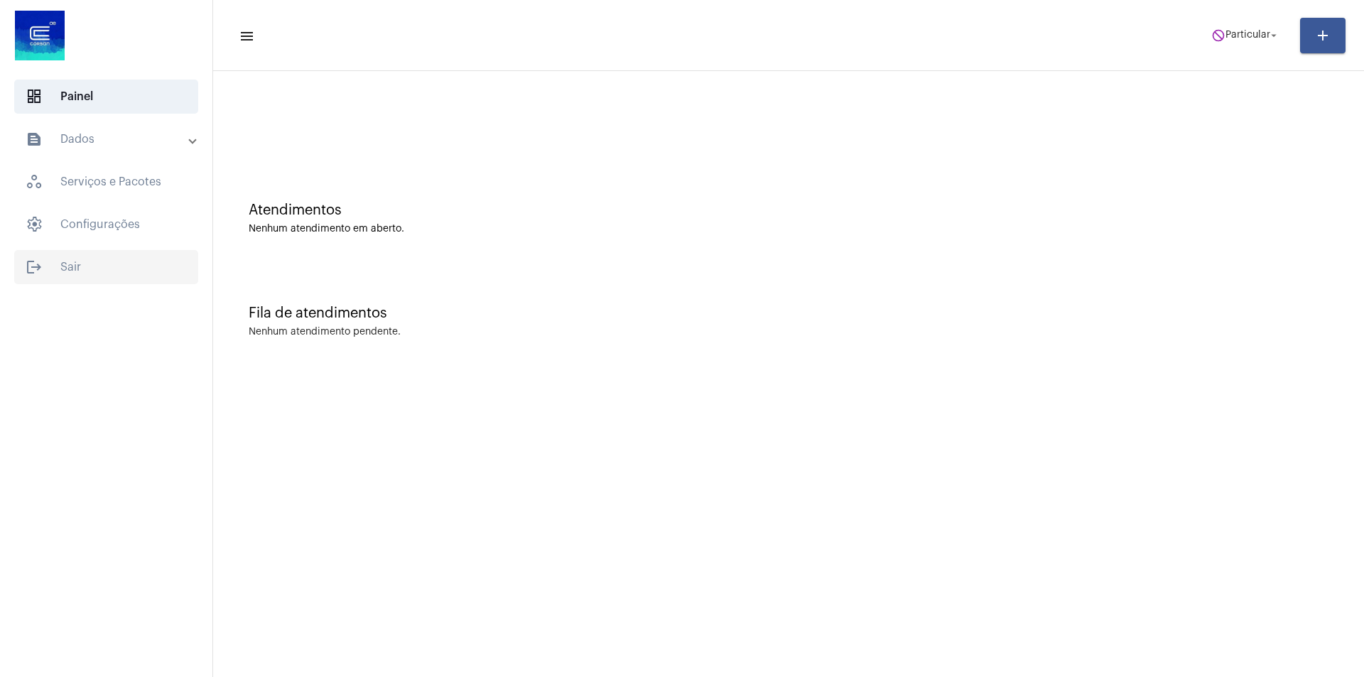
click at [82, 269] on span "logout Sair" at bounding box center [106, 267] width 184 height 34
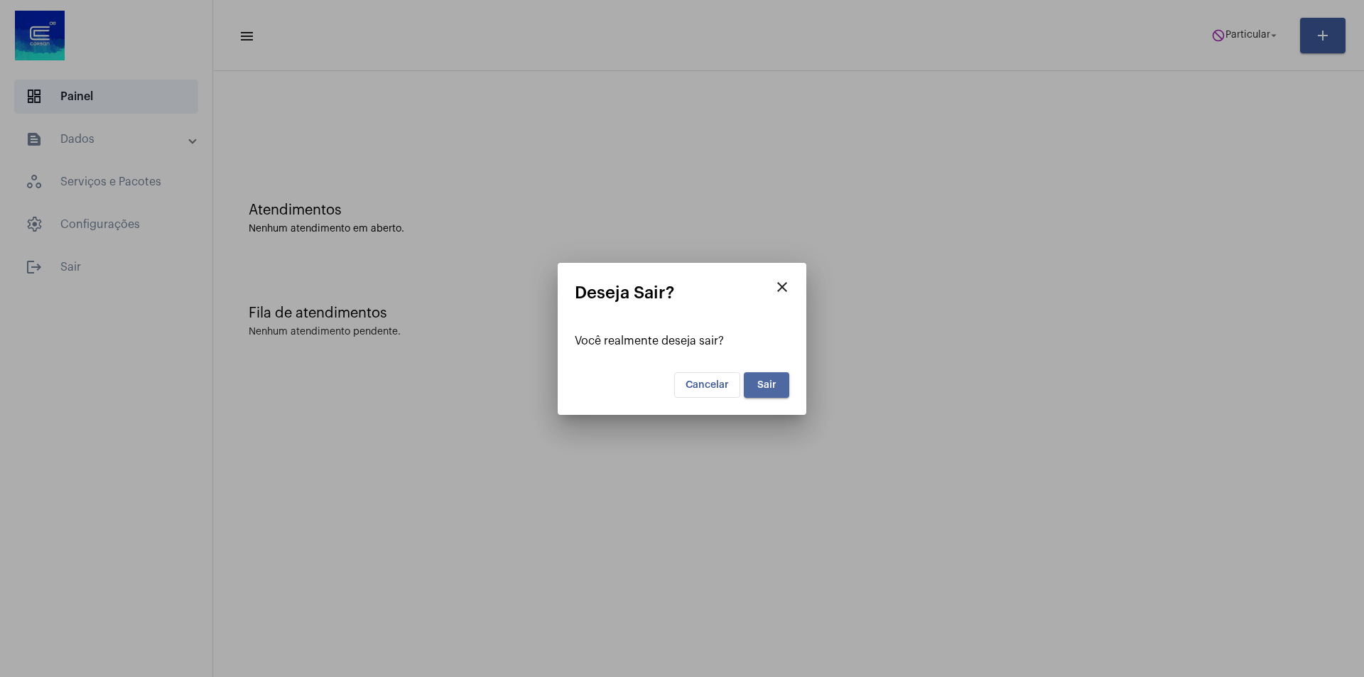
click at [770, 381] on span "Sair" at bounding box center [767, 385] width 19 height 10
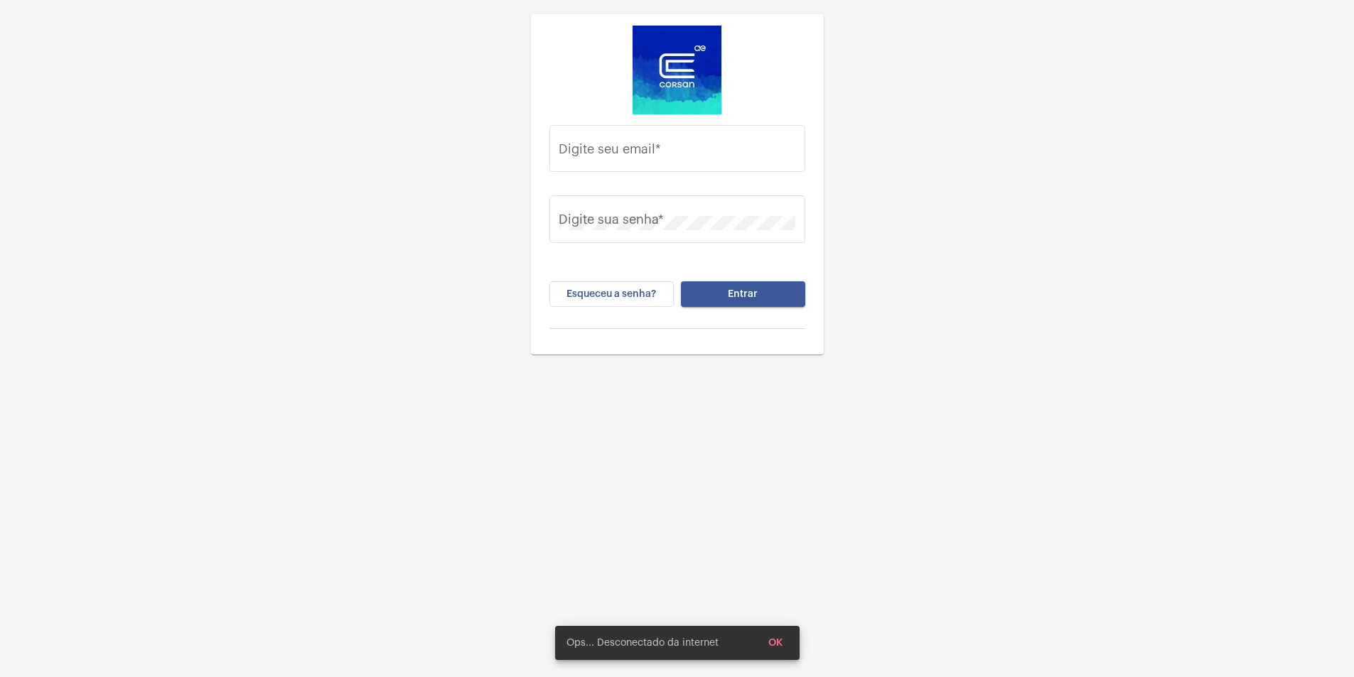
type input "alessandra.pichani@operacaocorsan.com.br"
